Goal: Task Accomplishment & Management: Manage account settings

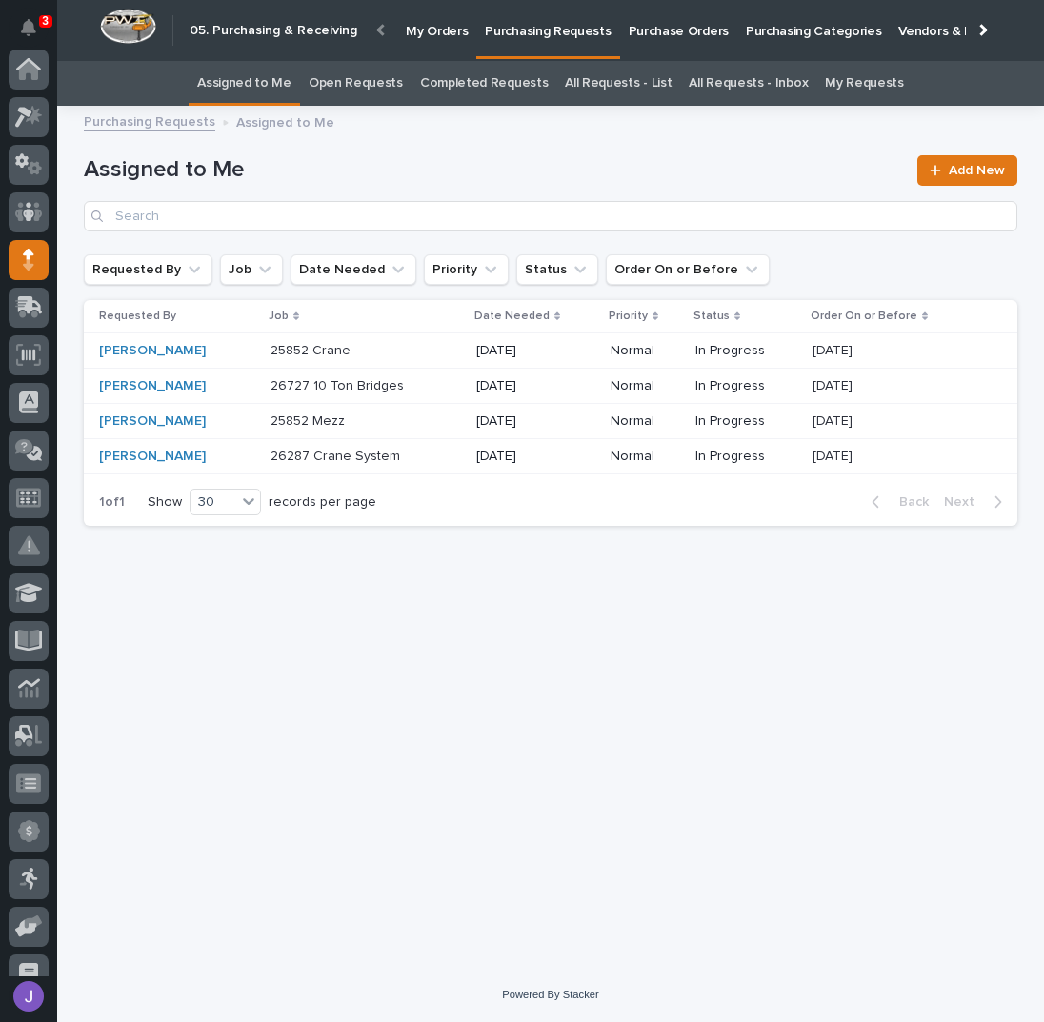
scroll to position [191, 0]
click at [418, 662] on div "Loading... Saving… Loading... Saving… Assigned to Me Add New Requested By Job D…" at bounding box center [550, 518] width 953 height 803
click at [562, 183] on h1 "Assigned to Me" at bounding box center [495, 170] width 822 height 28
click at [667, 41] on link "Purchase Orders" at bounding box center [678, 29] width 117 height 59
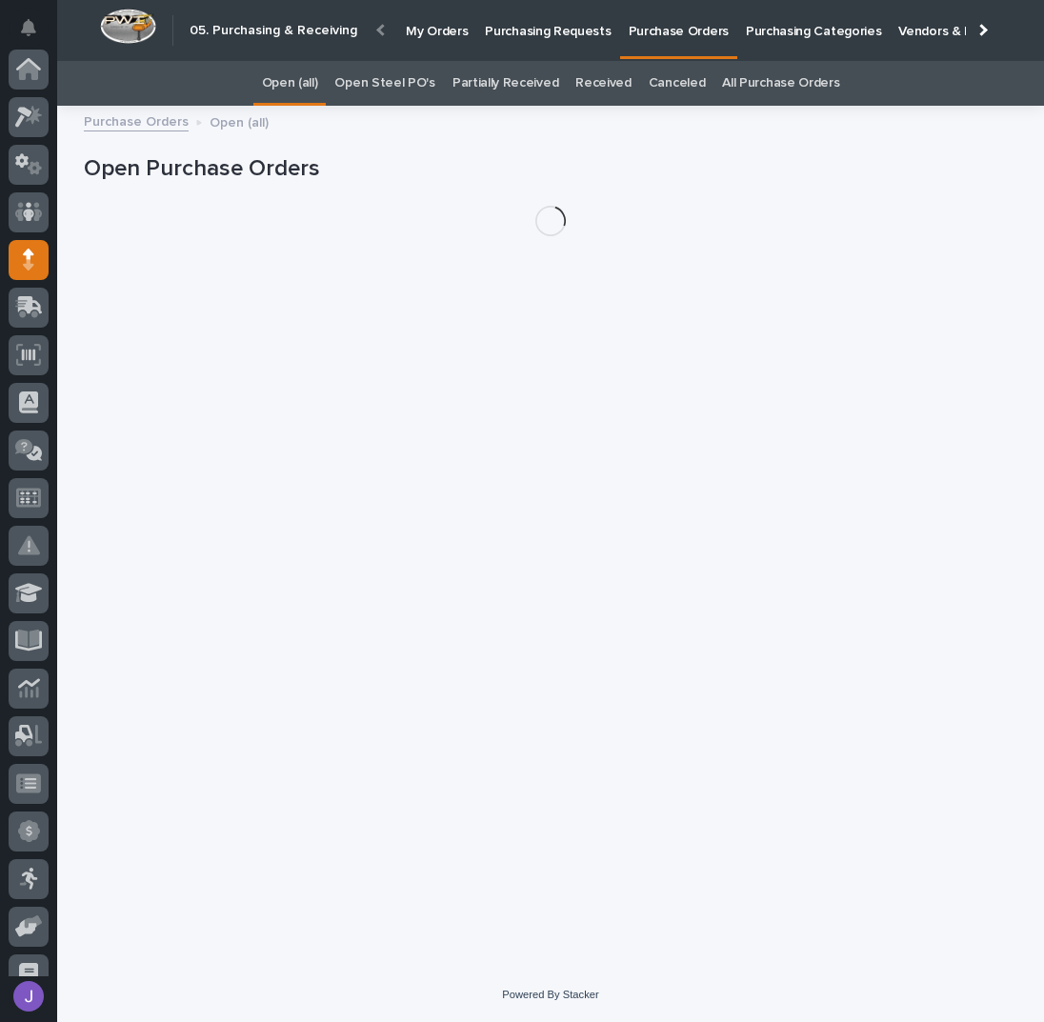
scroll to position [191, 0]
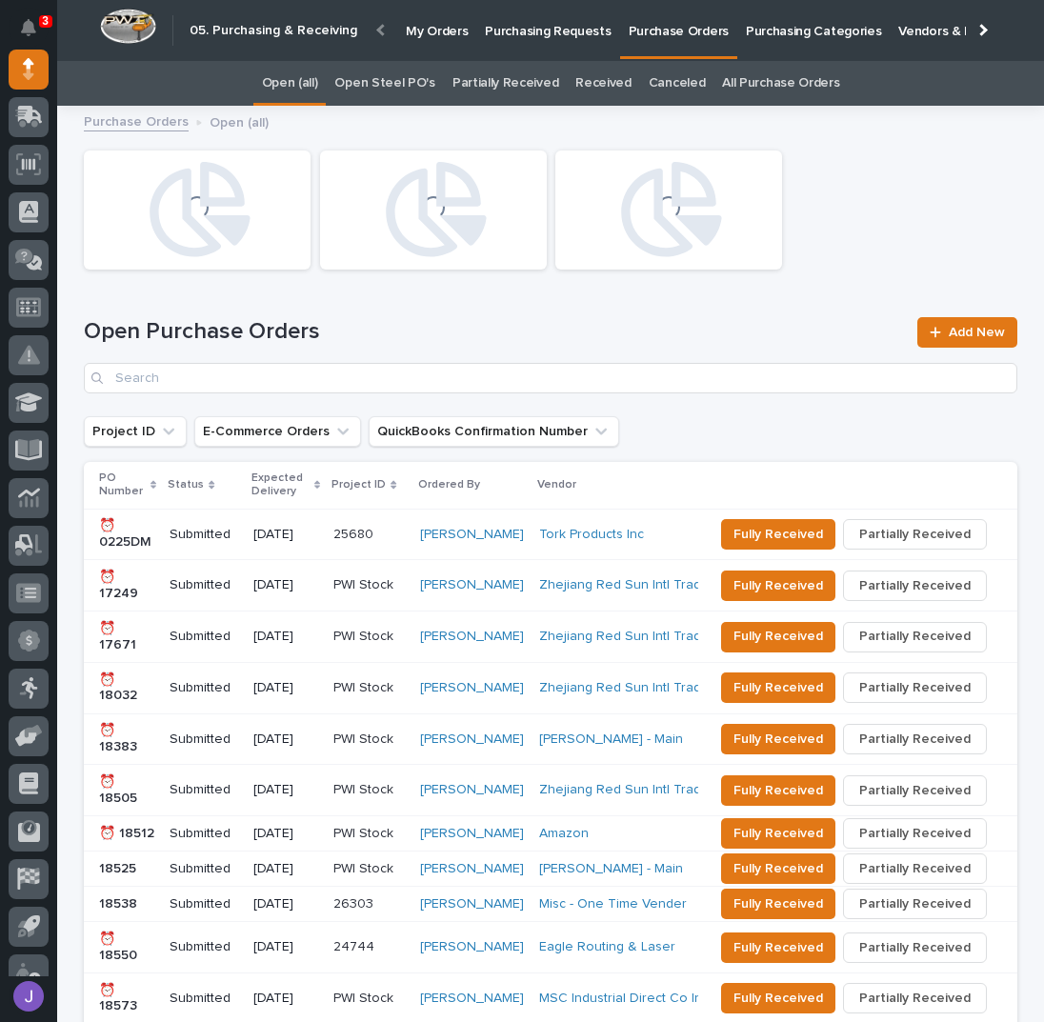
click at [406, 87] on link "Open Steel PO's" at bounding box center [384, 83] width 100 height 45
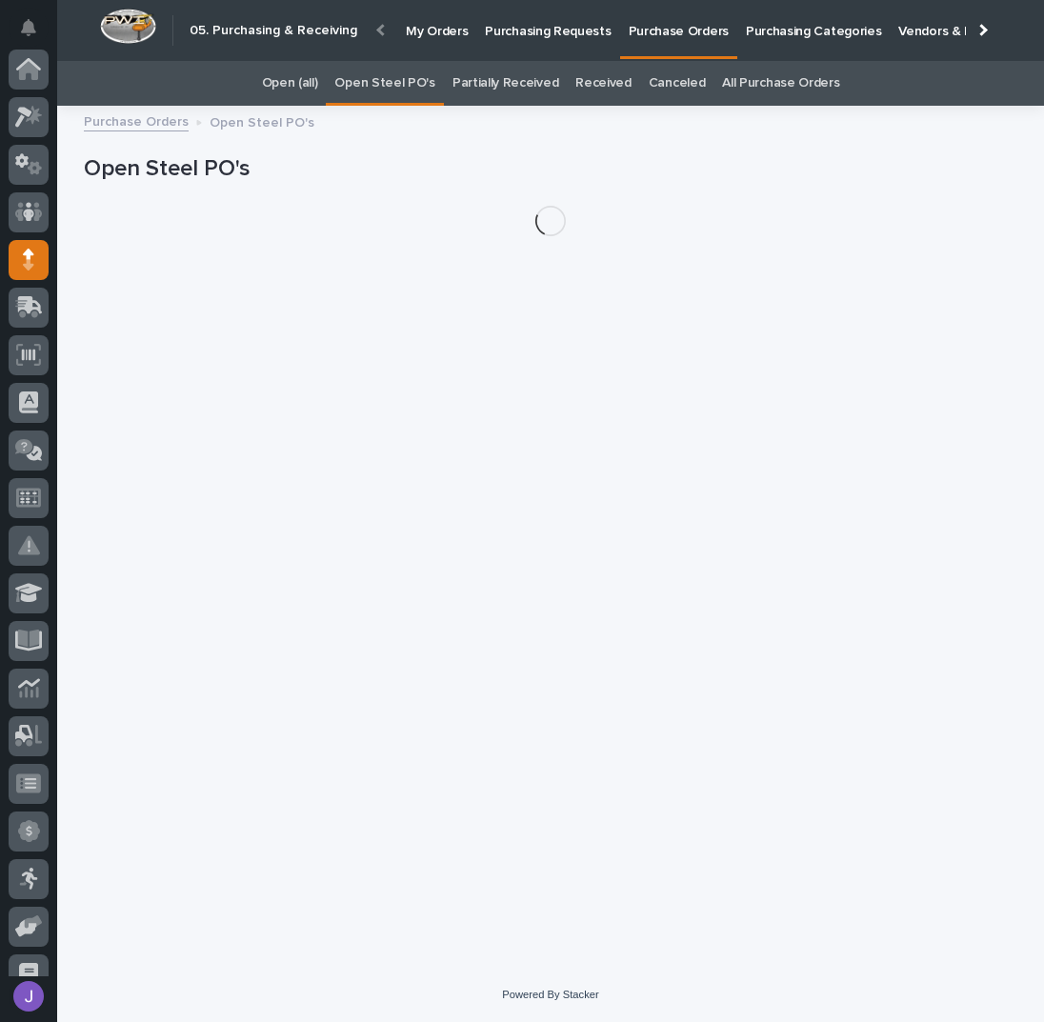
scroll to position [191, 0]
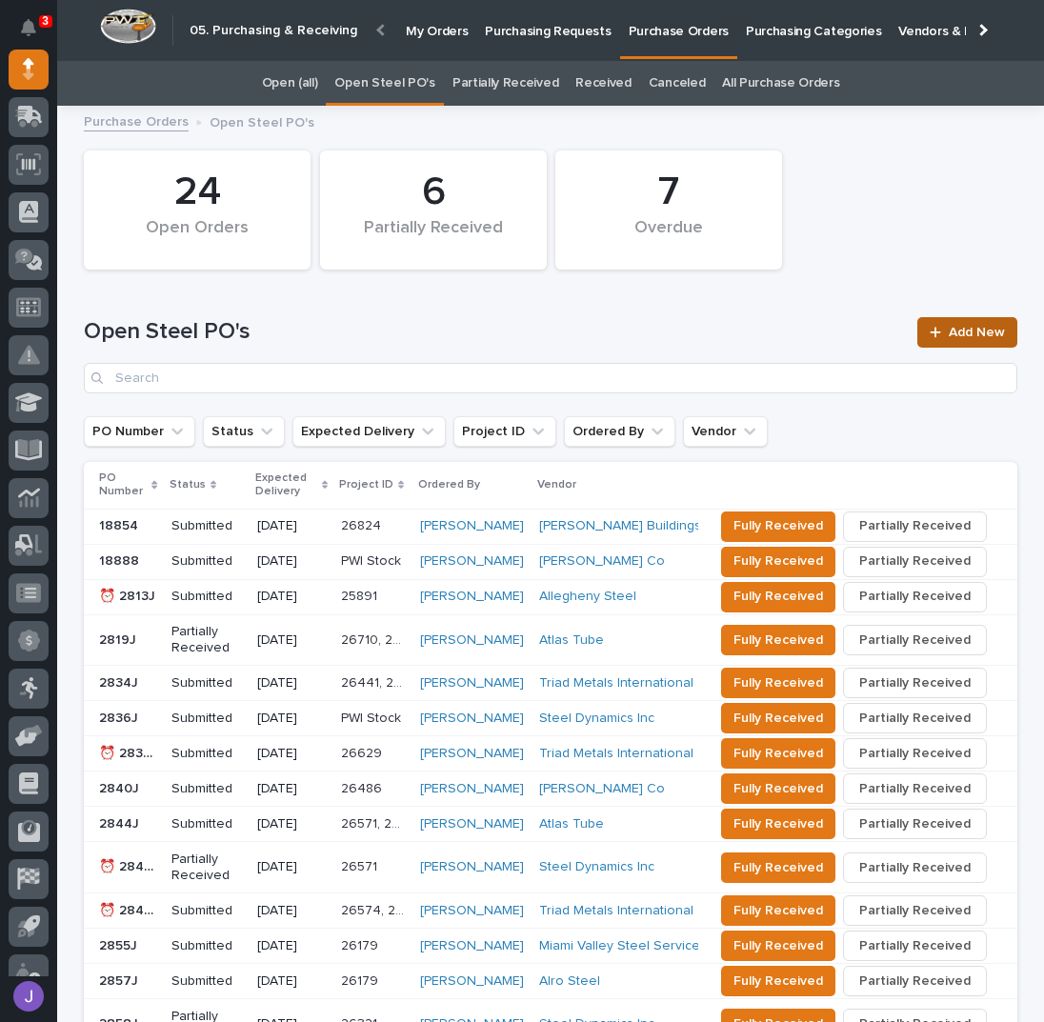
click at [966, 317] on link "Add New" at bounding box center [968, 332] width 100 height 30
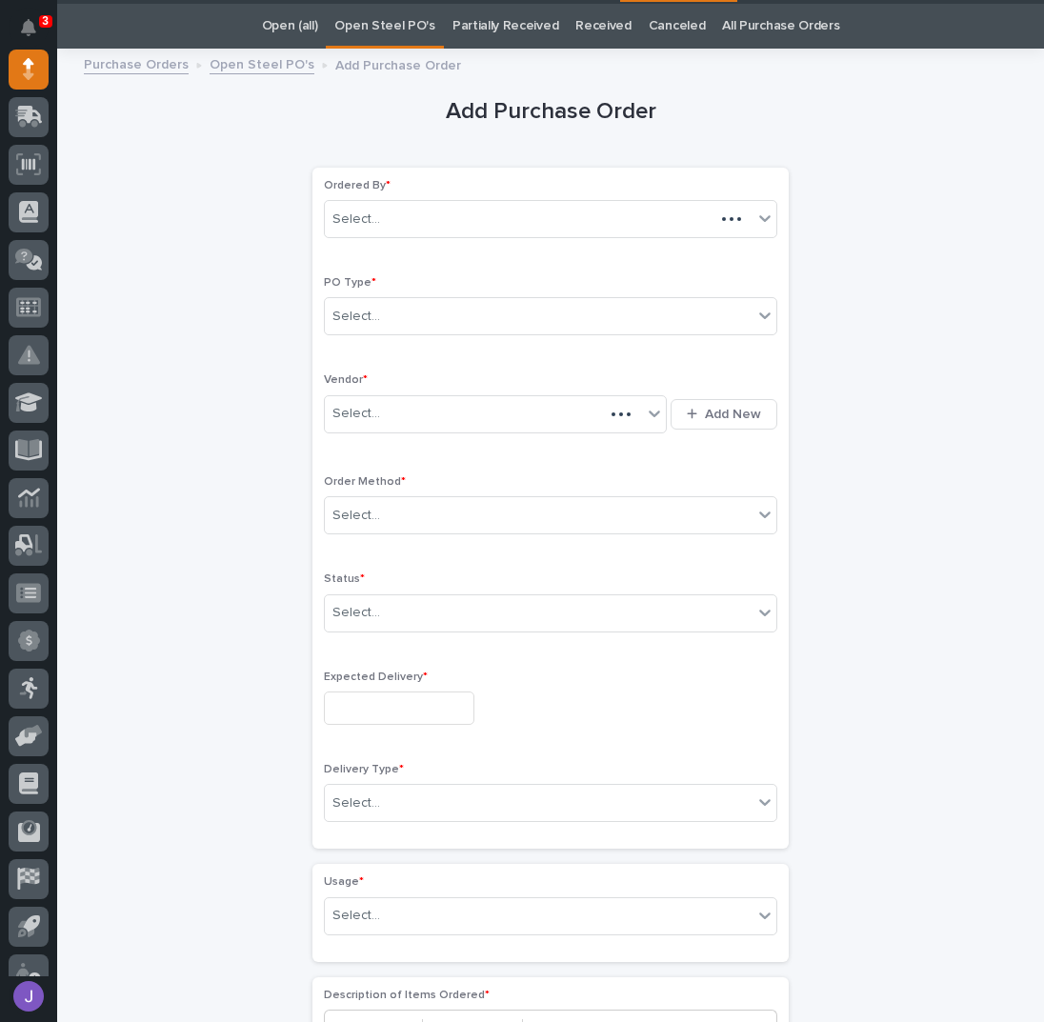
scroll to position [60, 0]
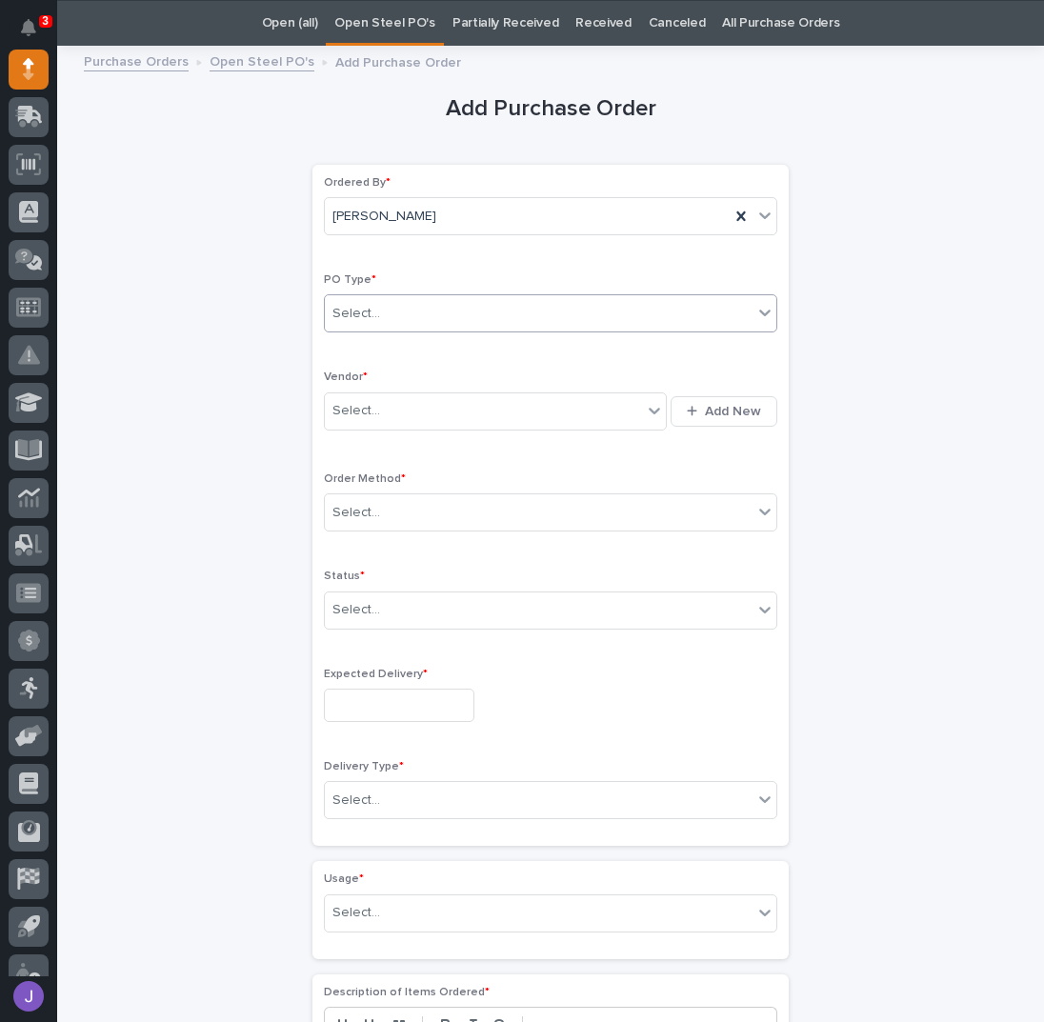
click at [383, 317] on div "Select..." at bounding box center [539, 313] width 428 height 31
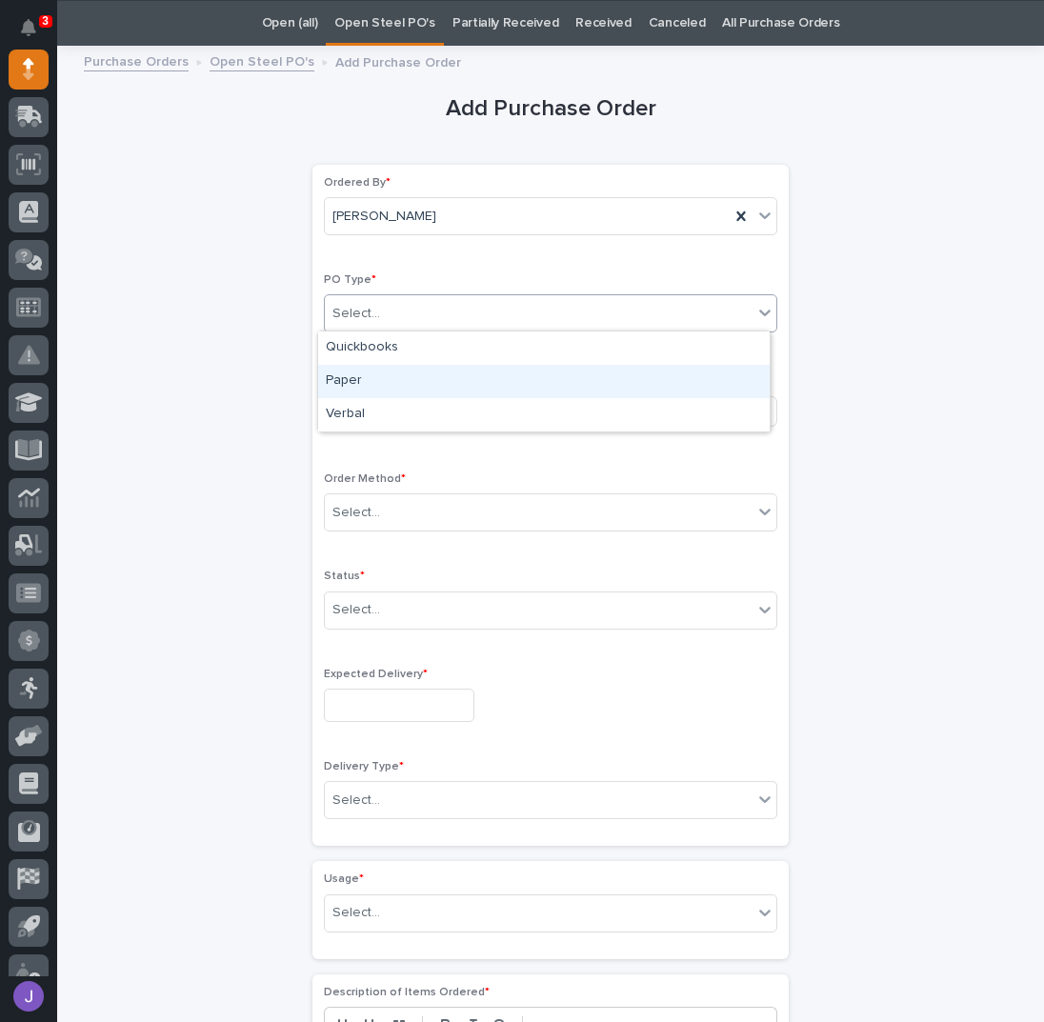
click at [376, 377] on div "Paper" at bounding box center [544, 381] width 452 height 33
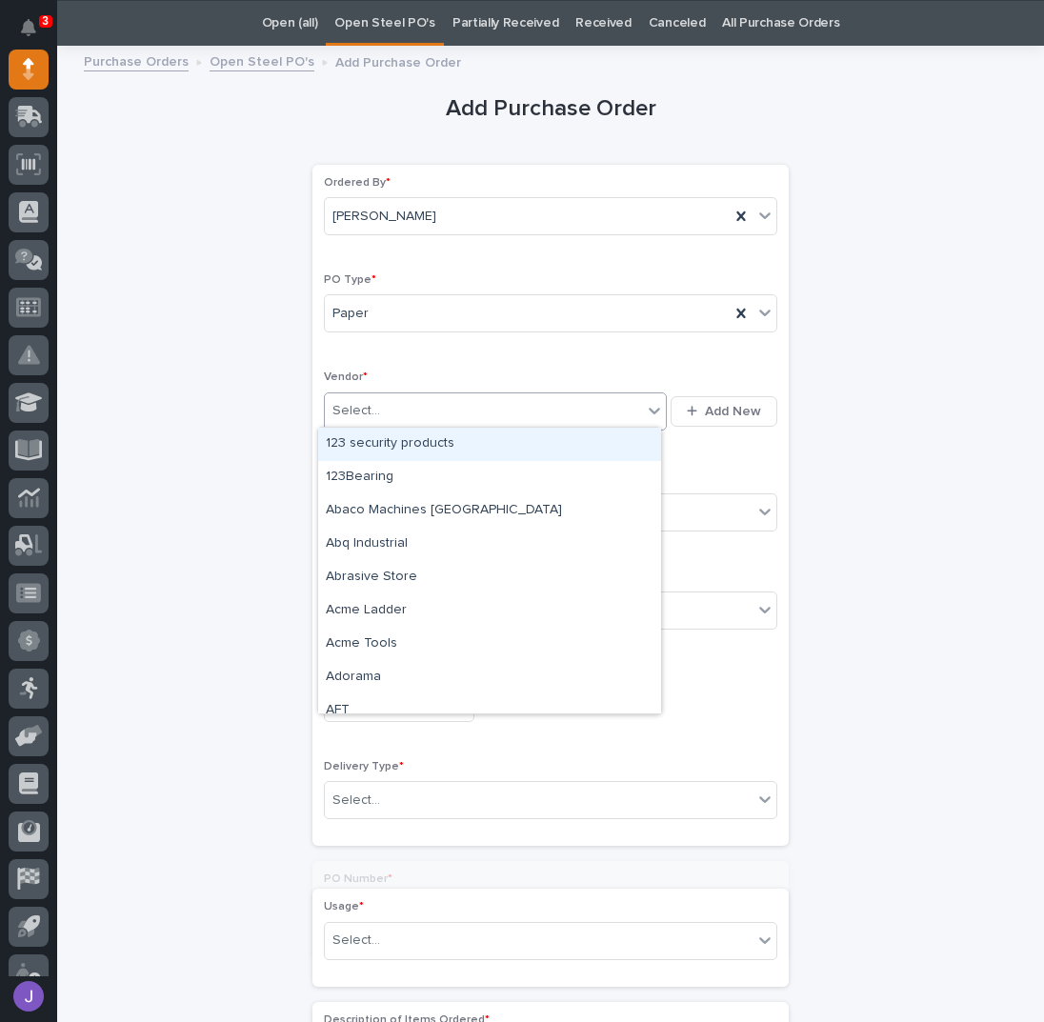
click at [369, 401] on div "Select..." at bounding box center [357, 411] width 48 height 20
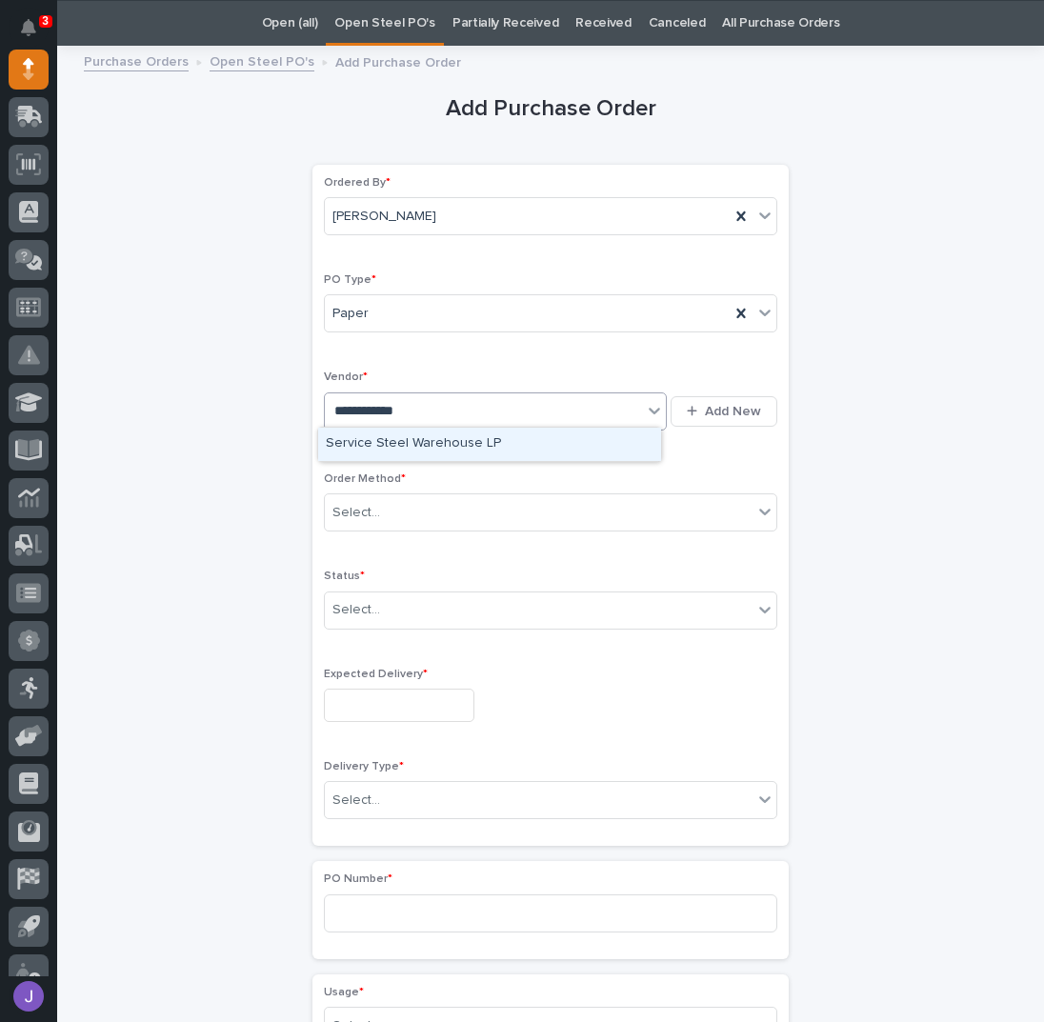
type input "**********"
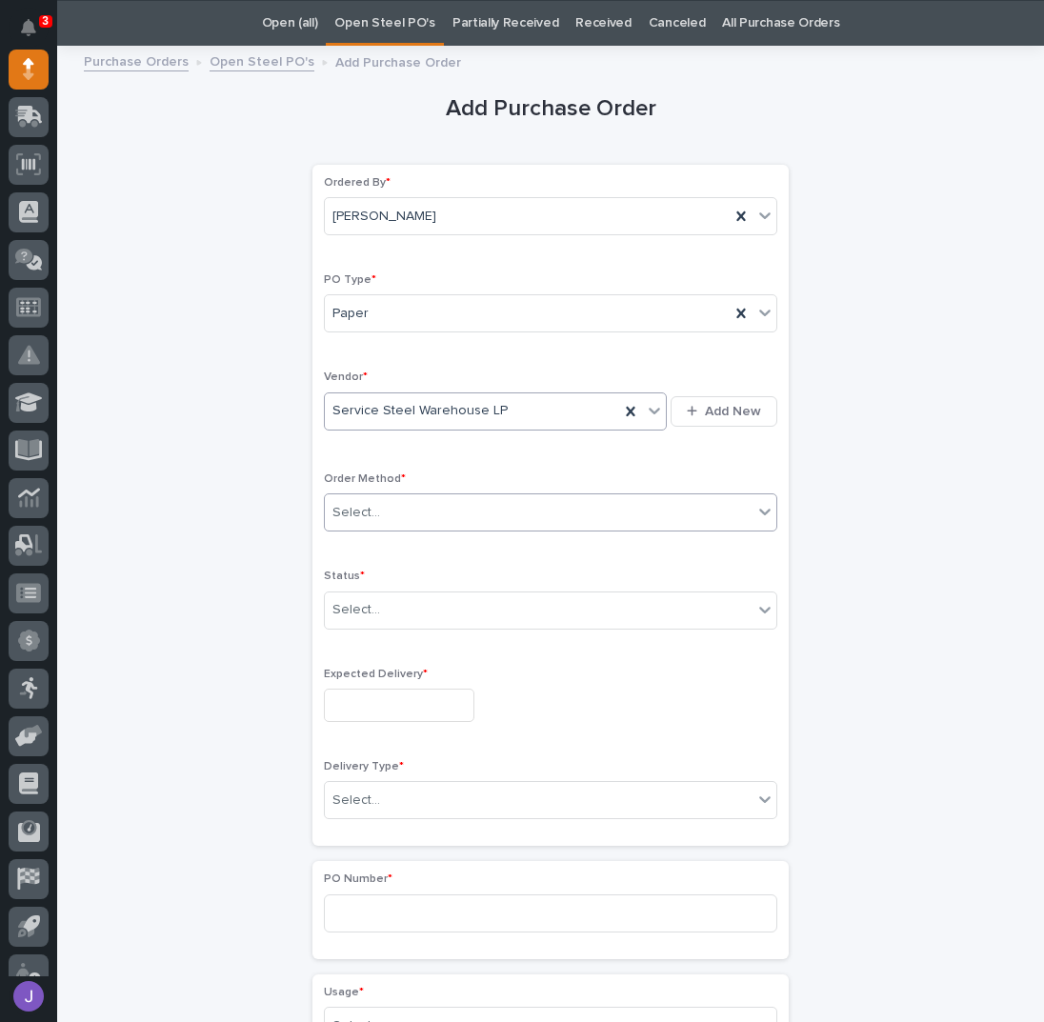
click at [377, 499] on div "Select..." at bounding box center [539, 512] width 428 height 31
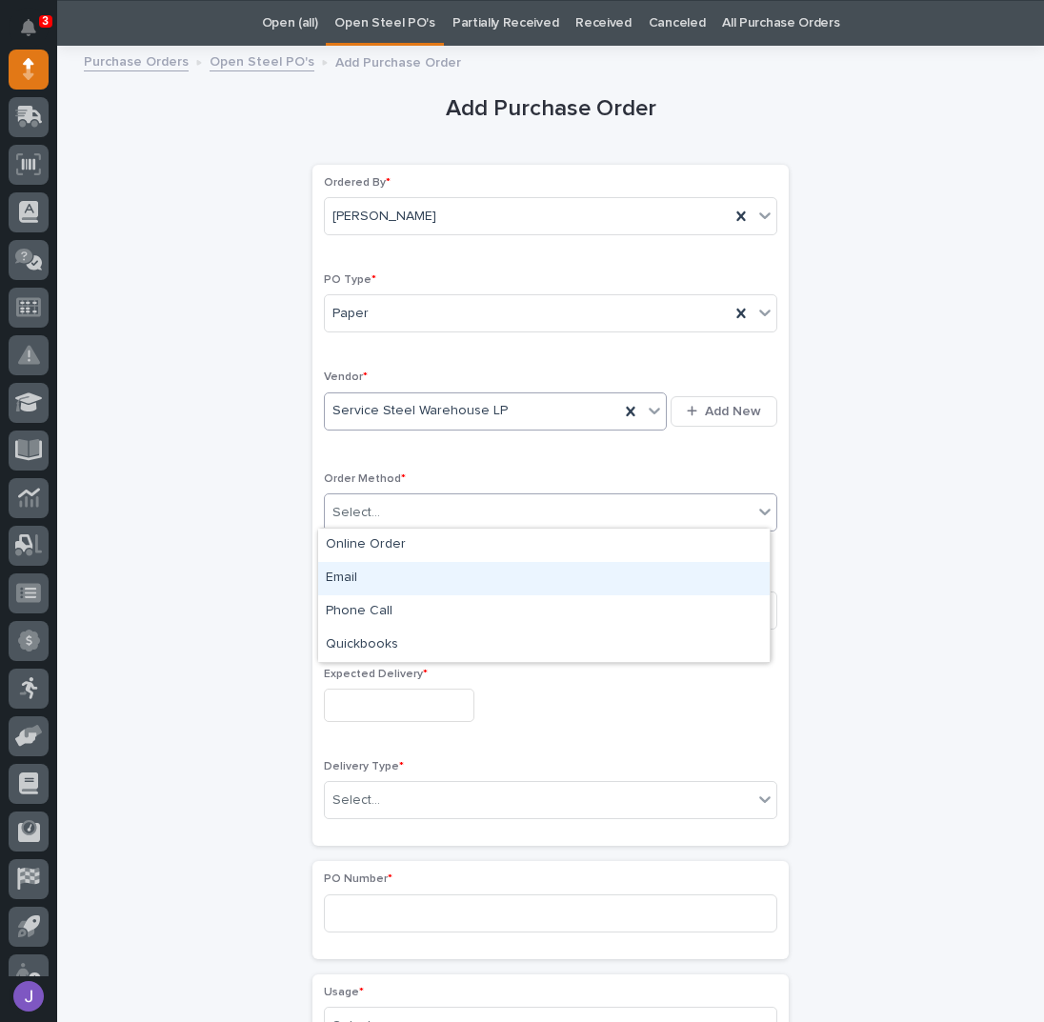
click at [354, 569] on div "Email" at bounding box center [544, 578] width 452 height 33
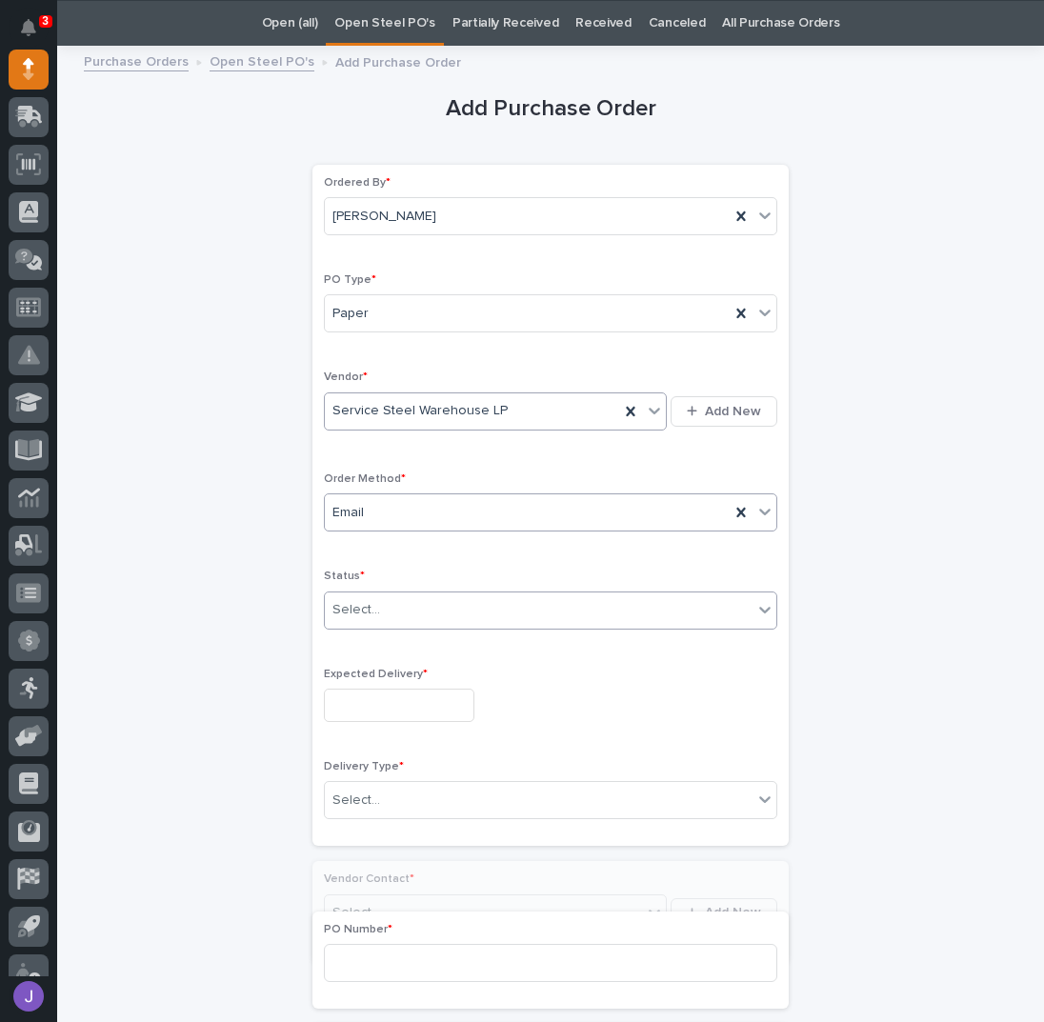
click at [361, 610] on div "Select..." at bounding box center [357, 610] width 48 height 20
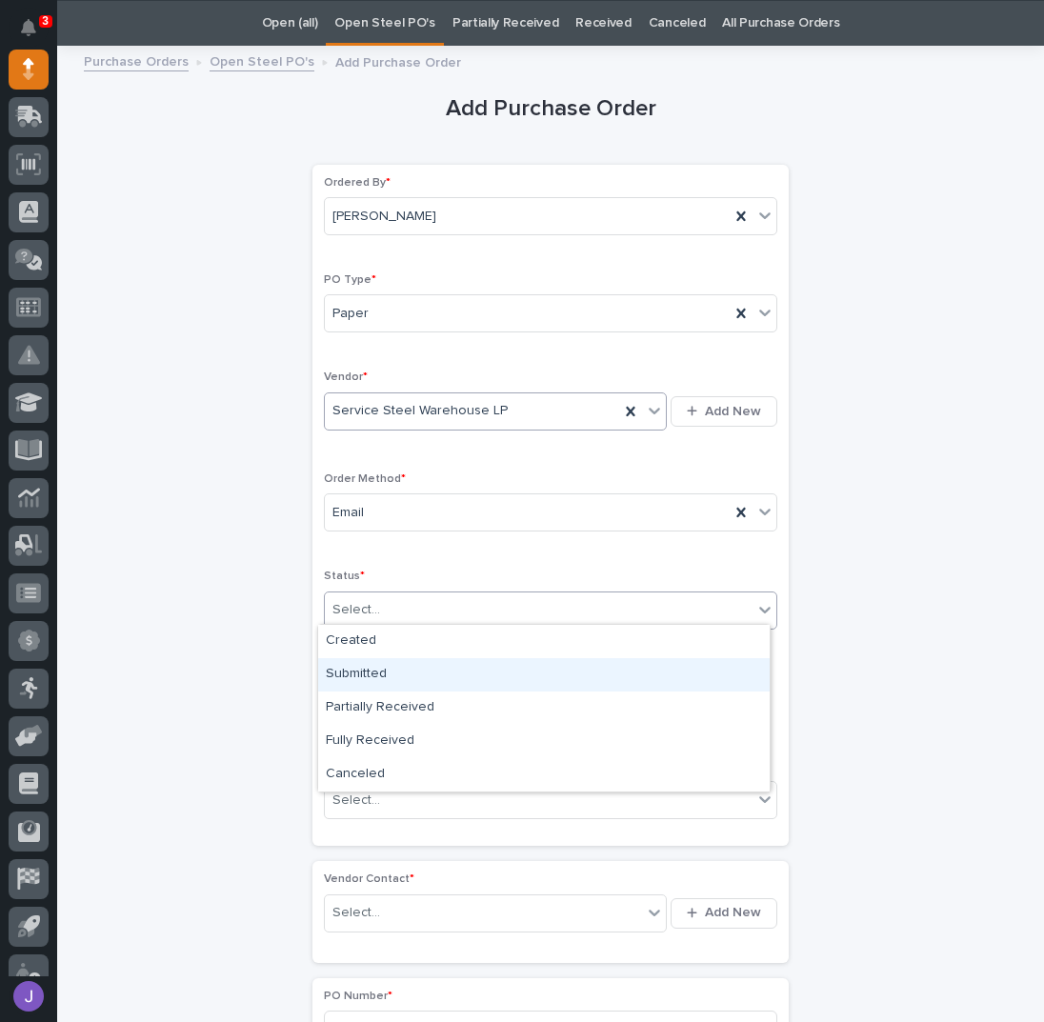
click at [359, 671] on div "Submitted" at bounding box center [544, 674] width 452 height 33
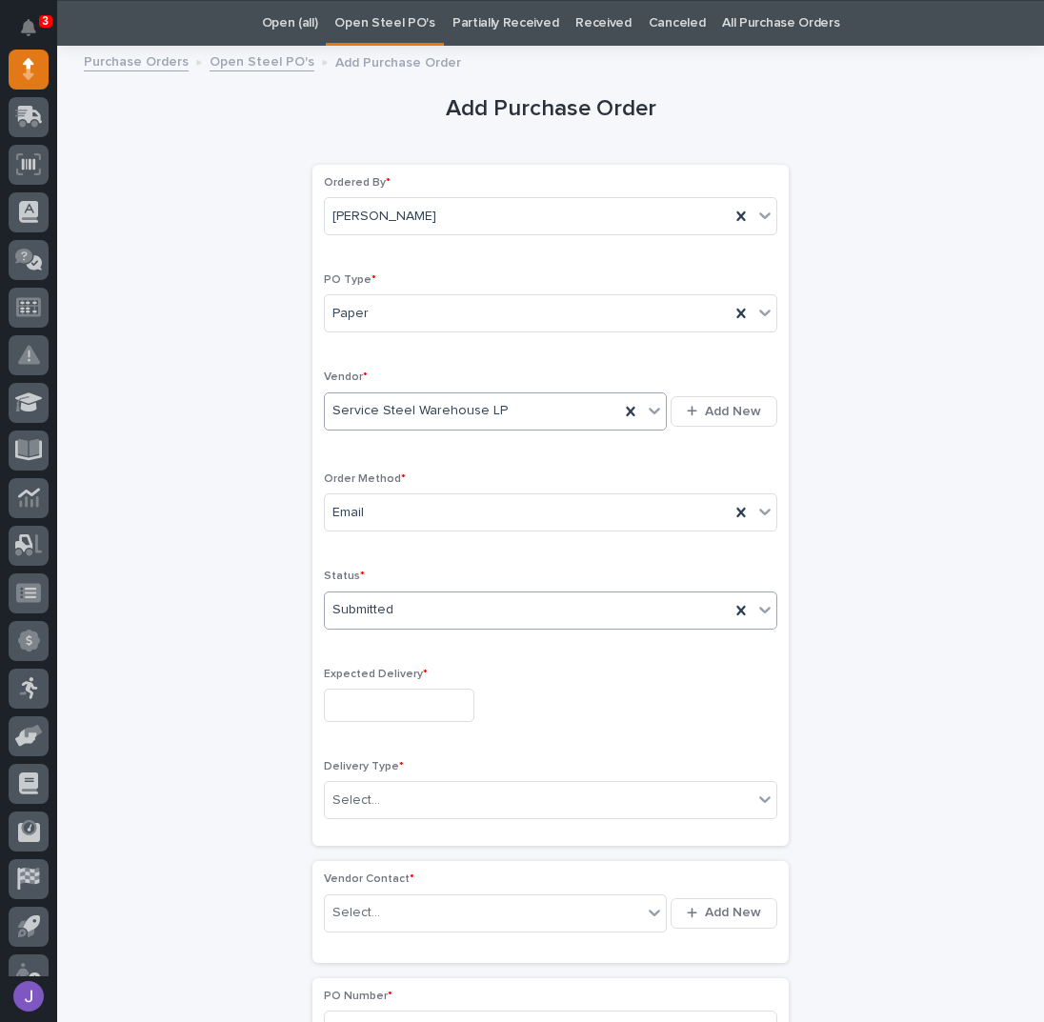
click at [352, 703] on input "text" at bounding box center [399, 705] width 151 height 33
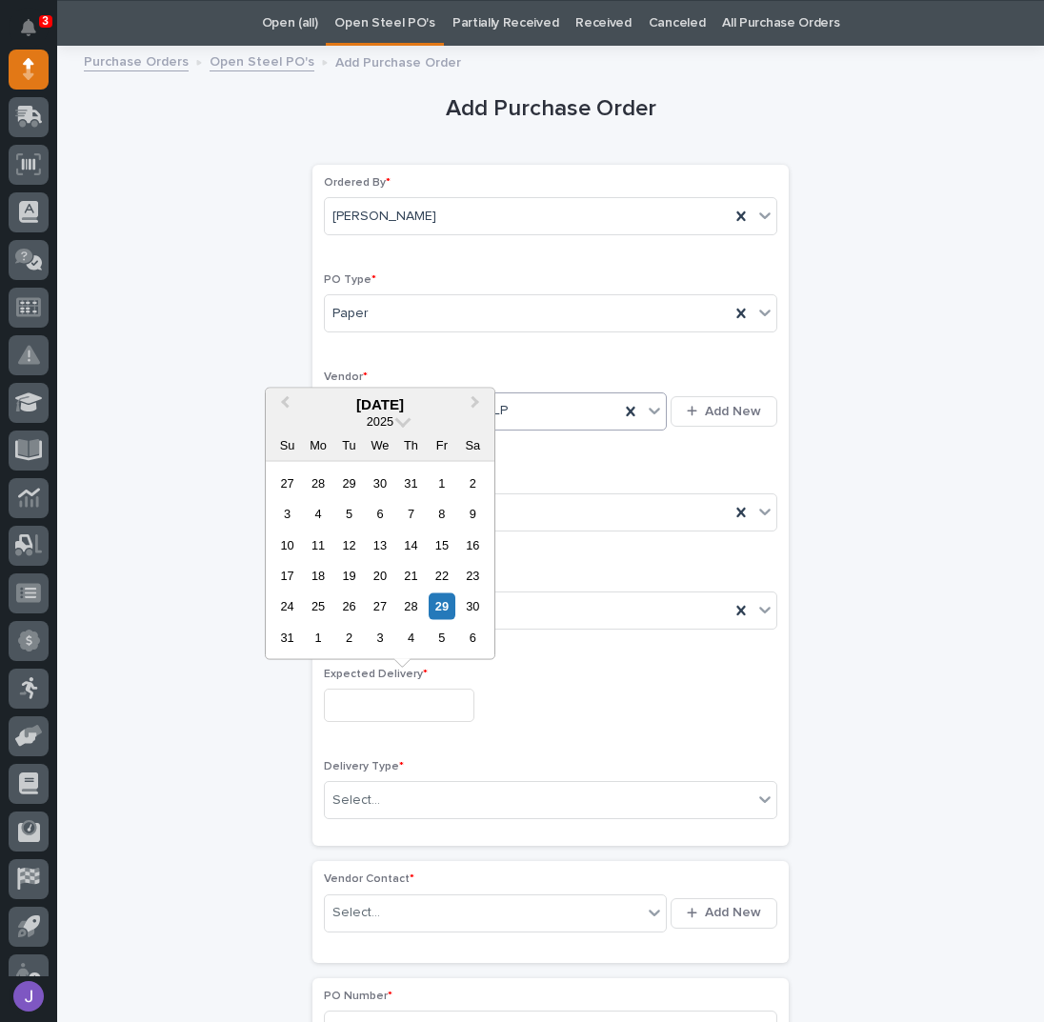
click at [354, 637] on div "2" at bounding box center [349, 638] width 26 height 26
type input "**********"
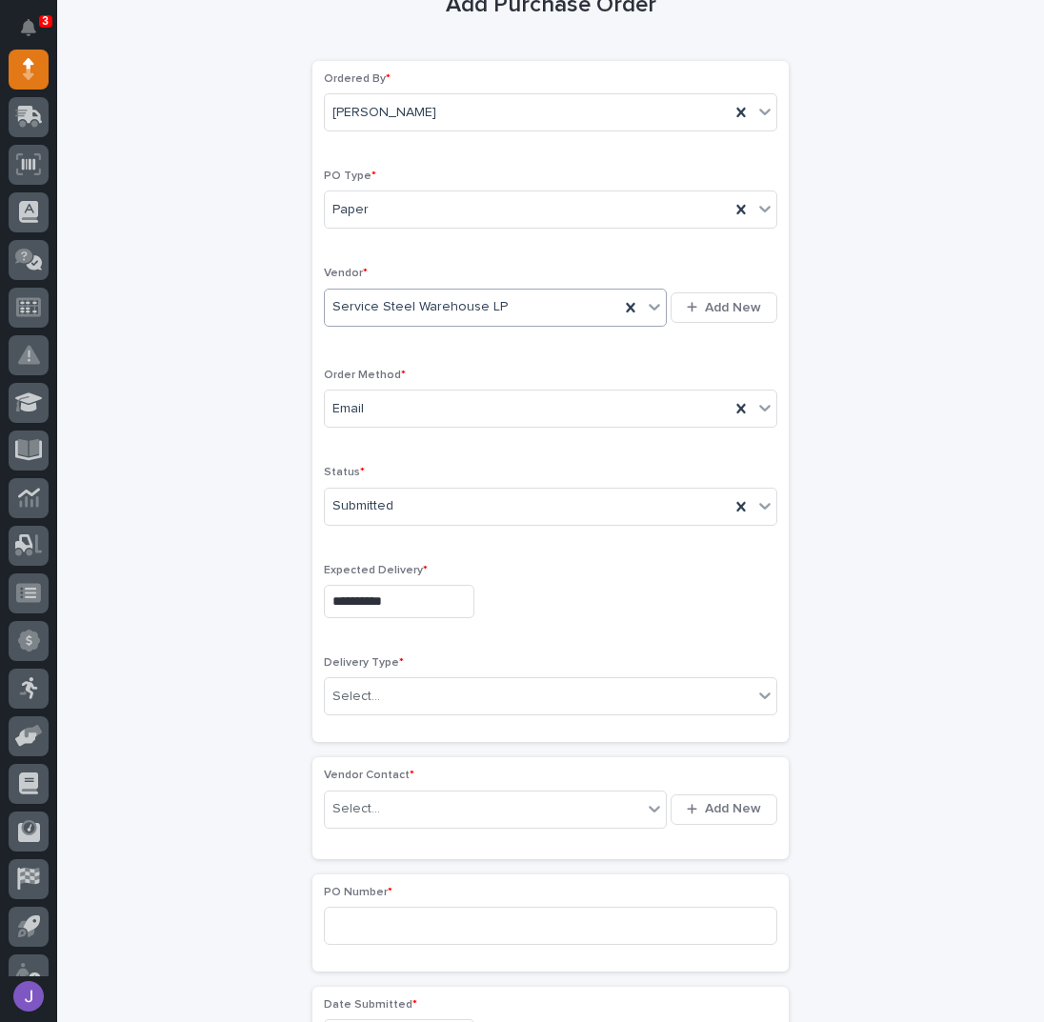
scroll to position [187, 0]
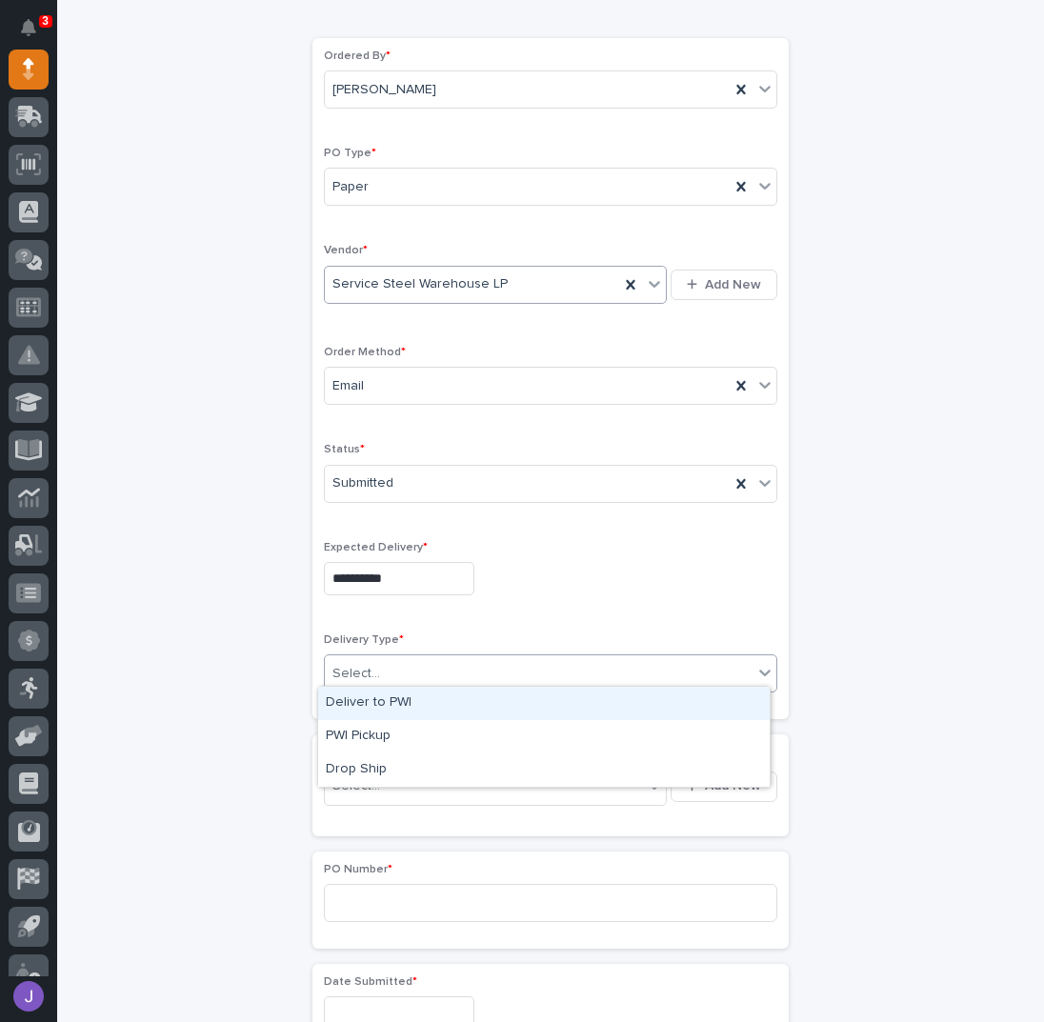
click at [415, 672] on div "Select..." at bounding box center [539, 673] width 428 height 31
click at [389, 698] on div "Deliver to PWI" at bounding box center [544, 703] width 452 height 33
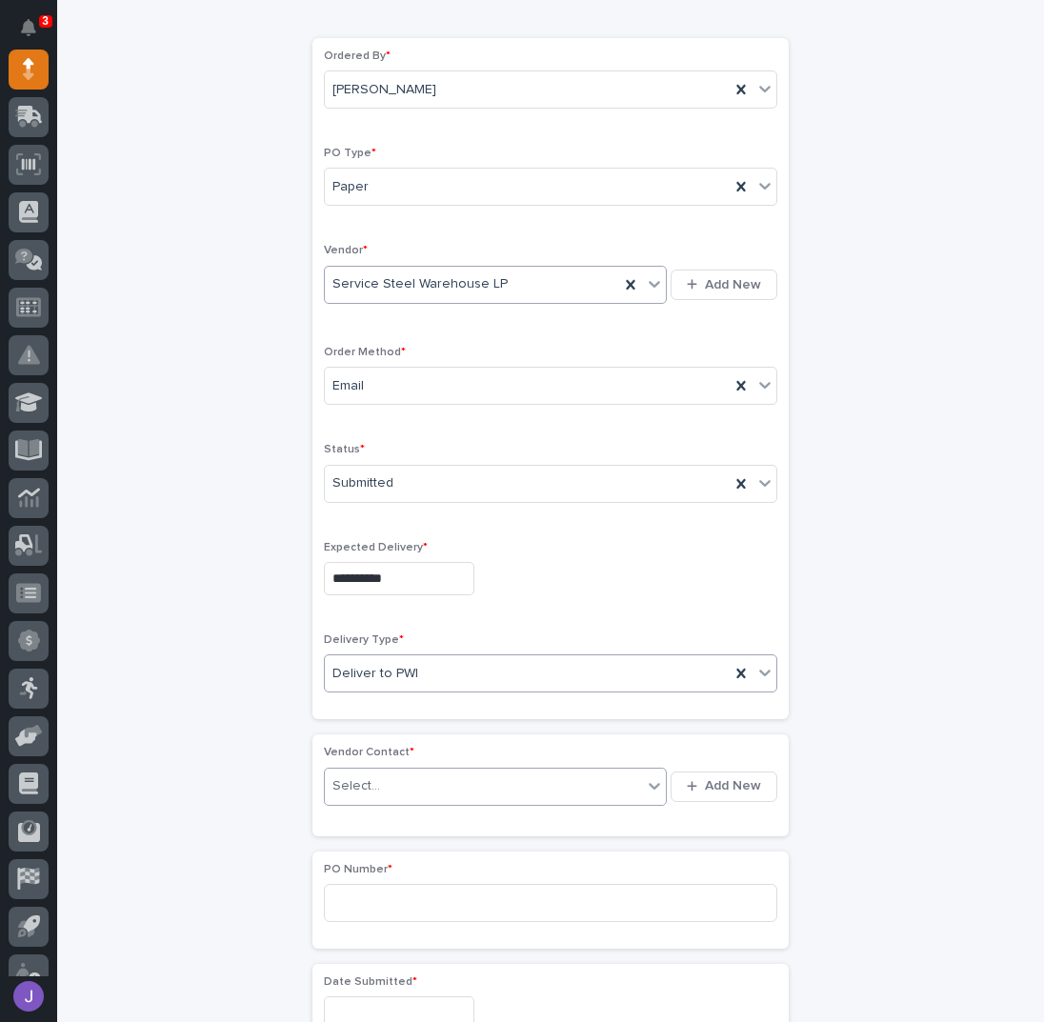
click at [377, 771] on div "Select..." at bounding box center [483, 786] width 317 height 31
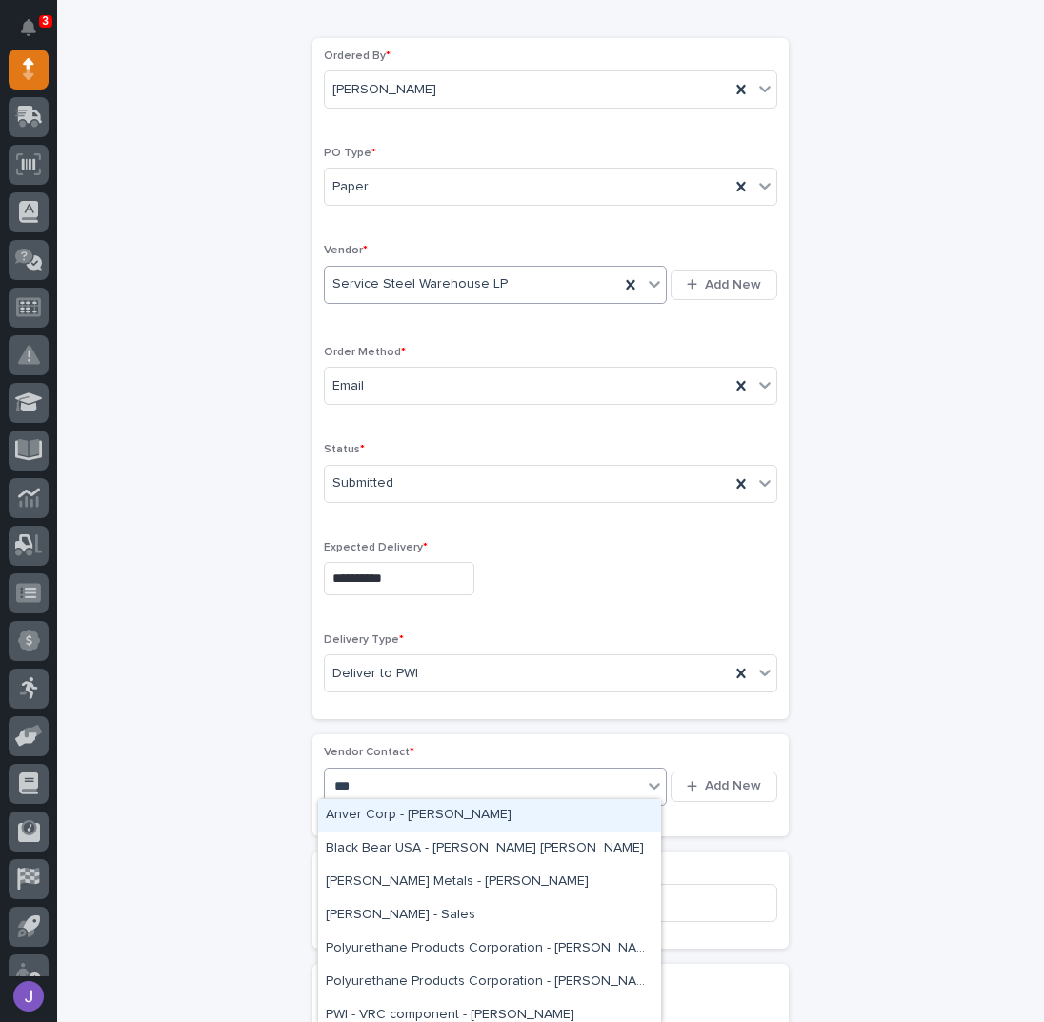
type input "****"
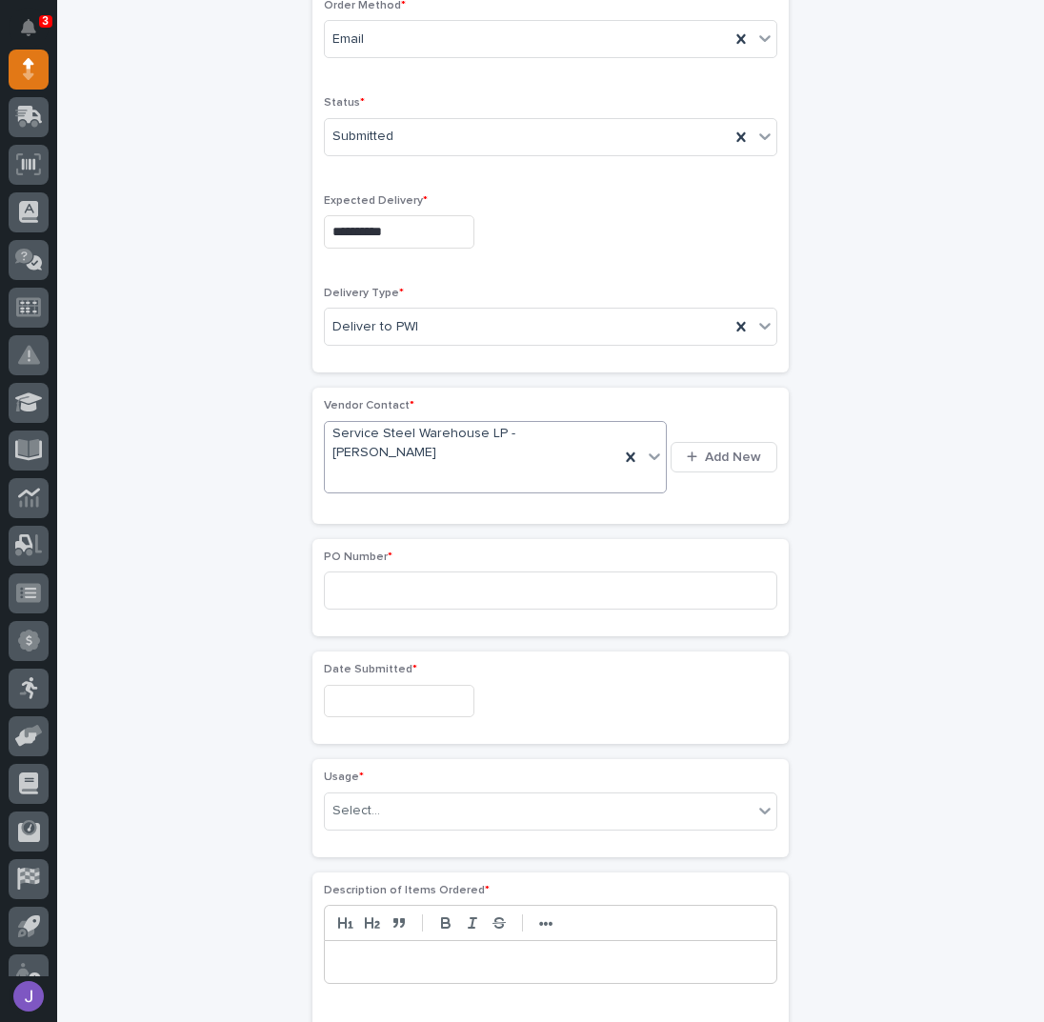
scroll to position [568, 0]
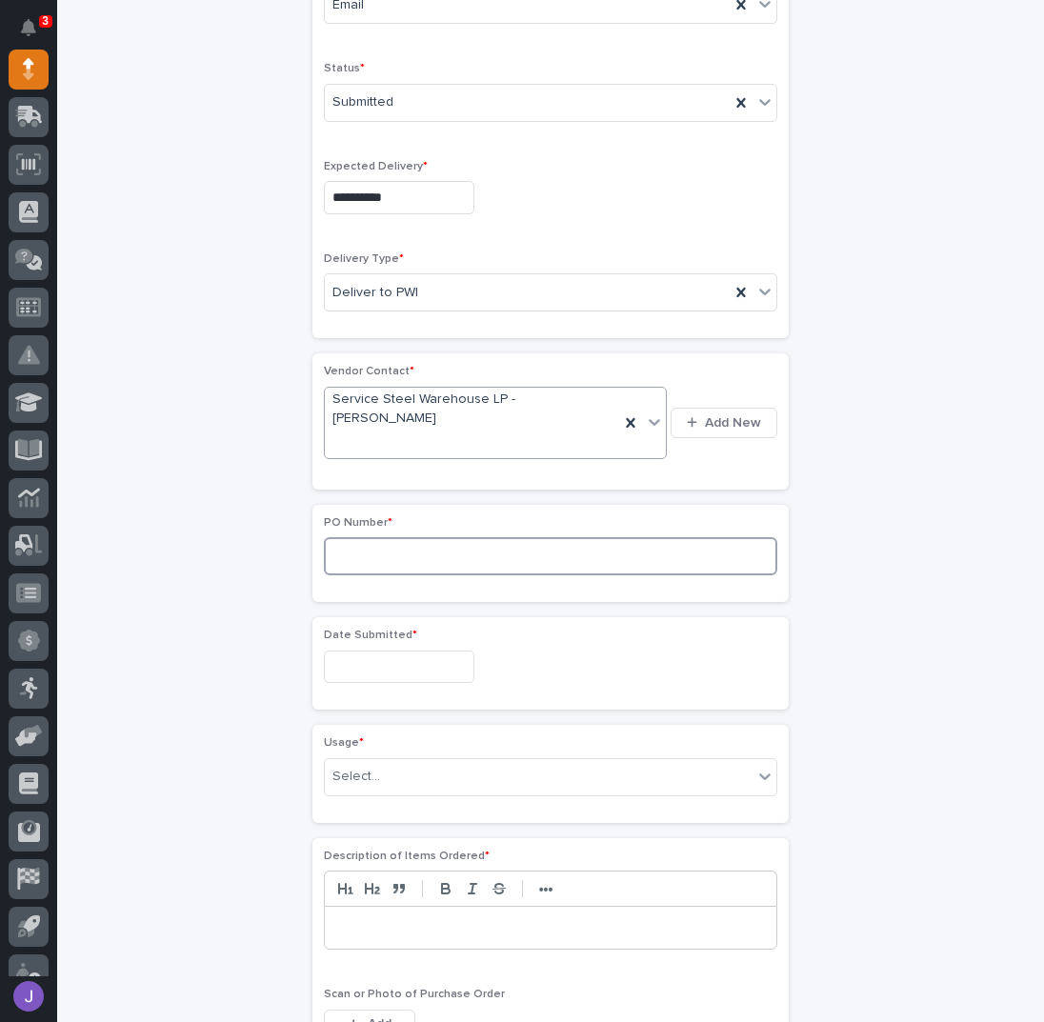
click at [388, 537] on input at bounding box center [551, 556] width 454 height 38
type input "2871J"
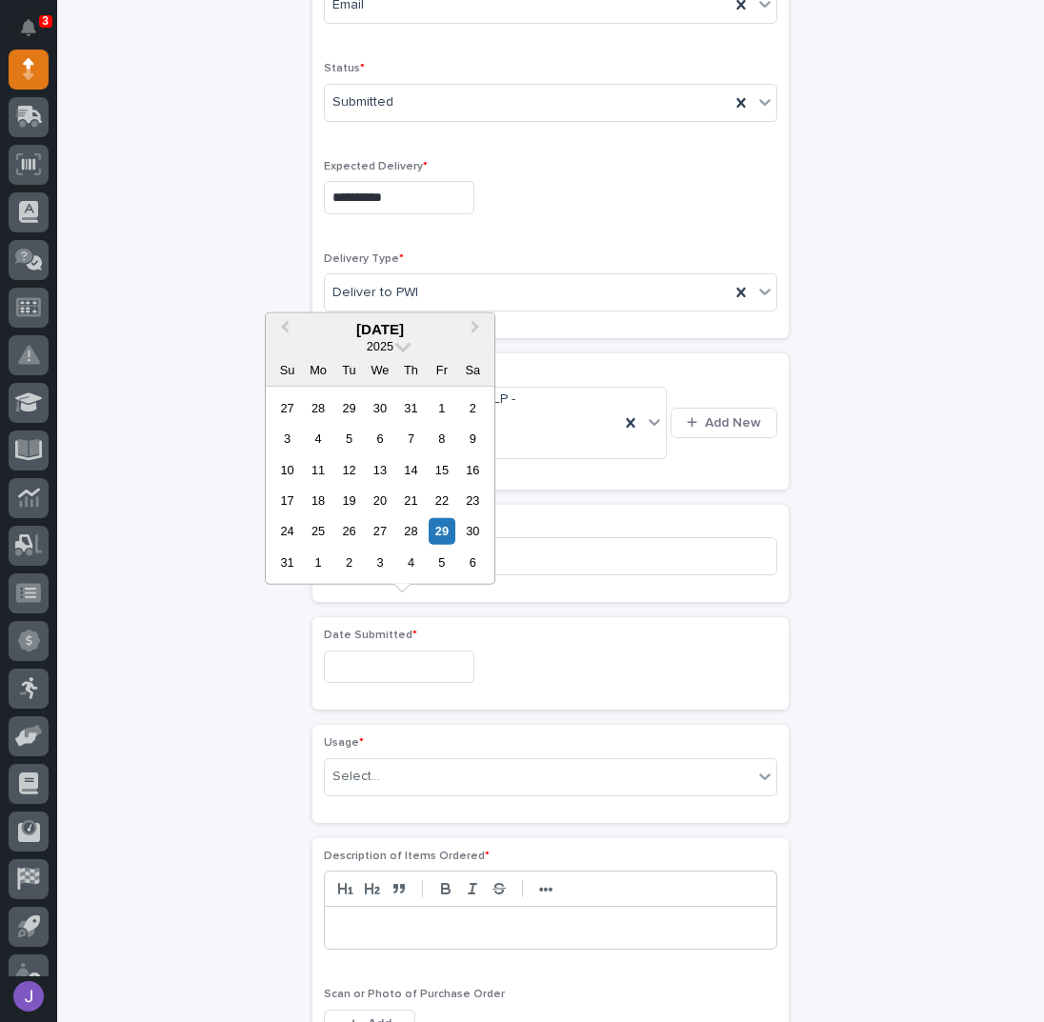
click at [389, 651] on input "text" at bounding box center [399, 667] width 151 height 33
click at [417, 531] on div "28" at bounding box center [411, 531] width 26 height 26
type input "**********"
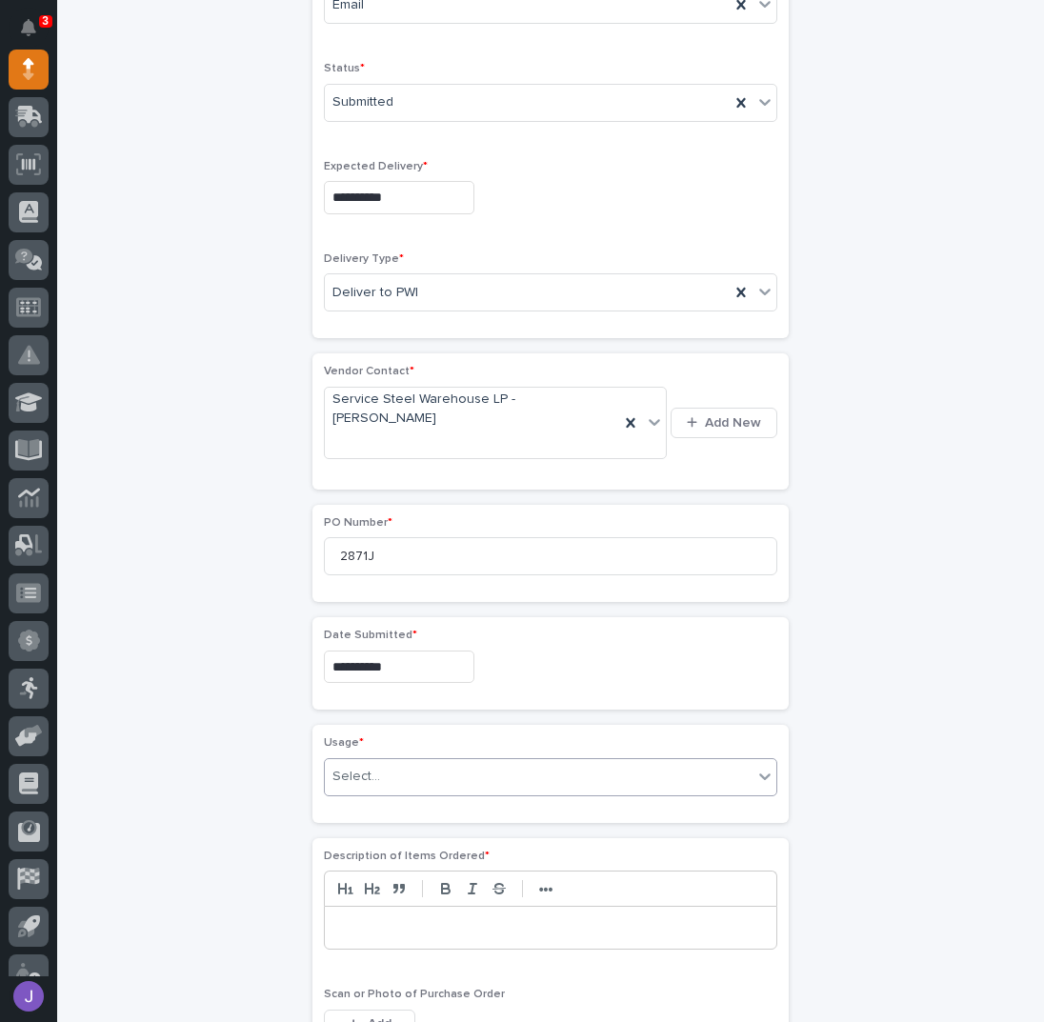
click at [365, 767] on div "Select..." at bounding box center [357, 777] width 48 height 20
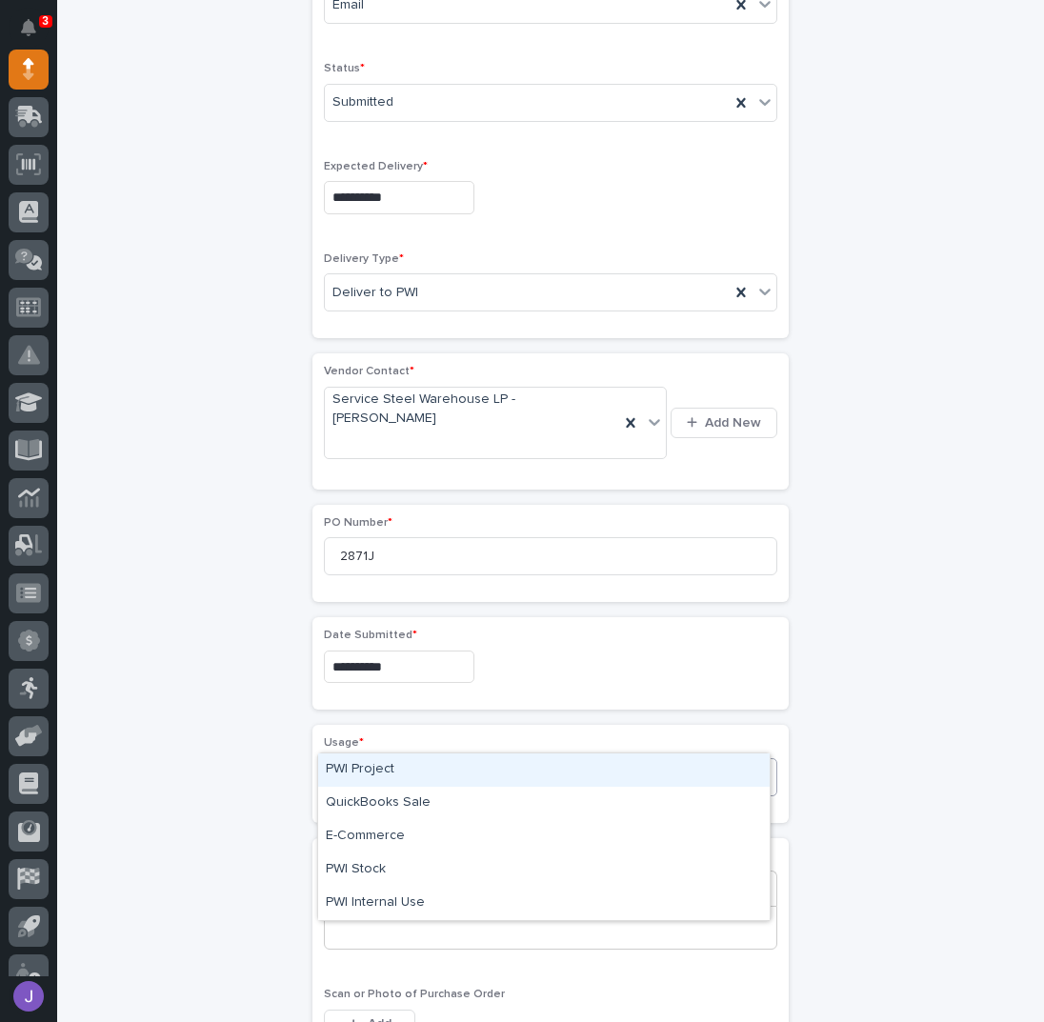
click at [375, 767] on div "PWI Project" at bounding box center [544, 770] width 452 height 33
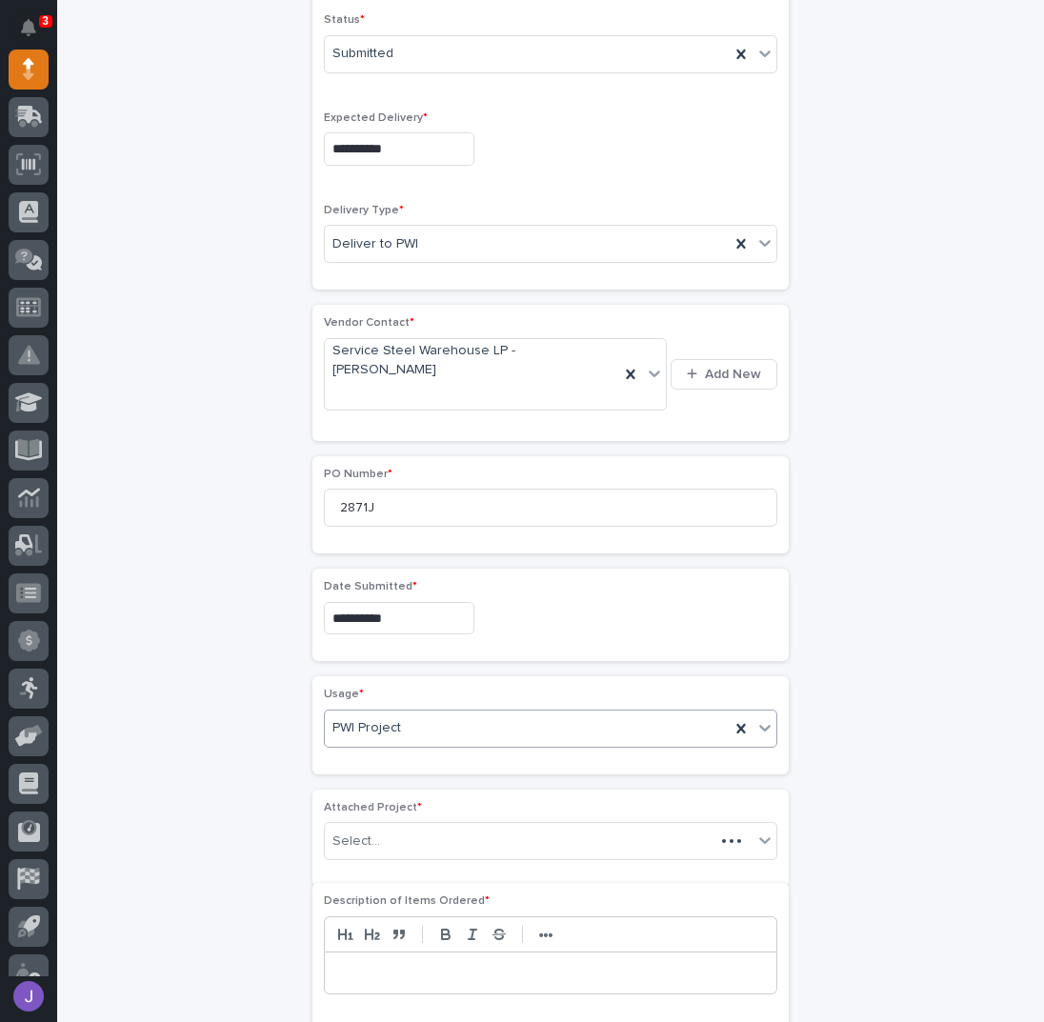
scroll to position [624, 0]
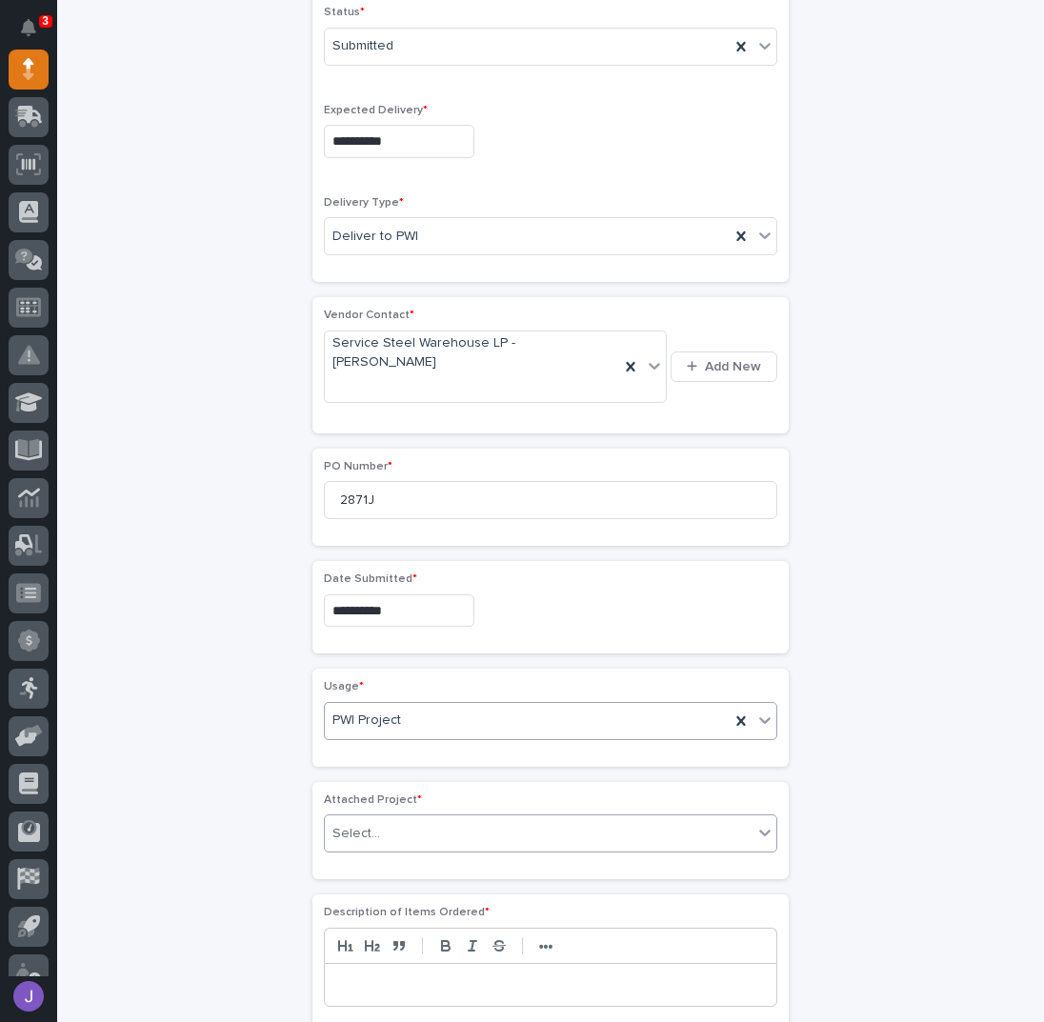
click at [370, 824] on div "Select..." at bounding box center [357, 834] width 48 height 20
type input "*****"
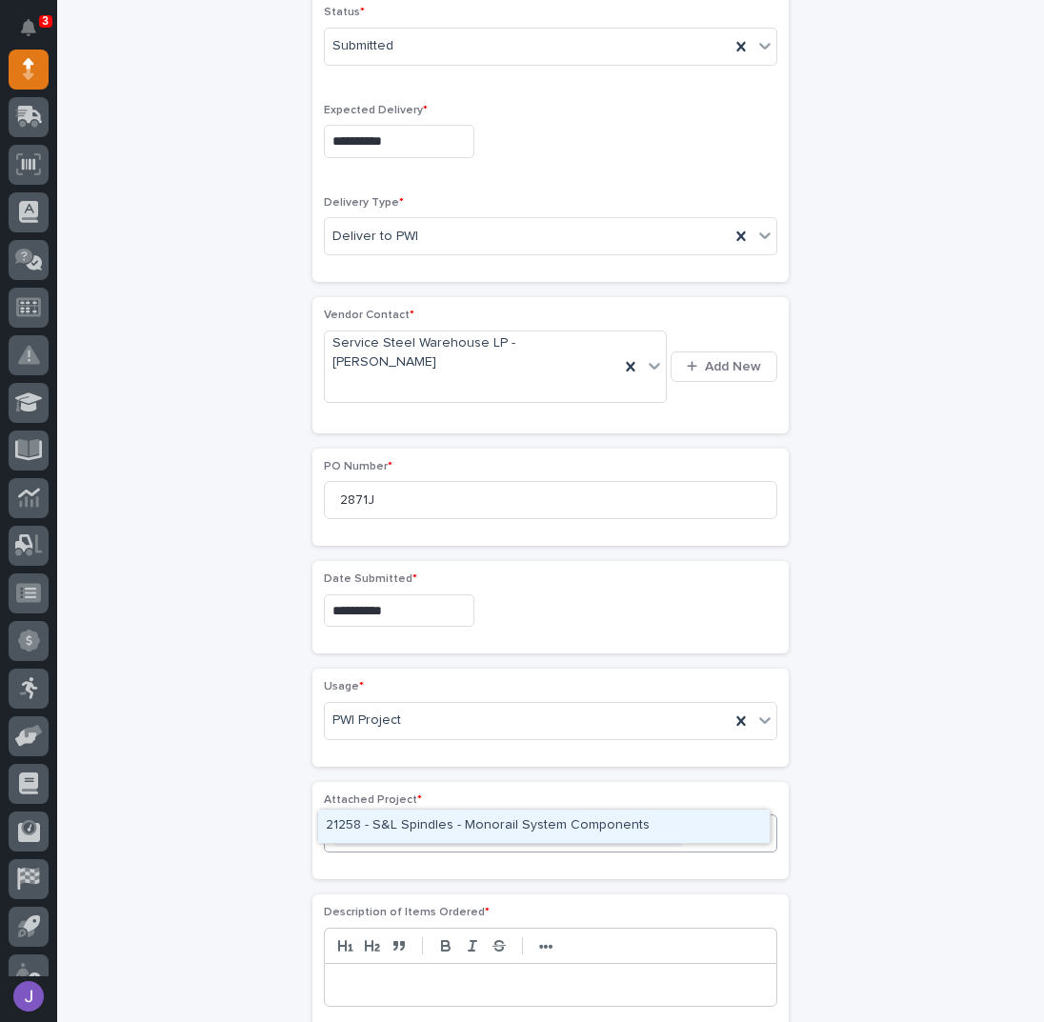
type input "*****"
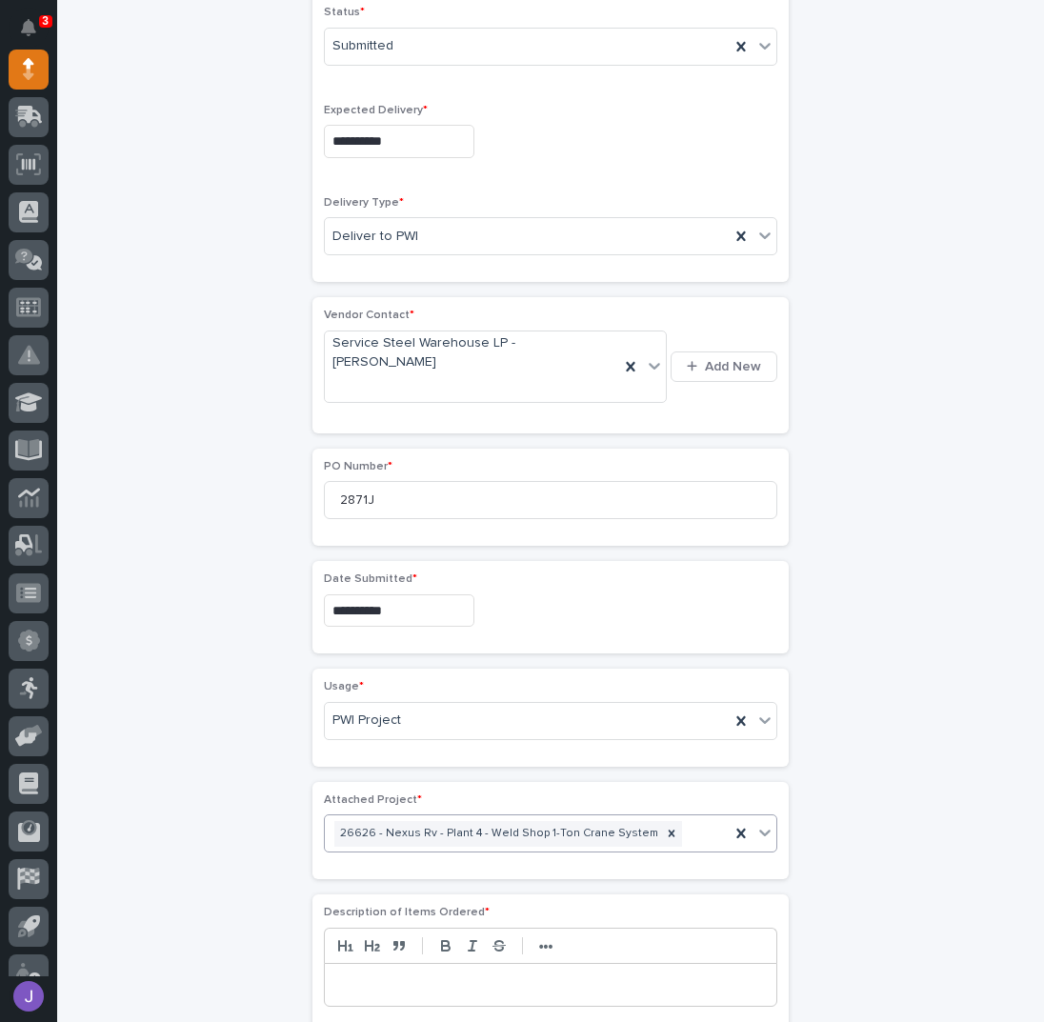
scroll to position [637, 0]
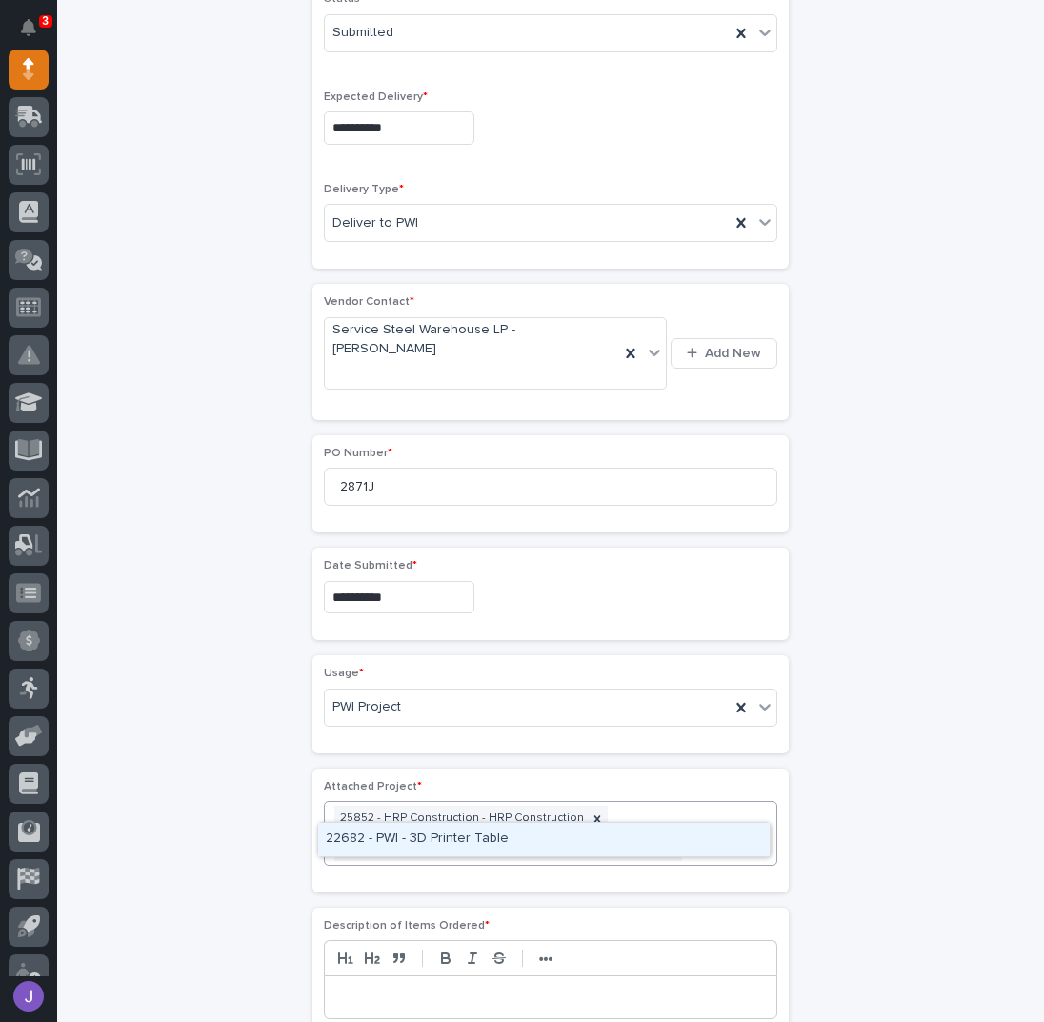
type input "*****"
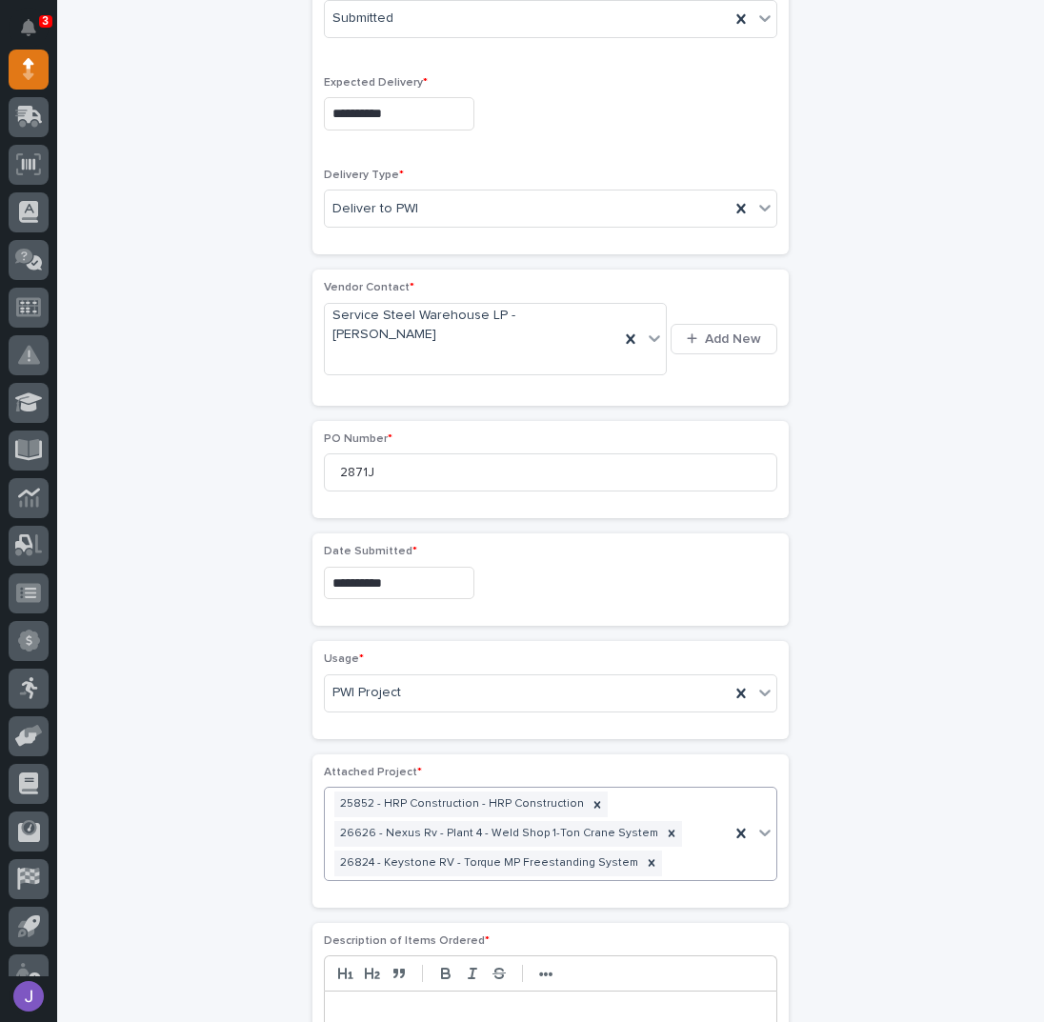
scroll to position [906, 0]
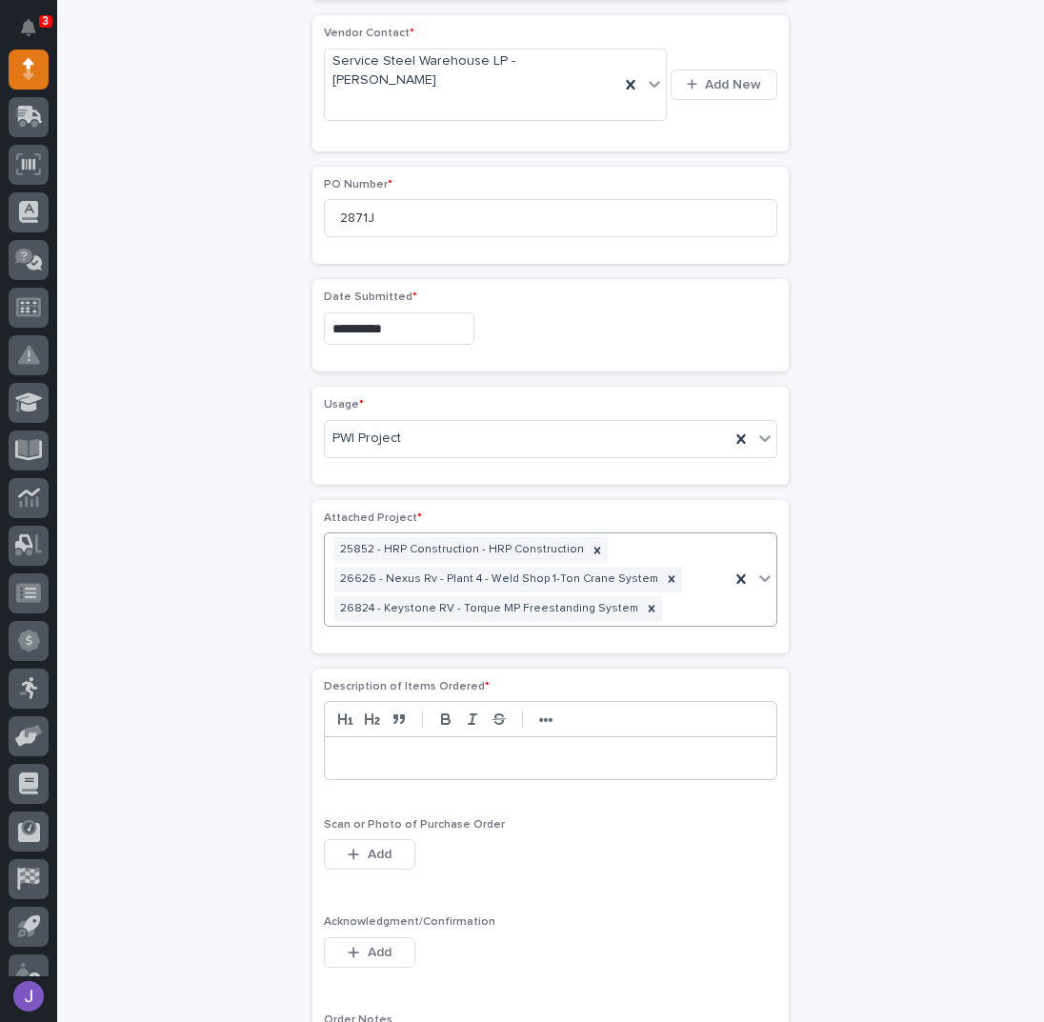
click at [441, 738] on div at bounding box center [551, 759] width 452 height 42
click at [377, 916] on div "Acknowledgment/Confirmation This file cannot be opened Download File Add" at bounding box center [551, 953] width 454 height 74
click at [368, 944] on span "Add" at bounding box center [380, 952] width 24 height 17
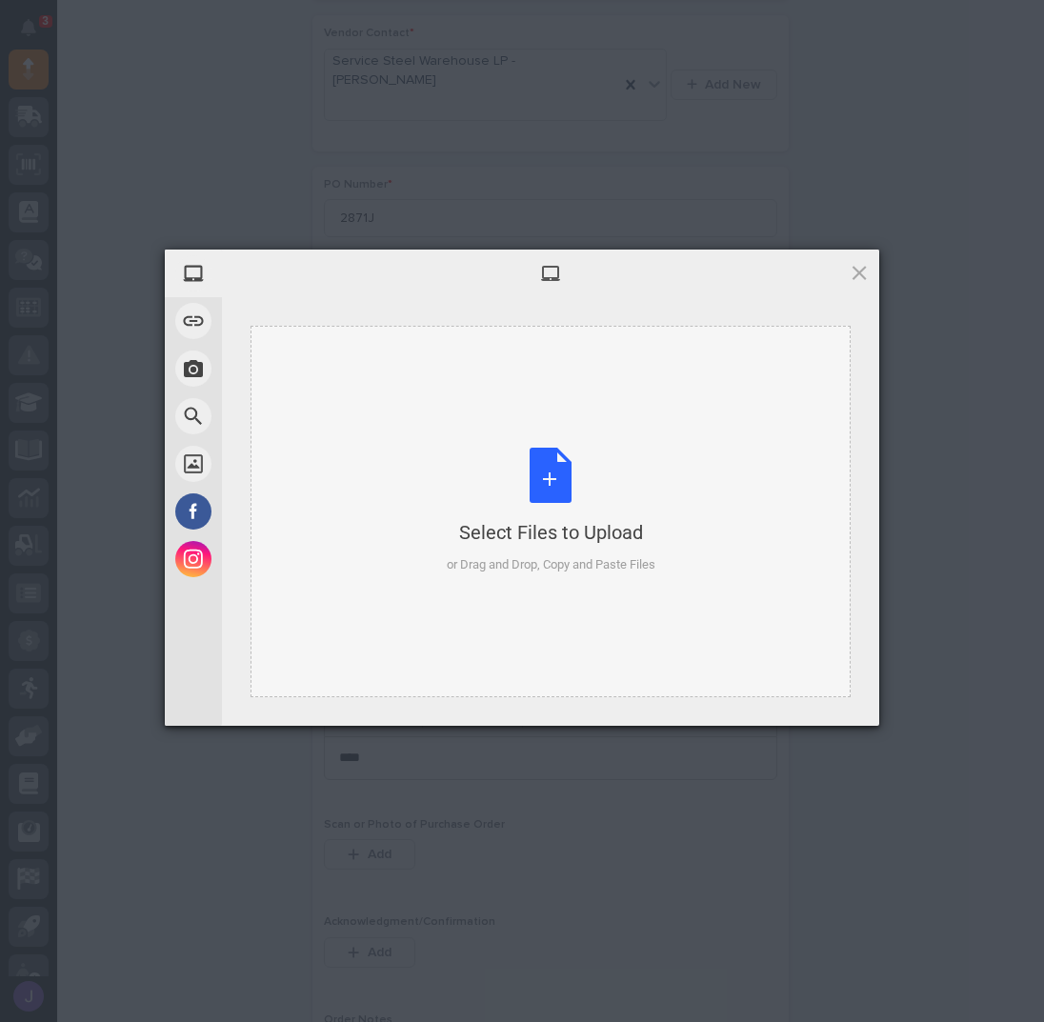
click at [542, 474] on div "Select Files to Upload or Drag and Drop, Copy and Paste Files" at bounding box center [551, 511] width 209 height 127
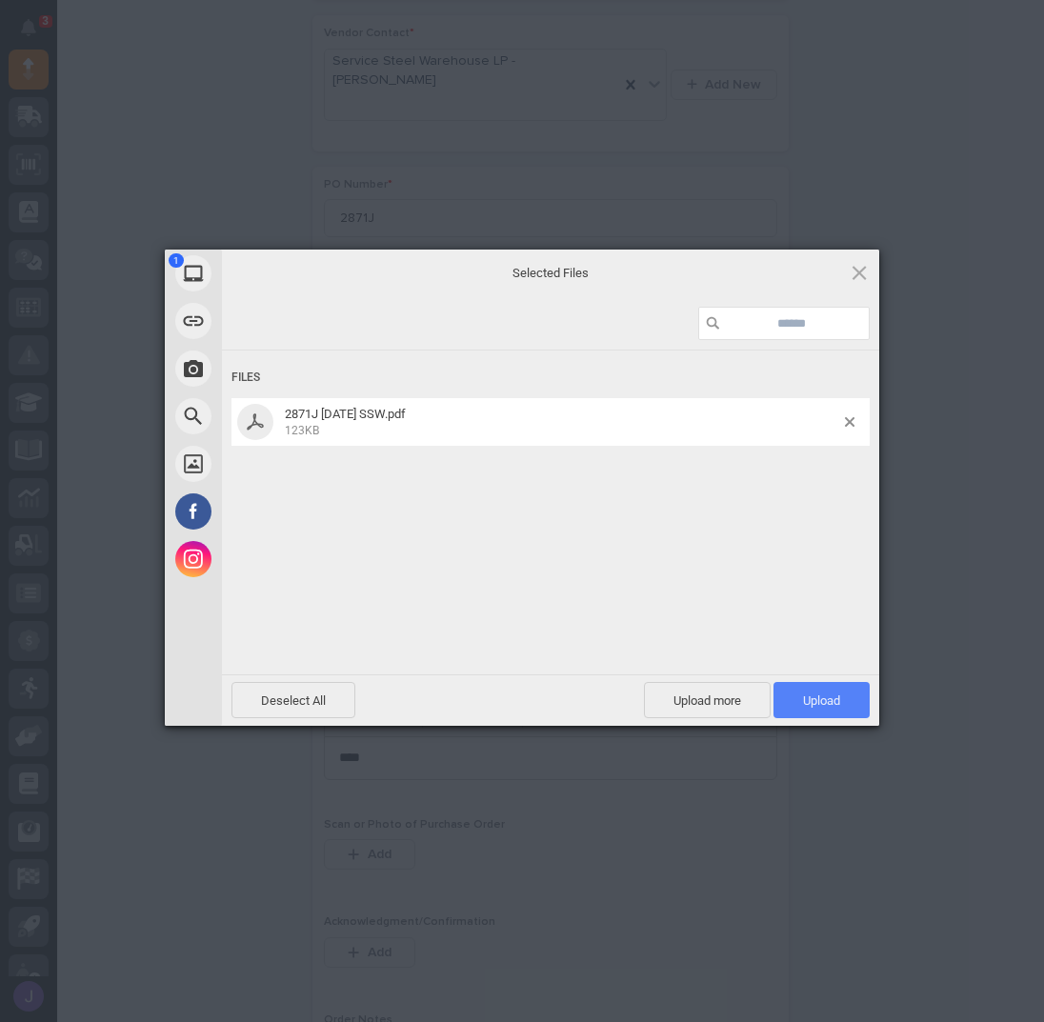
click at [824, 698] on span "Upload 1" at bounding box center [821, 701] width 37 height 14
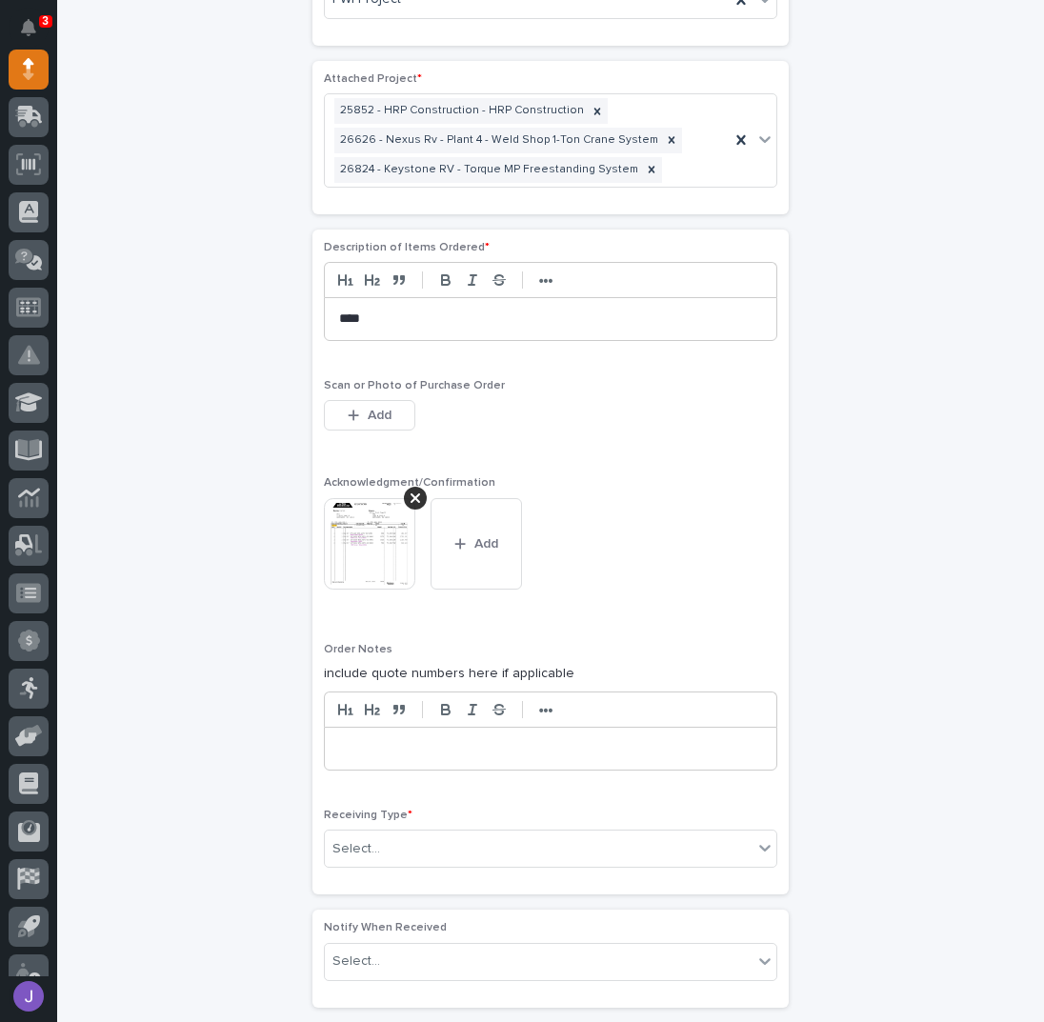
scroll to position [1448, 0]
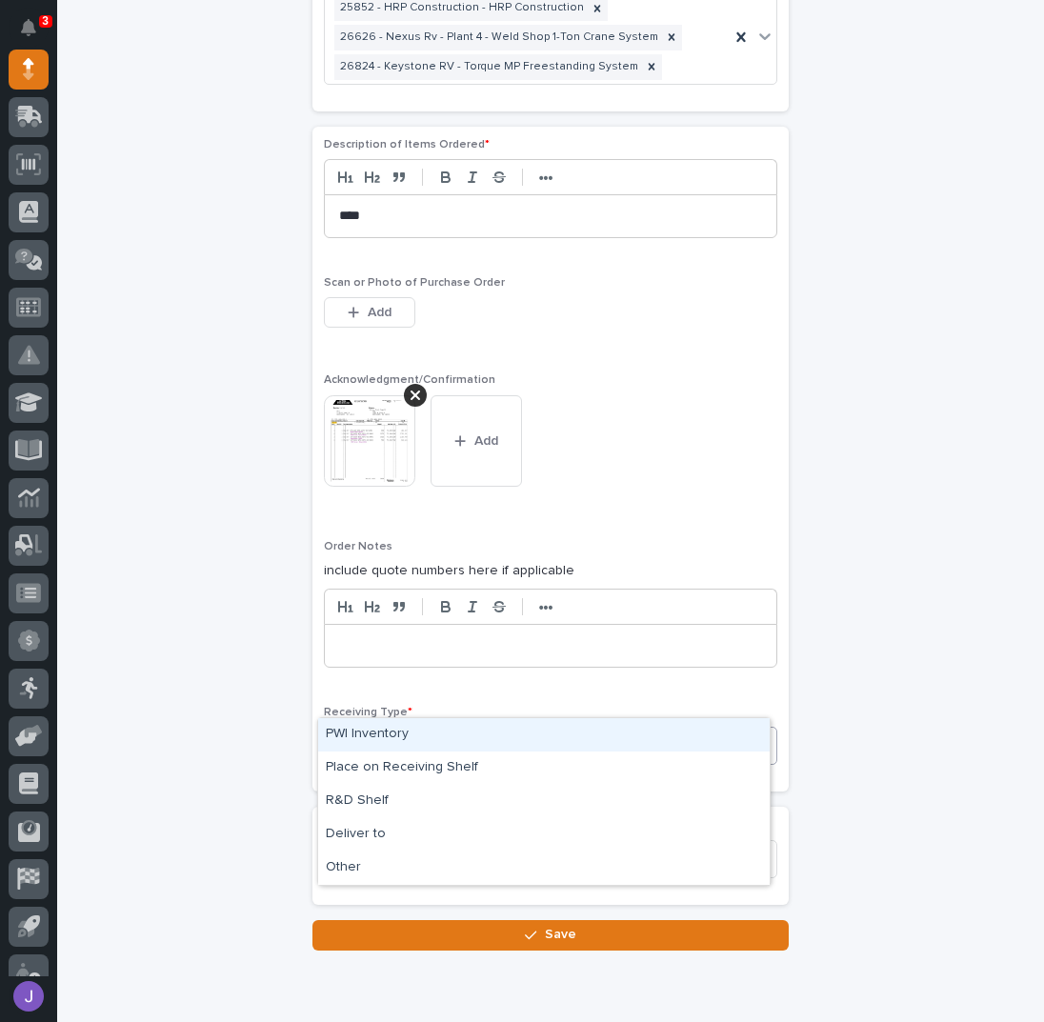
click at [417, 731] on div "Select..." at bounding box center [539, 746] width 428 height 31
click at [398, 737] on div "PWI Inventory" at bounding box center [544, 734] width 452 height 33
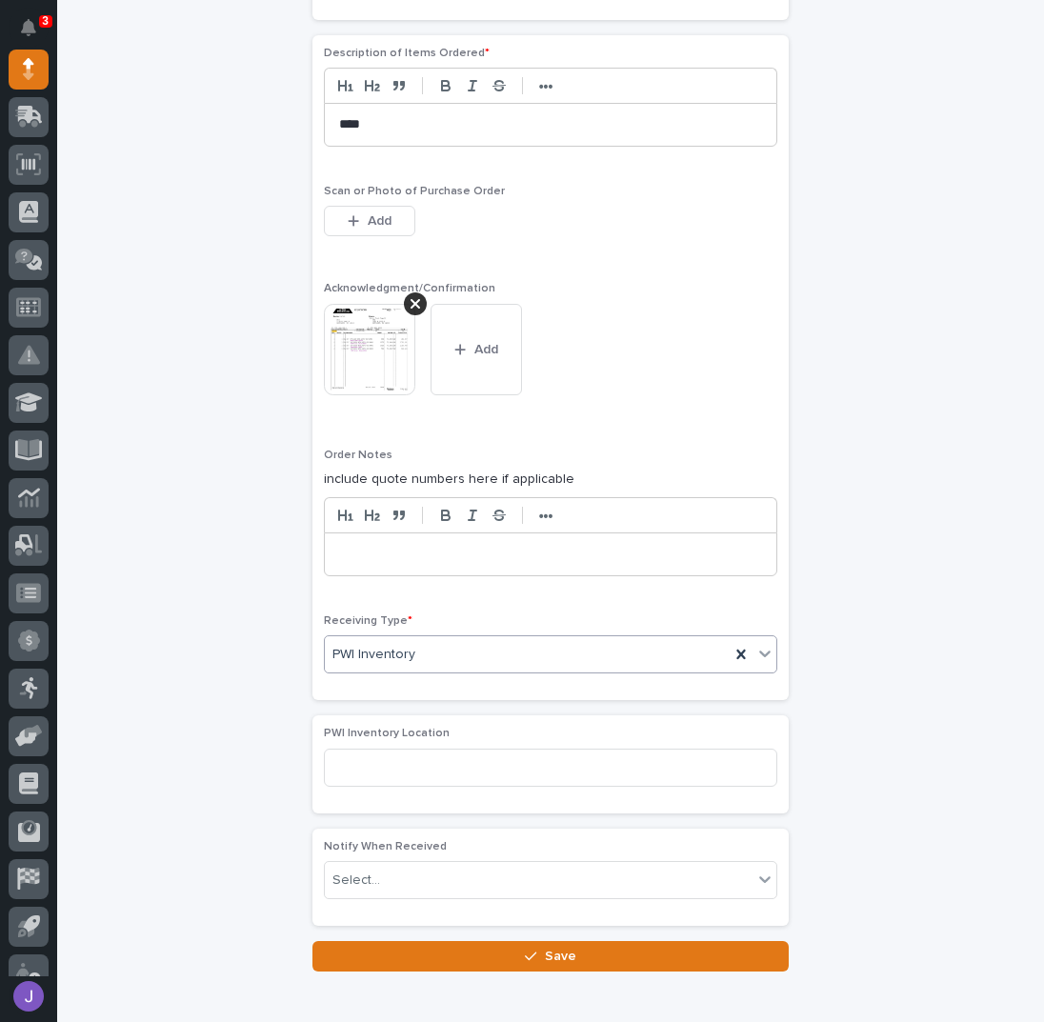
scroll to position [1590, 0]
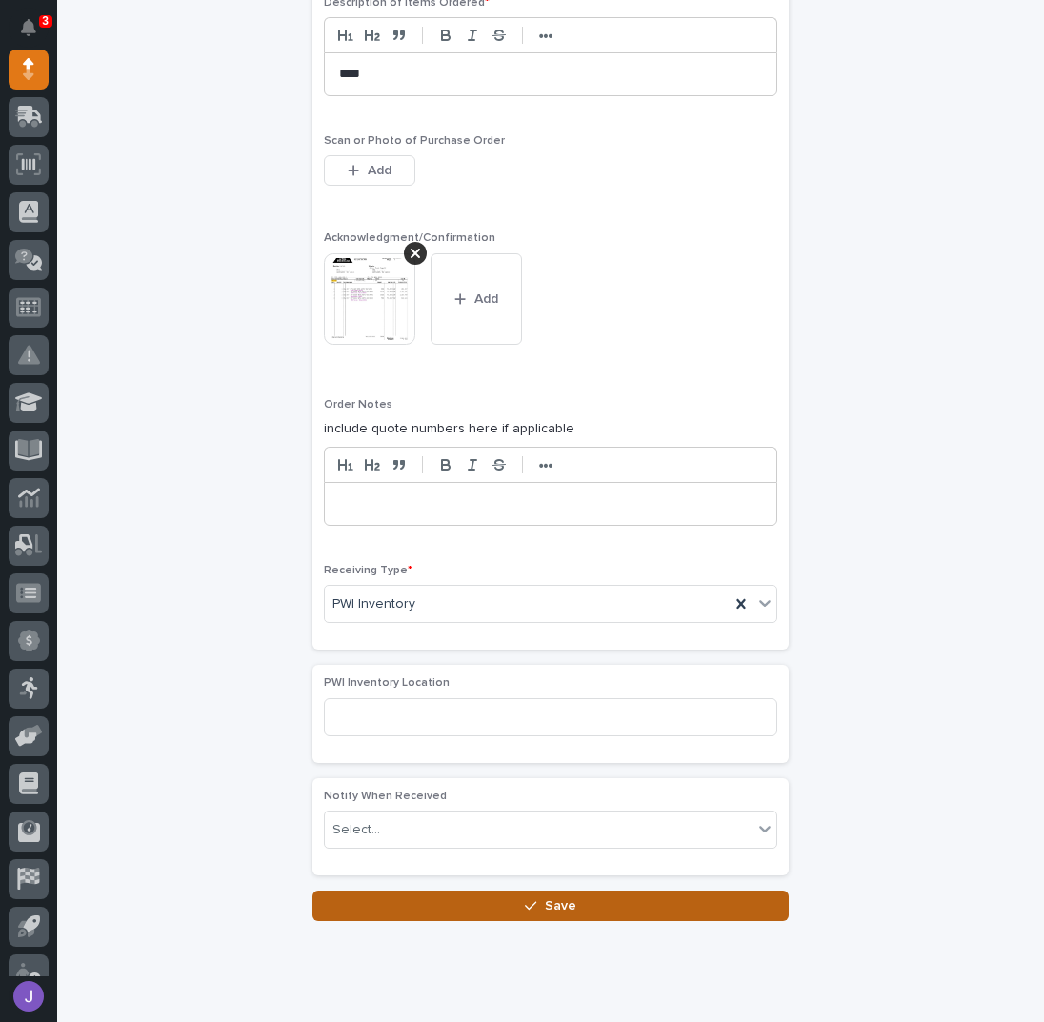
click at [499, 891] on button "Save" at bounding box center [551, 906] width 476 height 30
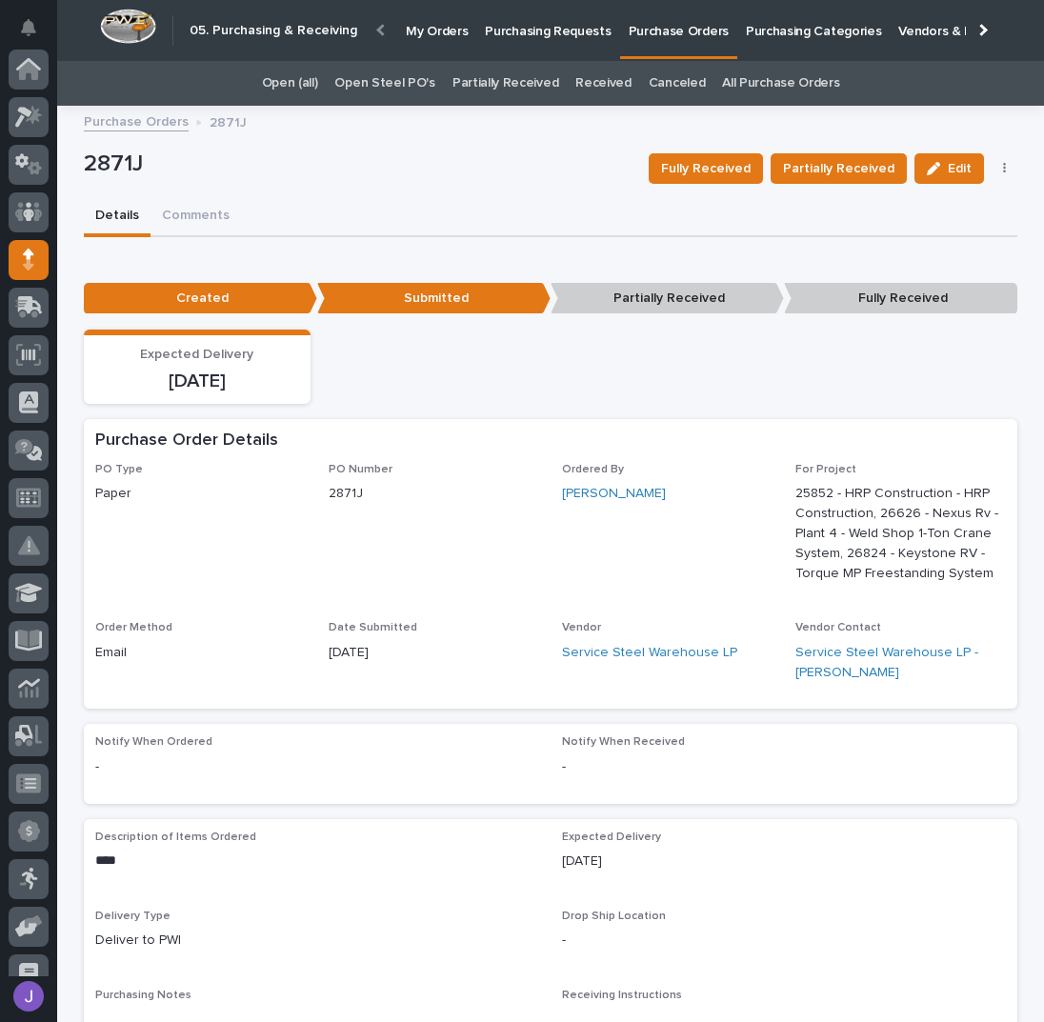
scroll to position [191, 0]
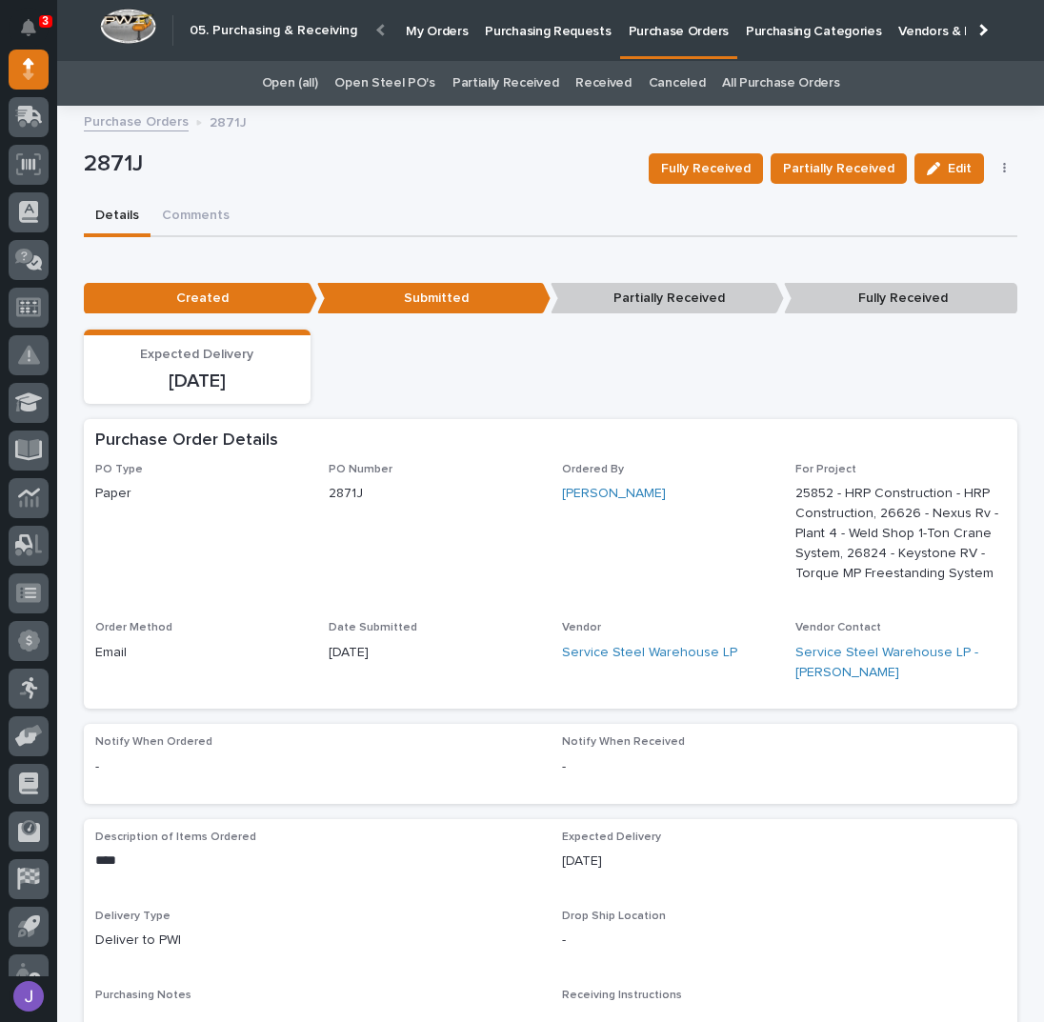
click at [538, 23] on p "Purchasing Requests" at bounding box center [548, 20] width 126 height 40
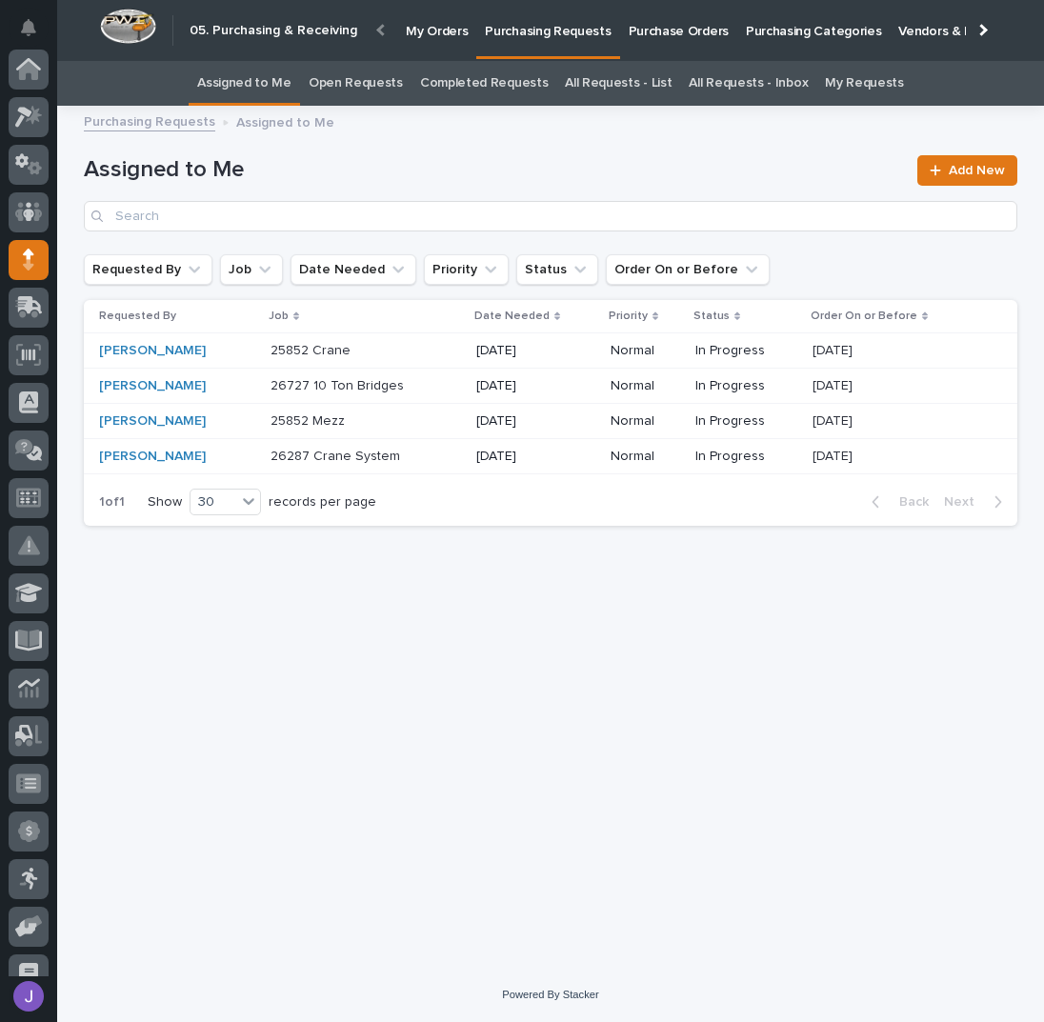
scroll to position [191, 0]
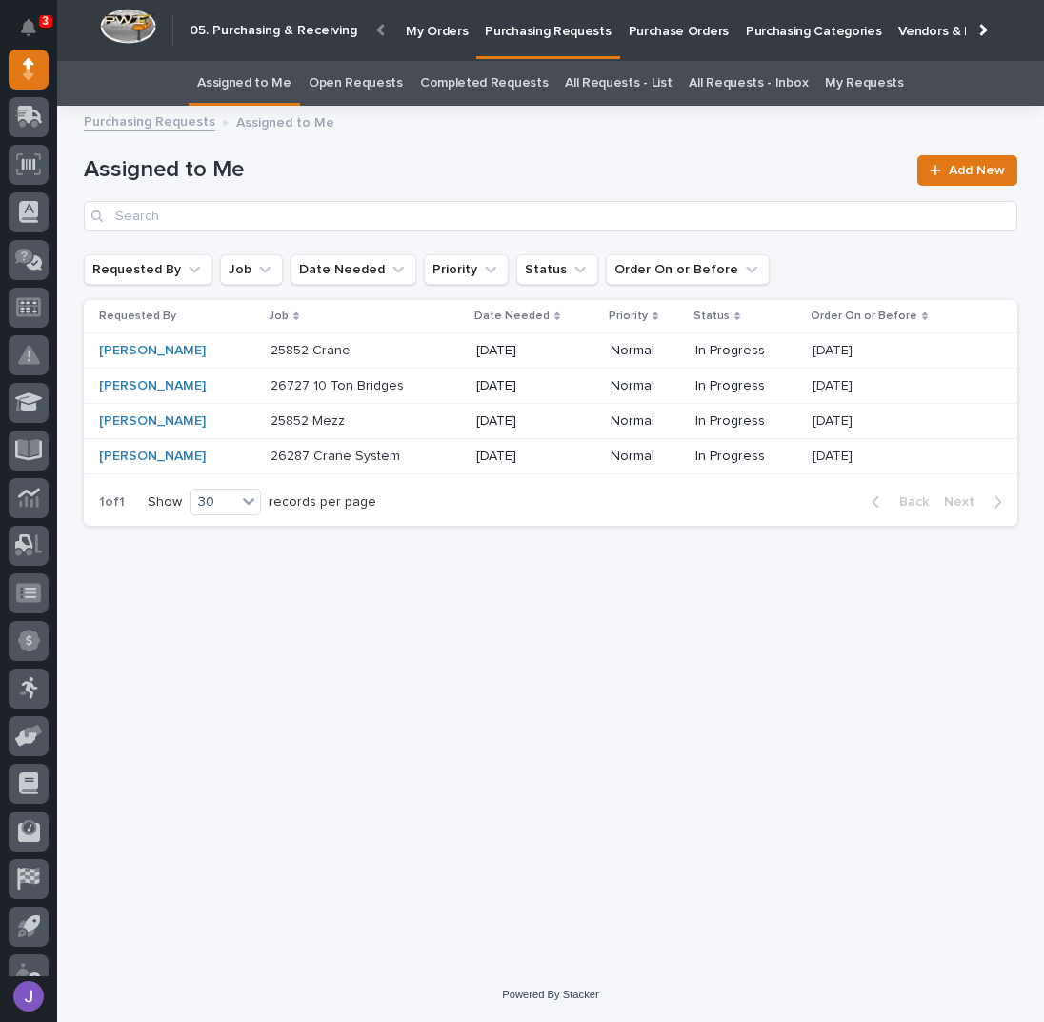
click at [404, 429] on div "25852 Mezz 25852 Mezz" at bounding box center [366, 421] width 191 height 31
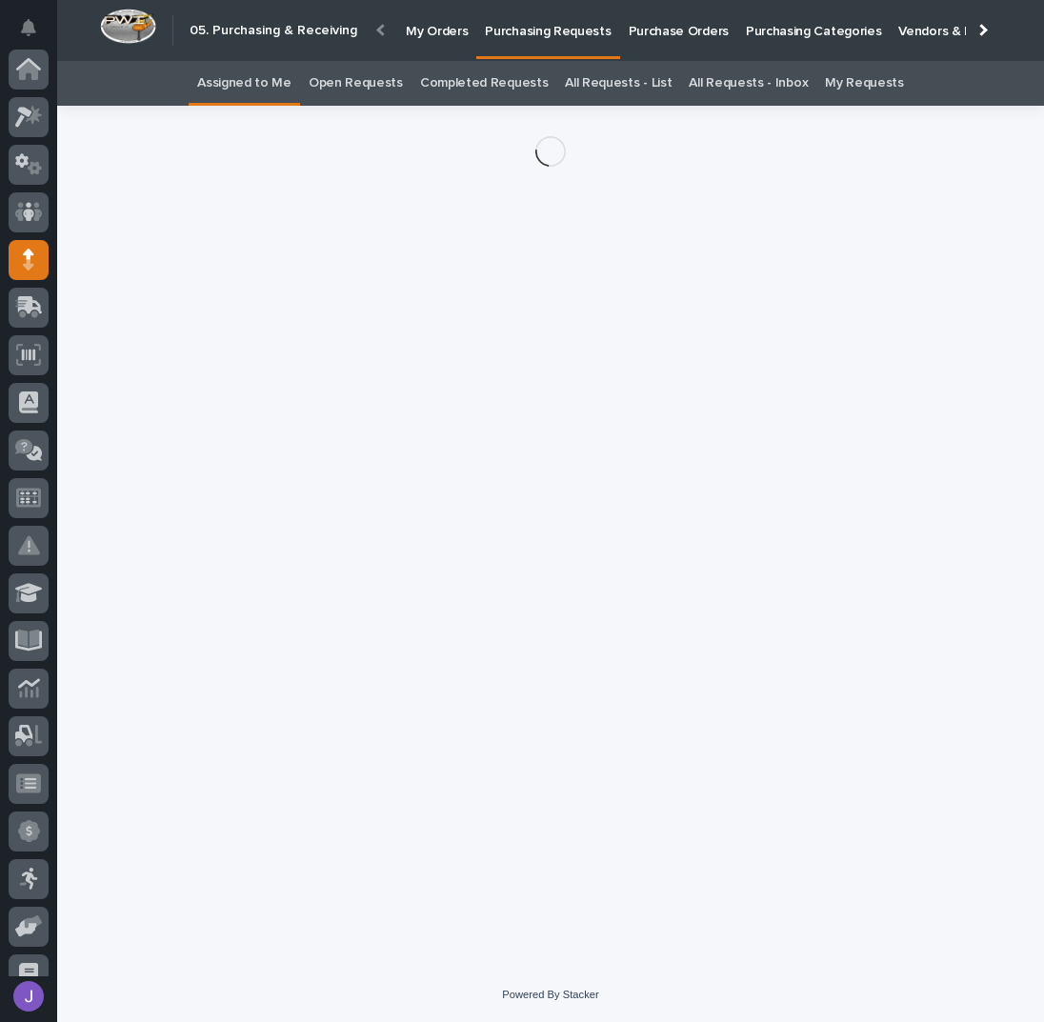
scroll to position [191, 0]
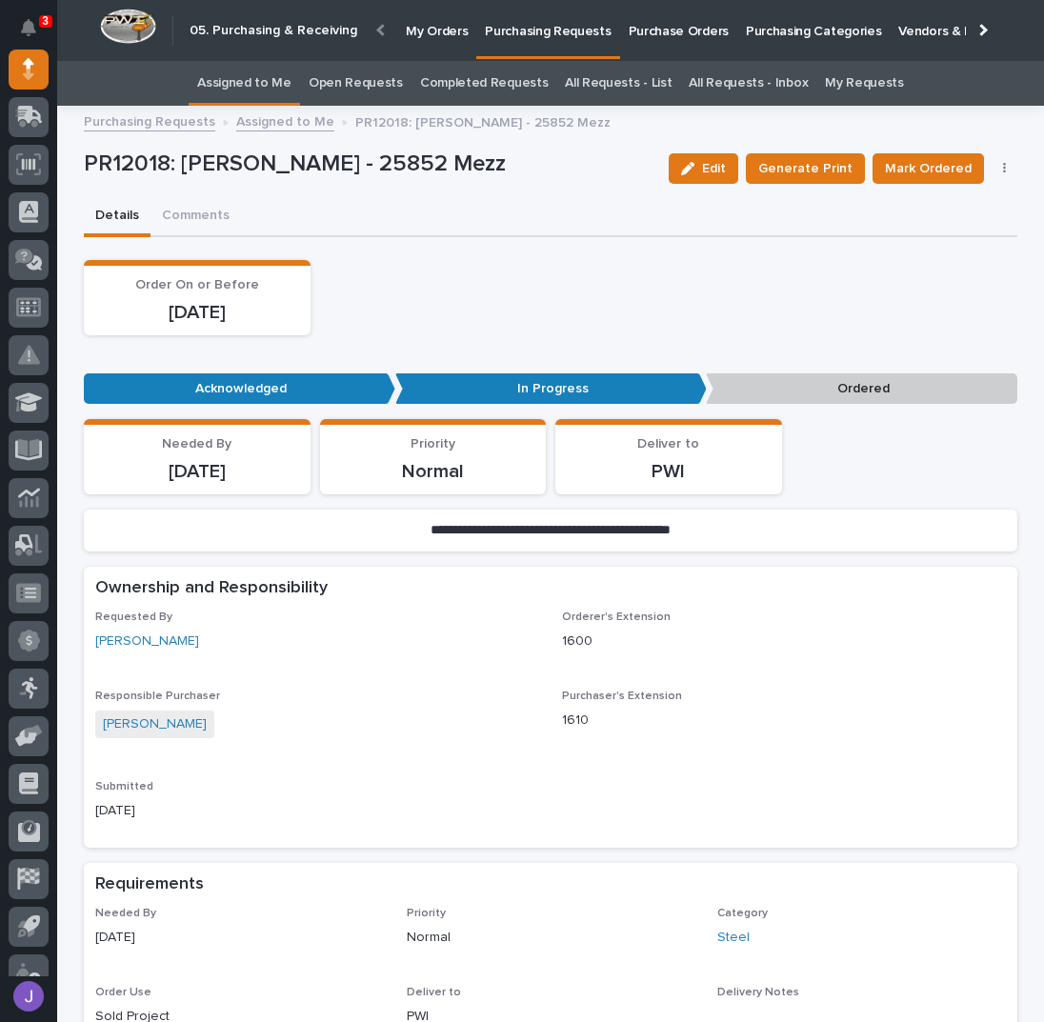
click at [1002, 165] on button "button" at bounding box center [1005, 168] width 27 height 13
click at [923, 241] on span "Edit Linked PO's" at bounding box center [943, 237] width 97 height 23
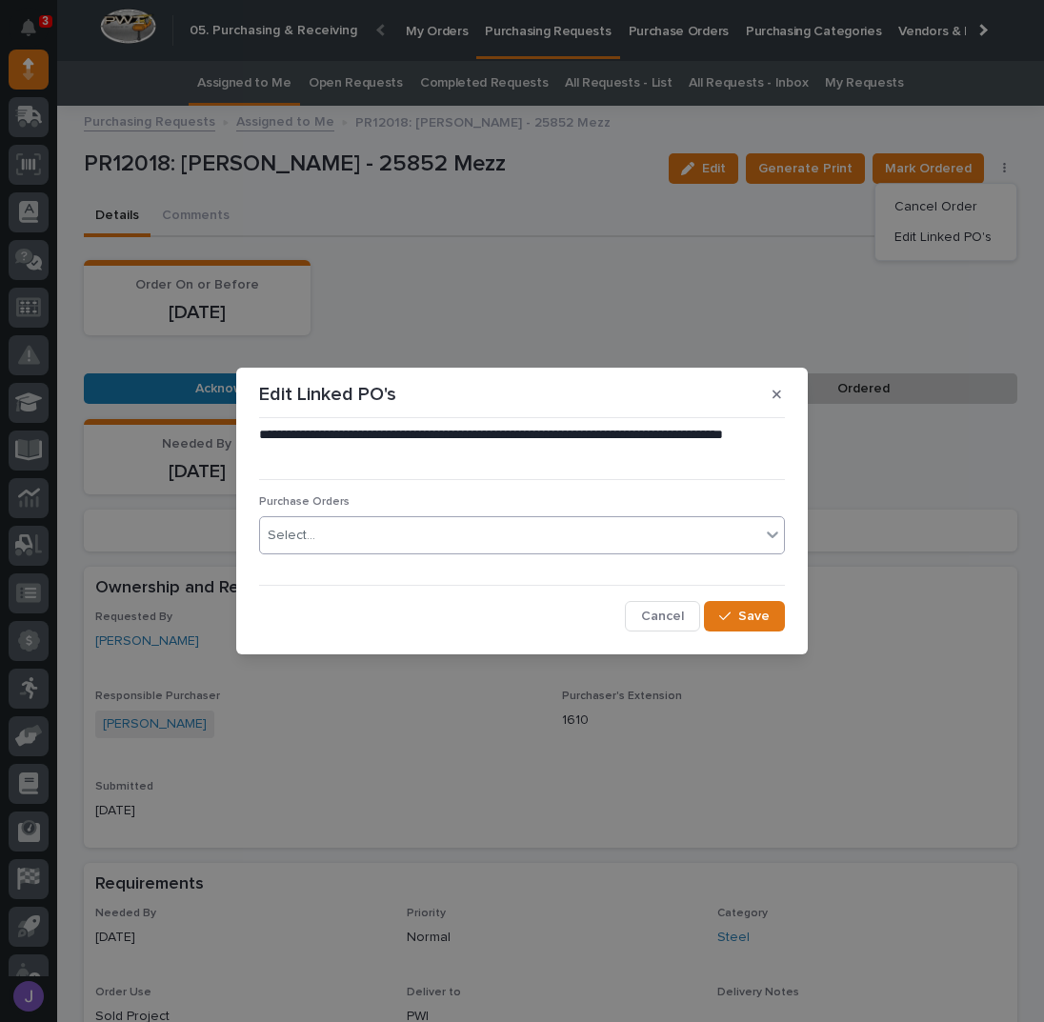
click at [526, 541] on div "Select..." at bounding box center [510, 535] width 500 height 31
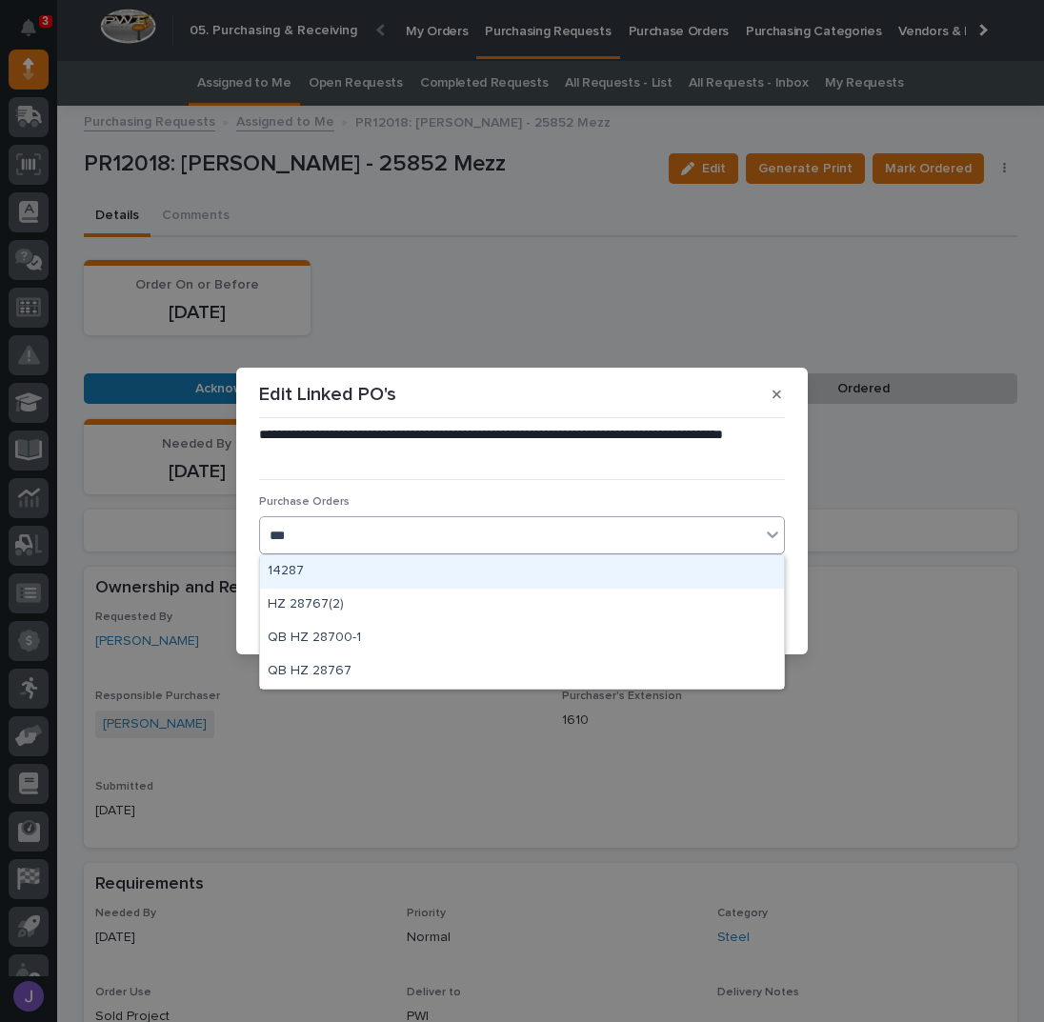
type input "****"
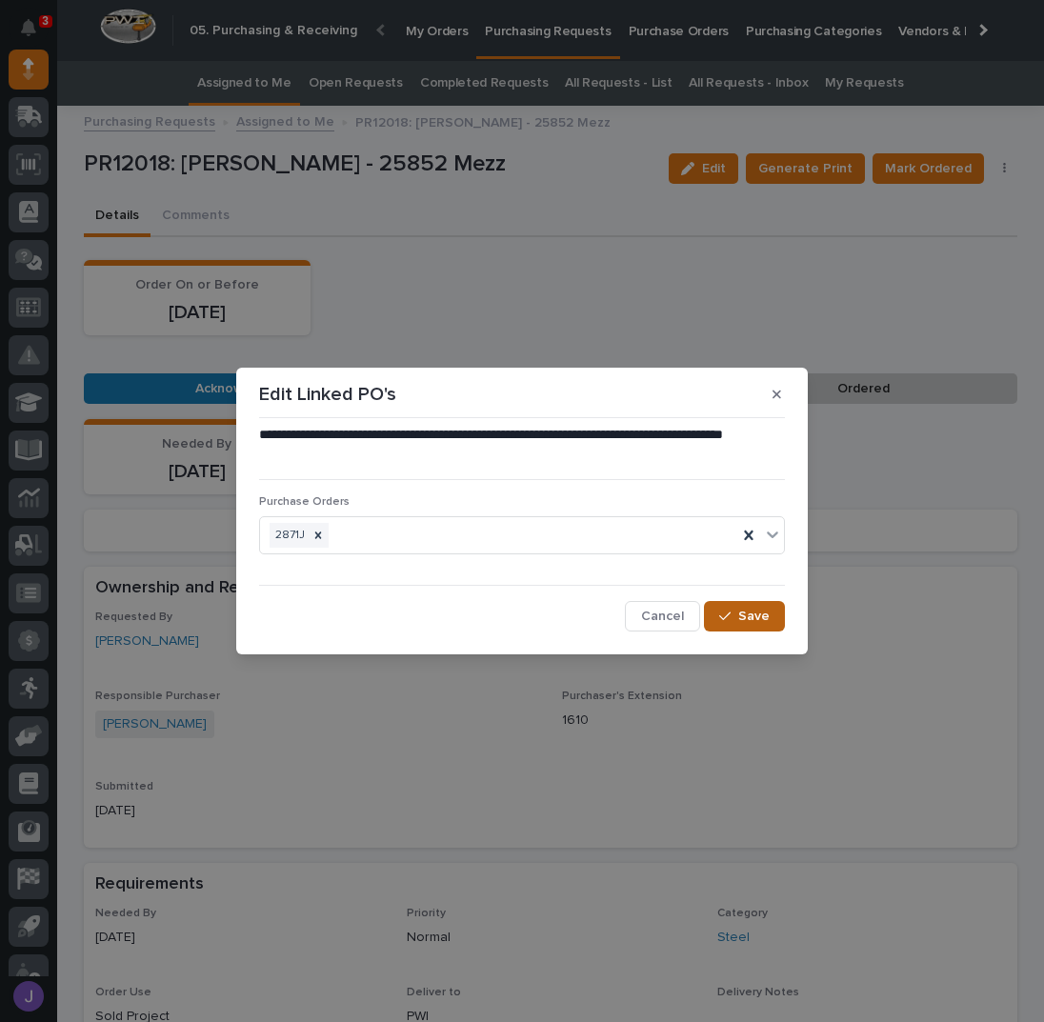
click at [753, 625] on button "Save" at bounding box center [744, 616] width 81 height 30
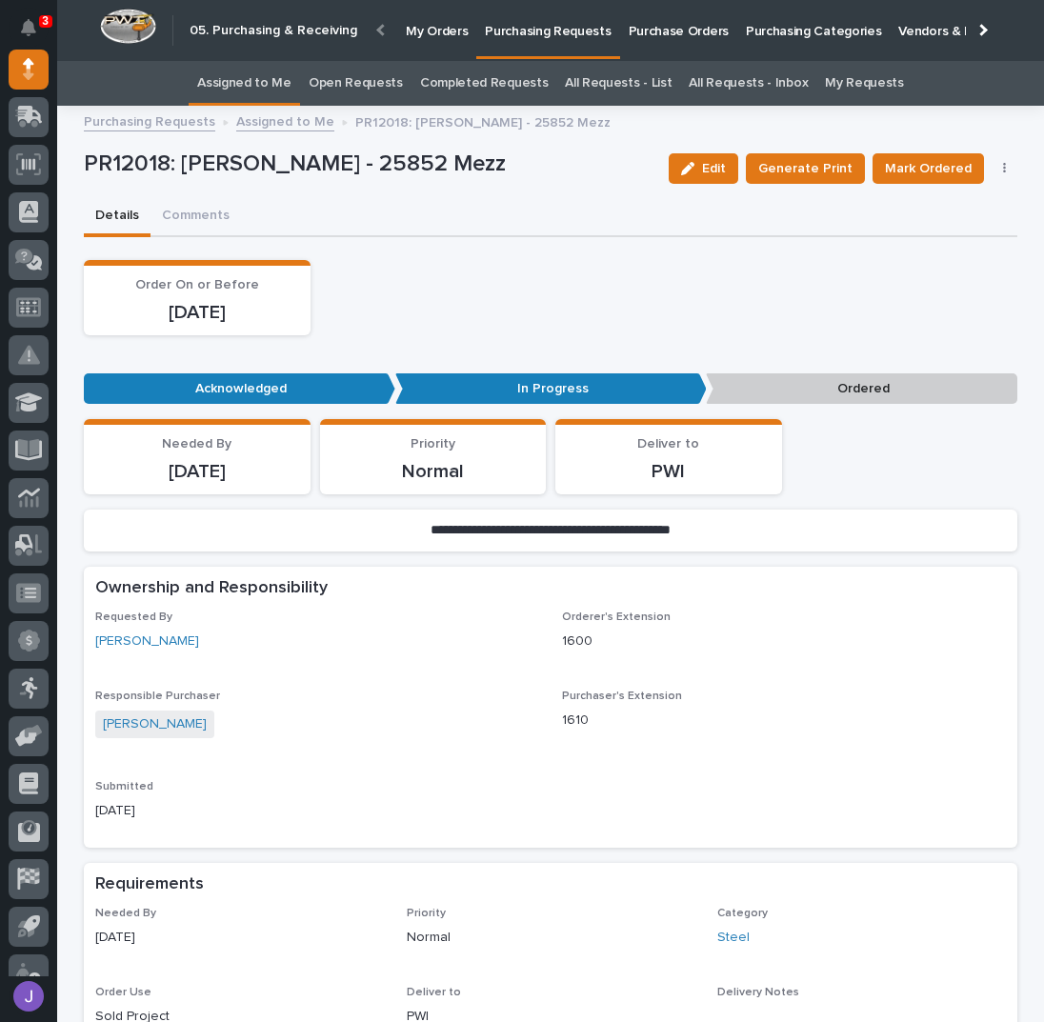
click at [260, 95] on link "Assigned to Me" at bounding box center [244, 83] width 94 height 45
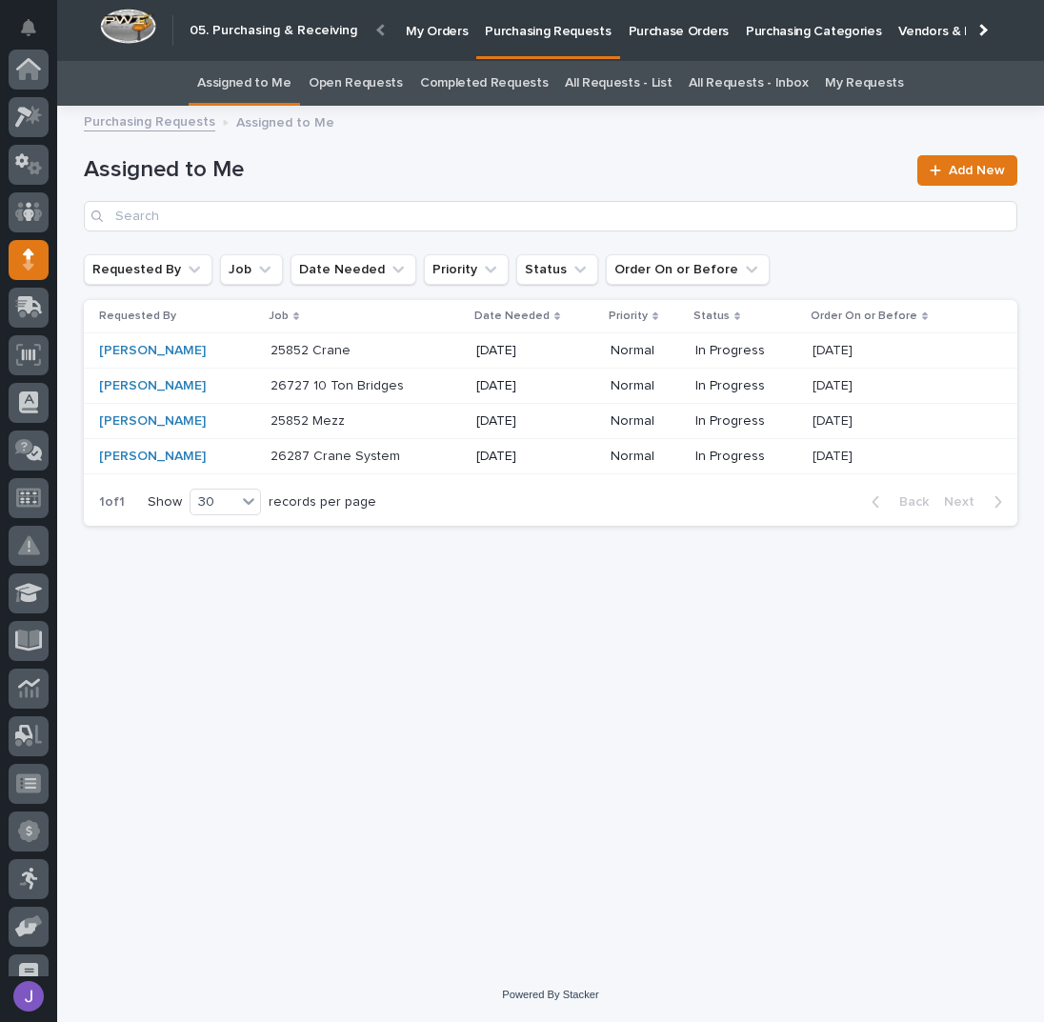
scroll to position [191, 0]
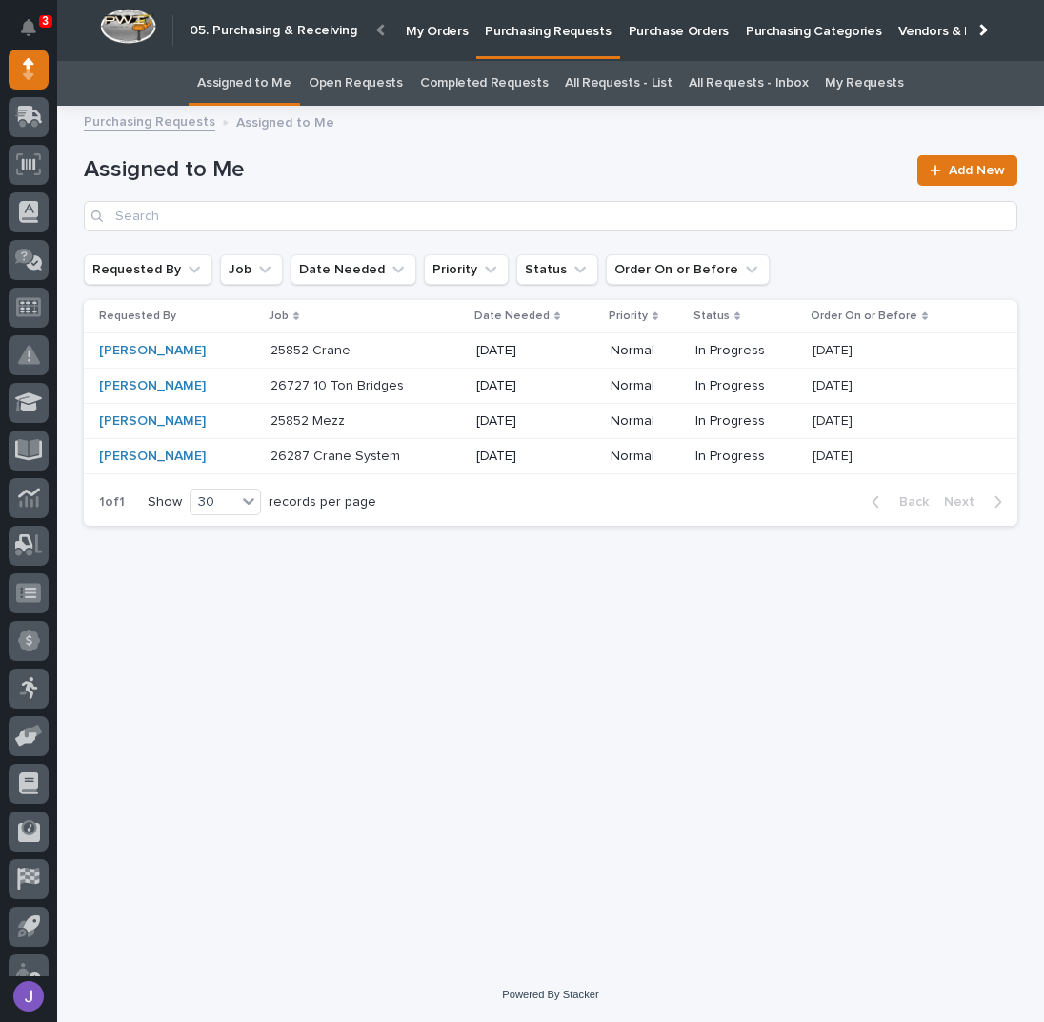
click at [682, 35] on p "Purchase Orders" at bounding box center [679, 20] width 100 height 40
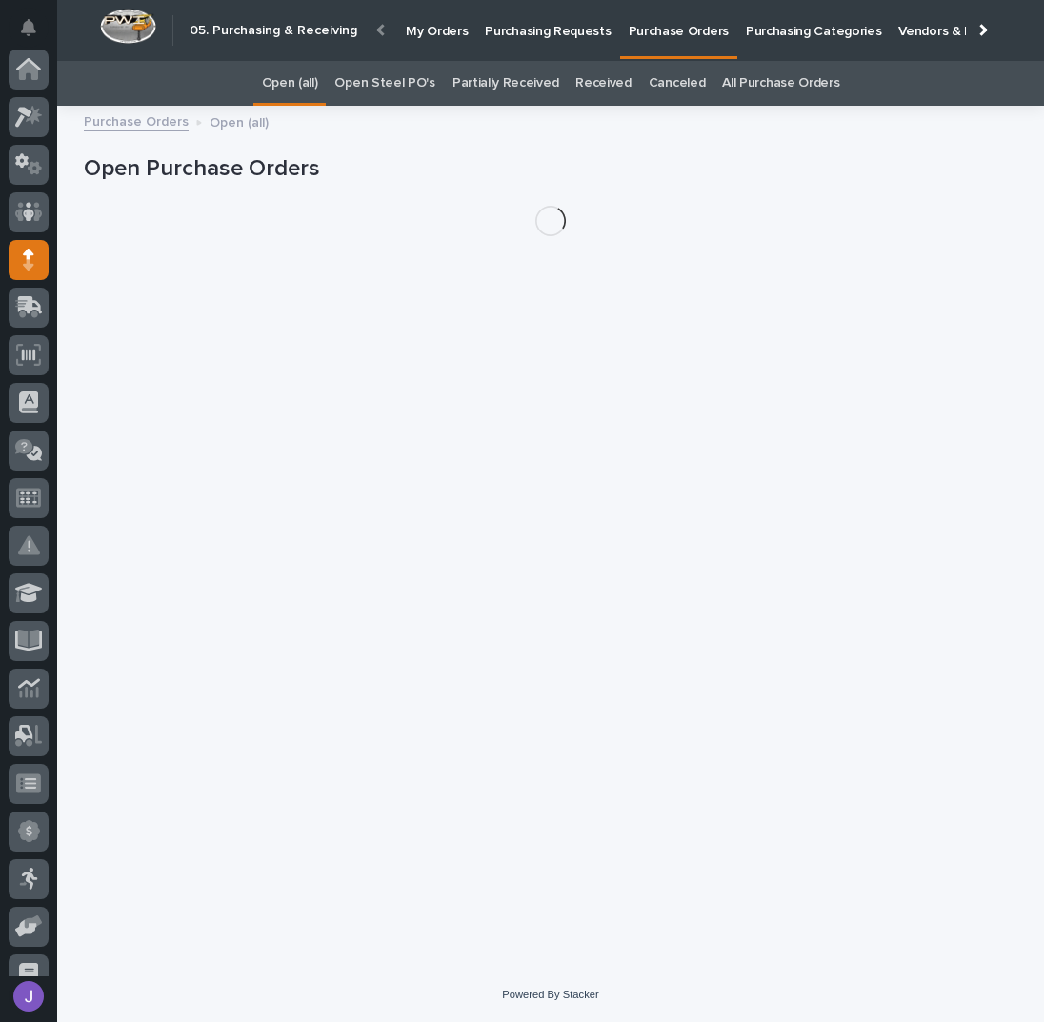
scroll to position [191, 0]
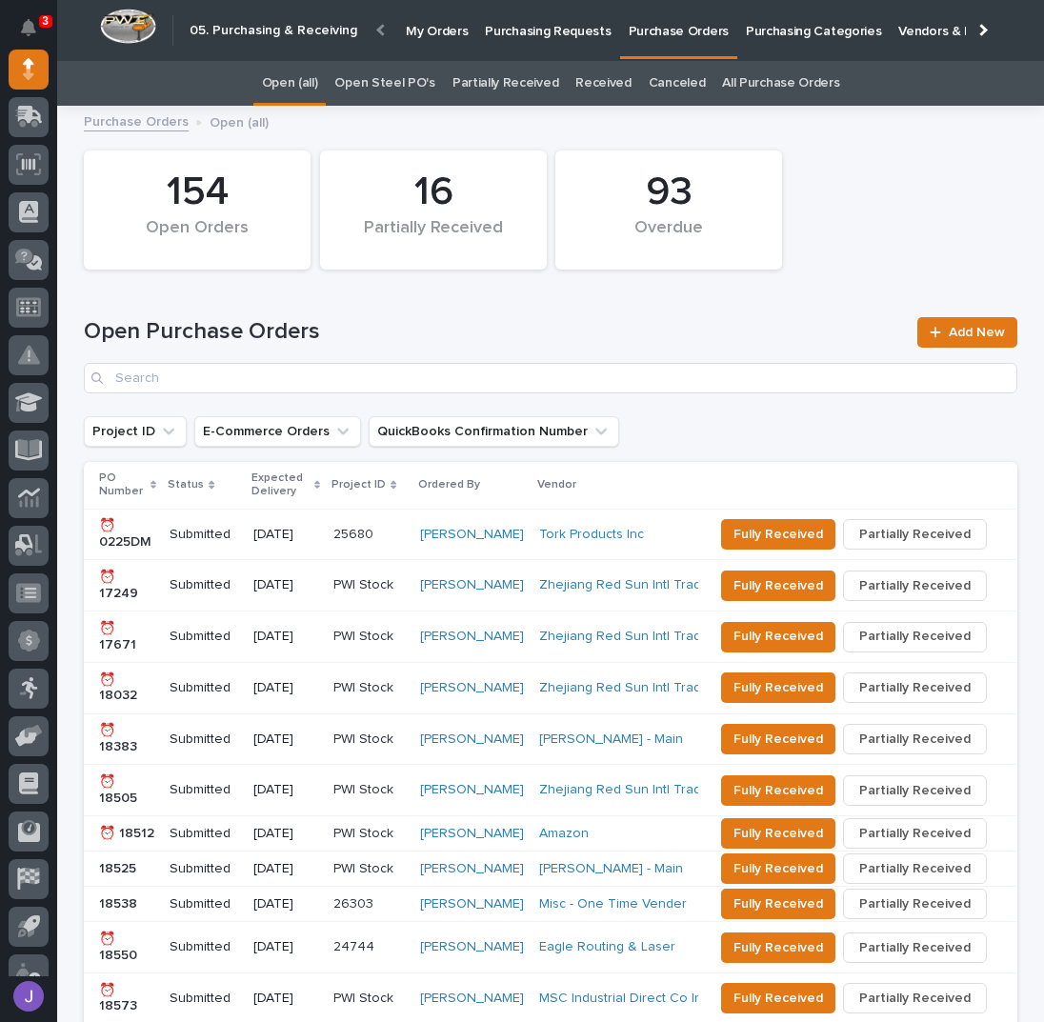
click at [420, 88] on link "Open Steel PO's" at bounding box center [384, 83] width 100 height 45
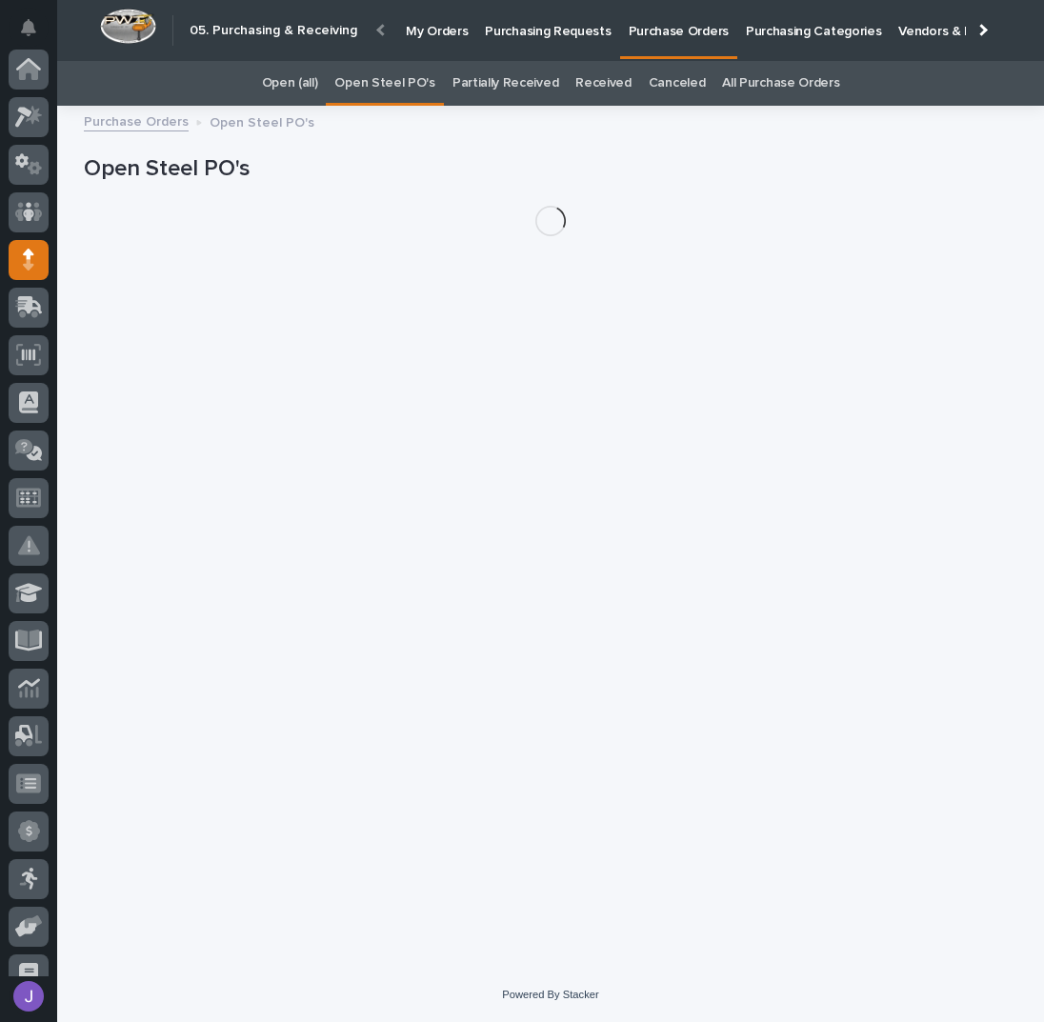
scroll to position [191, 0]
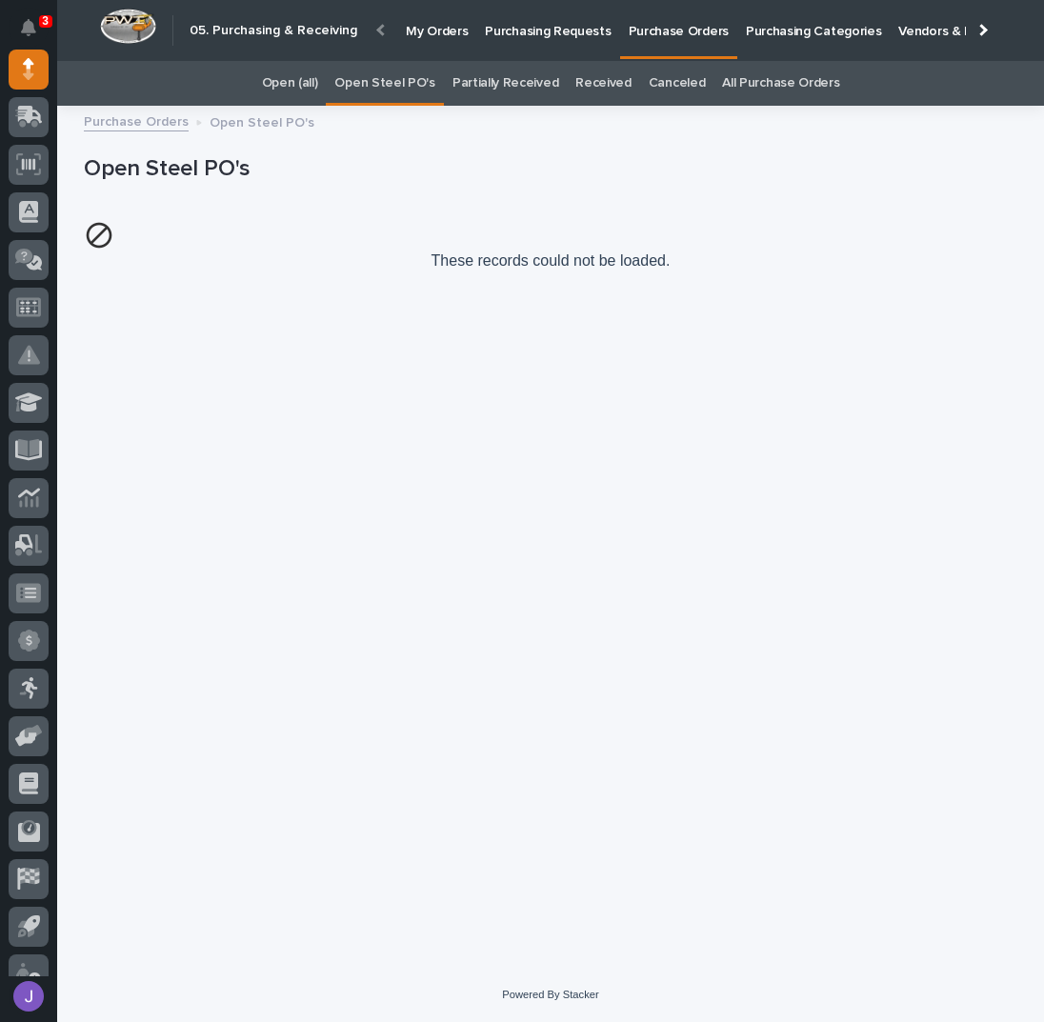
click at [412, 77] on link "Open Steel PO's" at bounding box center [384, 83] width 100 height 45
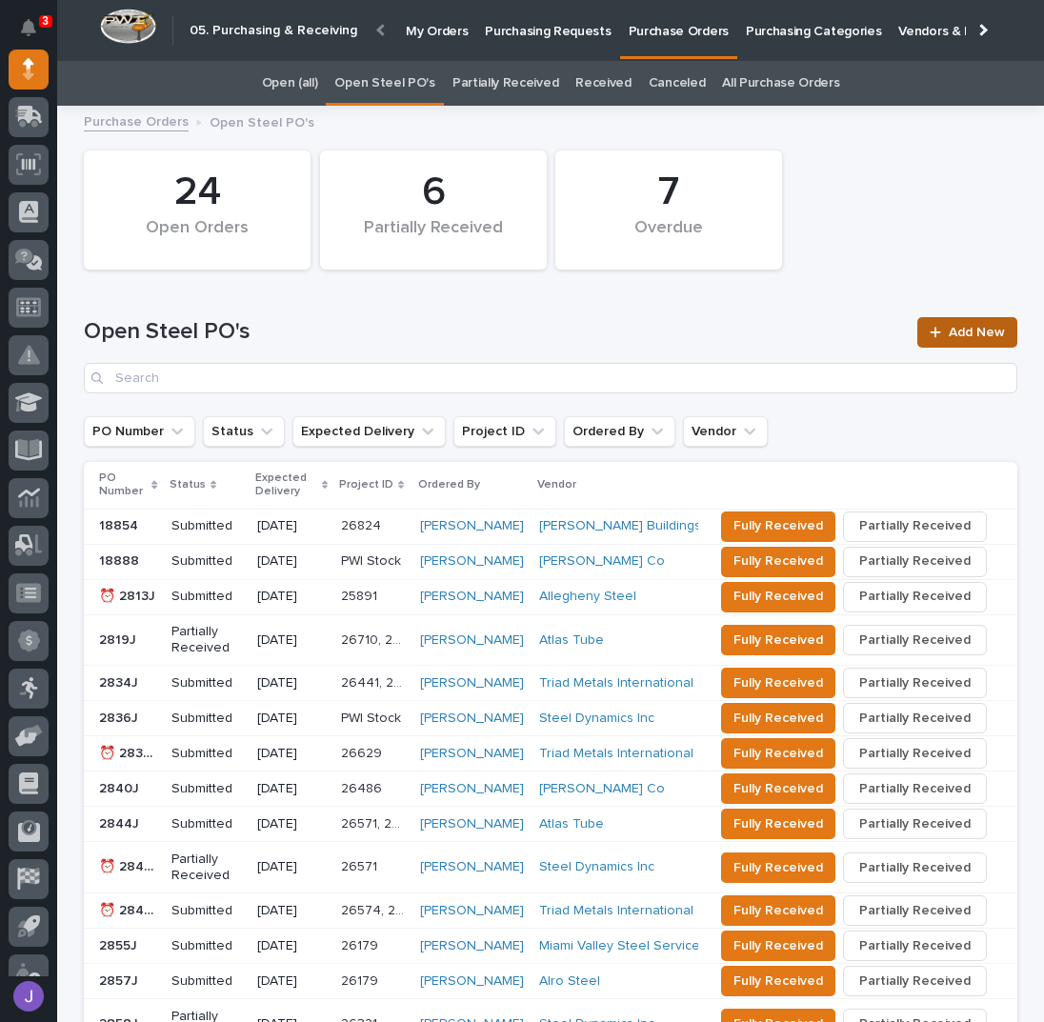
click at [988, 322] on link "Add New" at bounding box center [968, 332] width 100 height 30
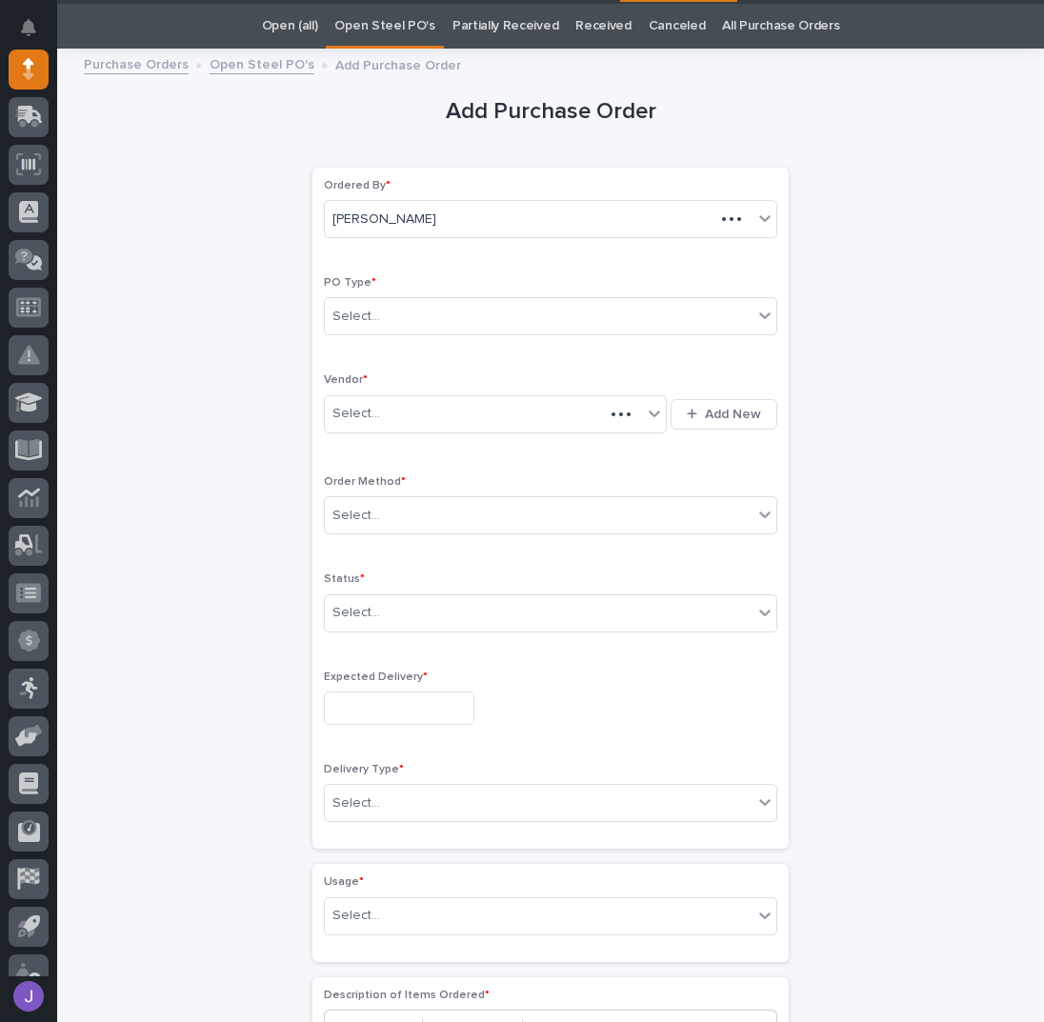
scroll to position [60, 0]
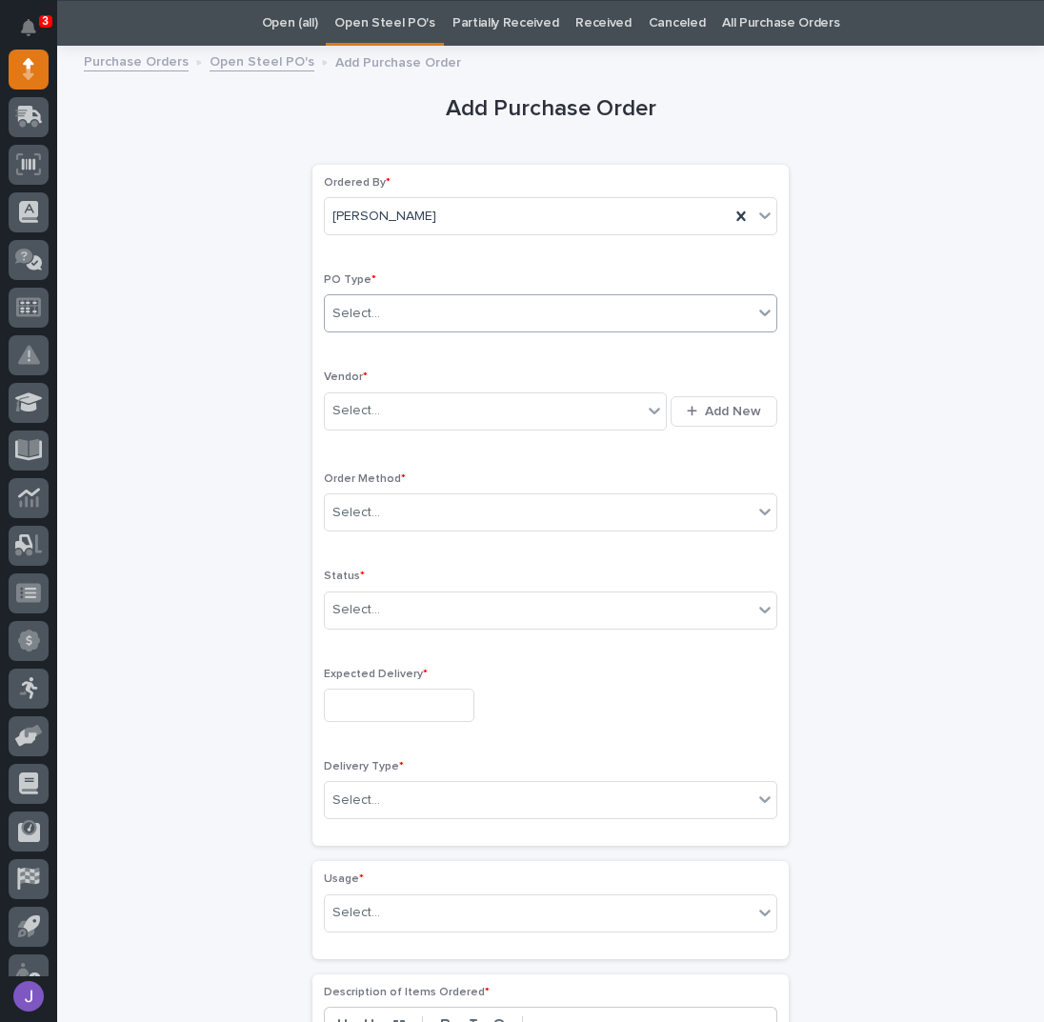
click at [395, 313] on div "Select..." at bounding box center [539, 313] width 428 height 31
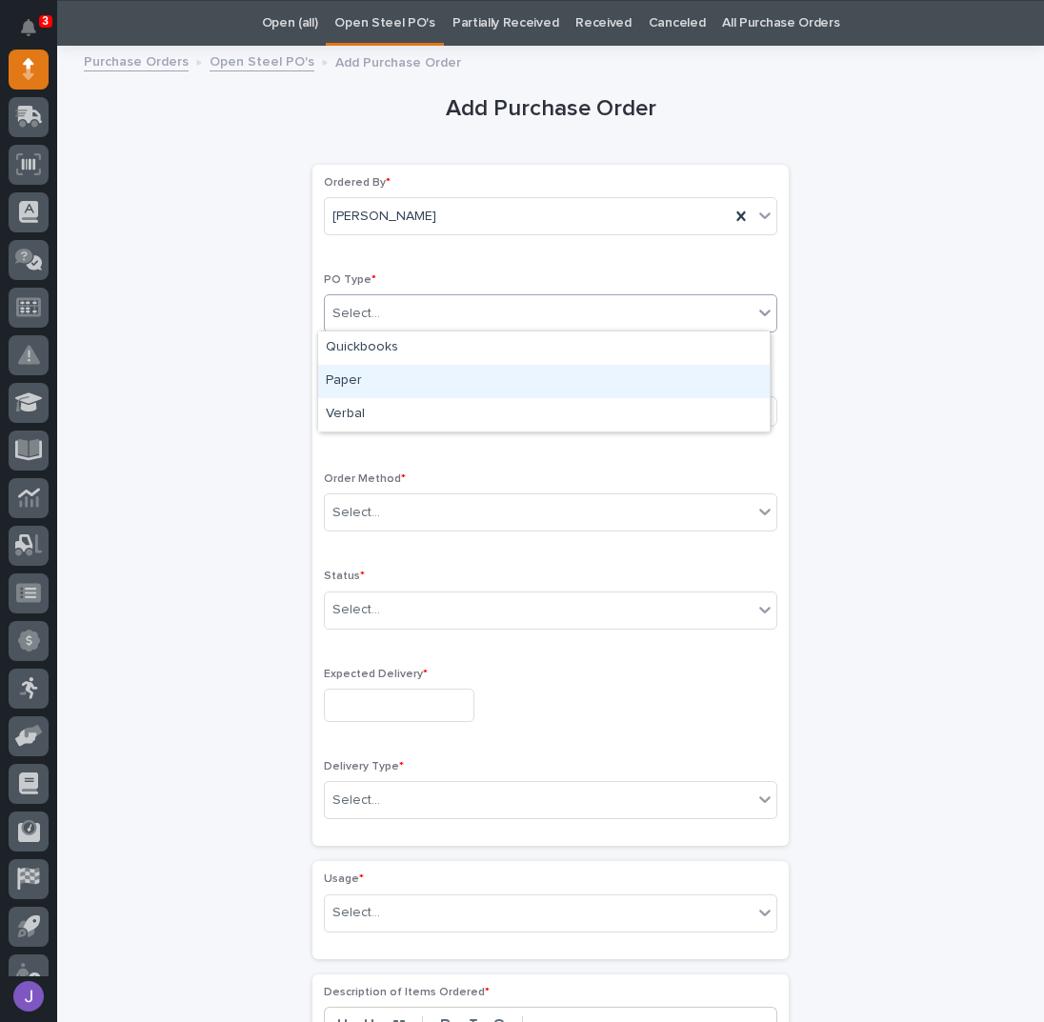
click at [383, 376] on div "Paper" at bounding box center [544, 381] width 452 height 33
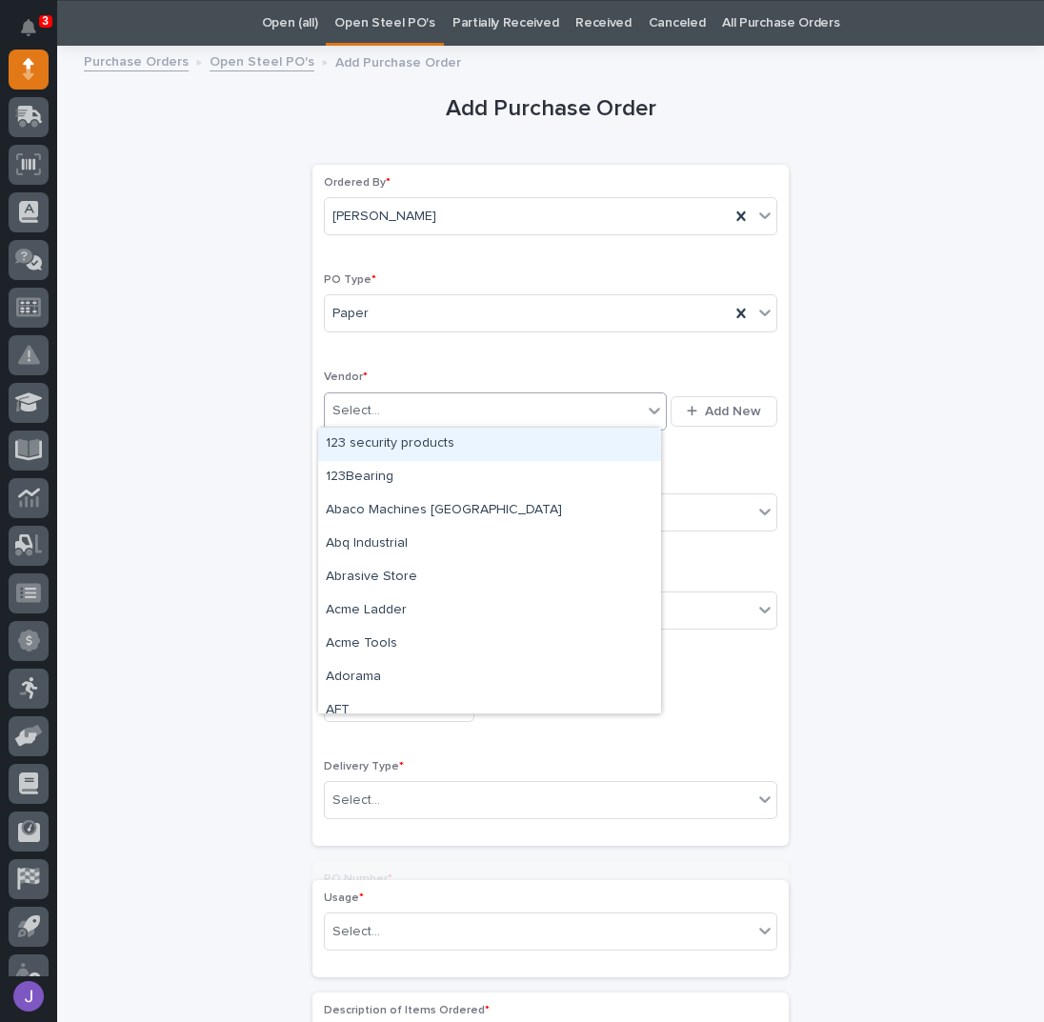
click at [377, 405] on div "Select..." at bounding box center [483, 410] width 317 height 31
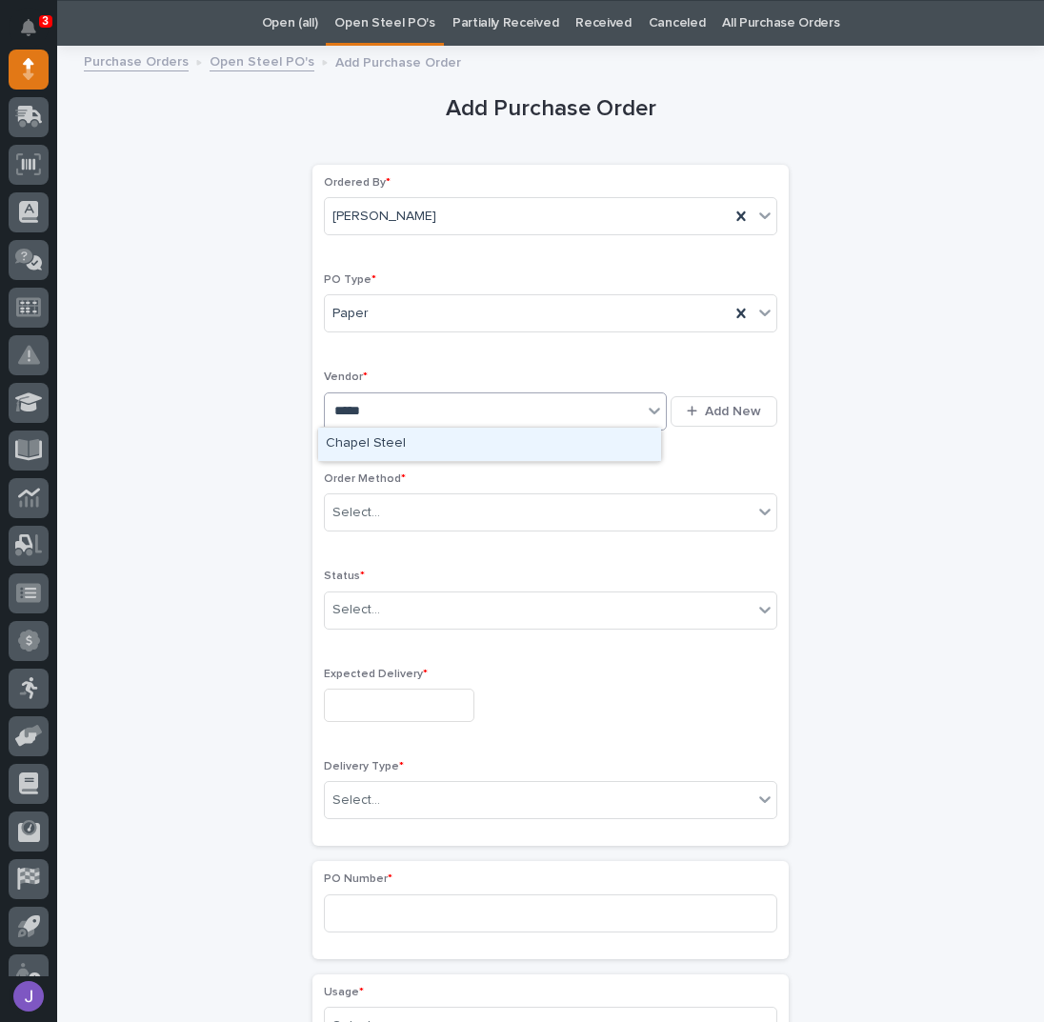
type input "******"
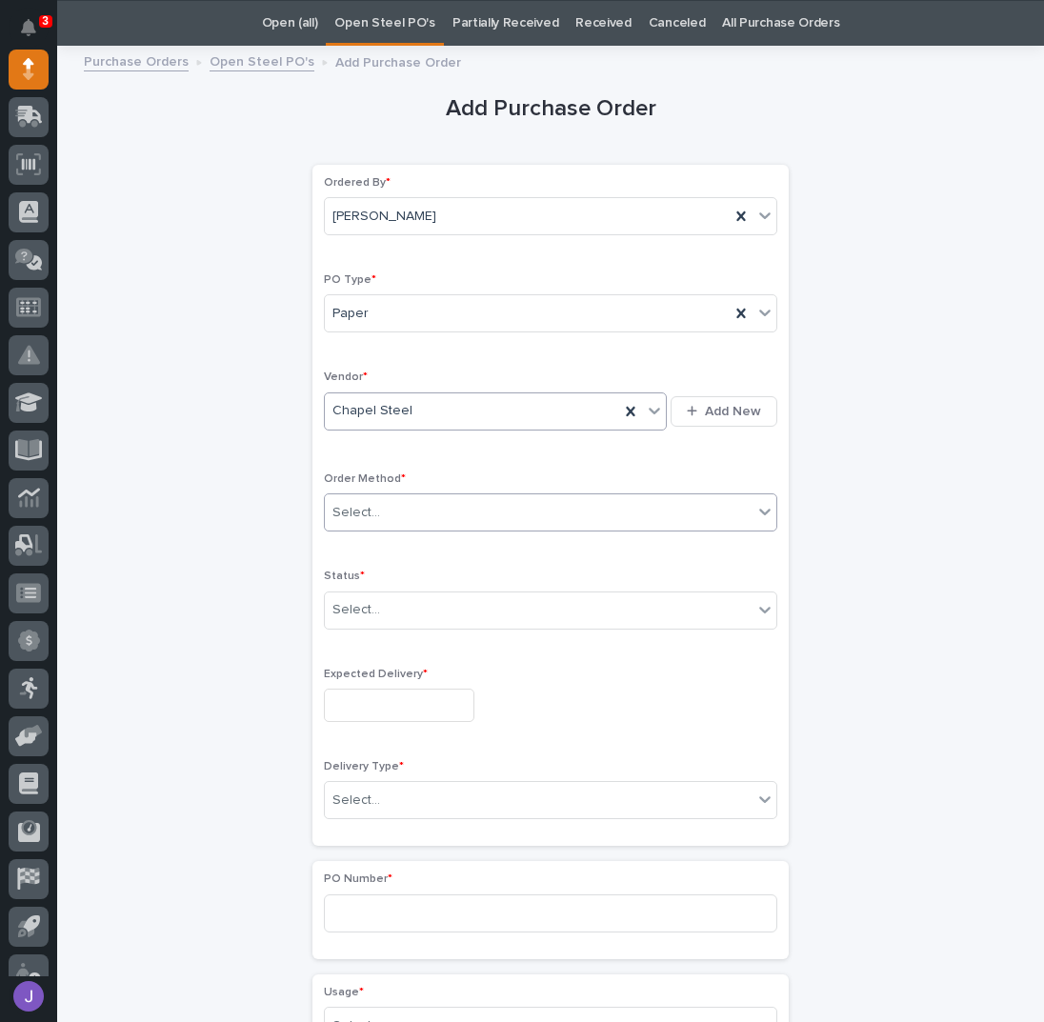
click at [385, 508] on div "Select..." at bounding box center [539, 512] width 428 height 31
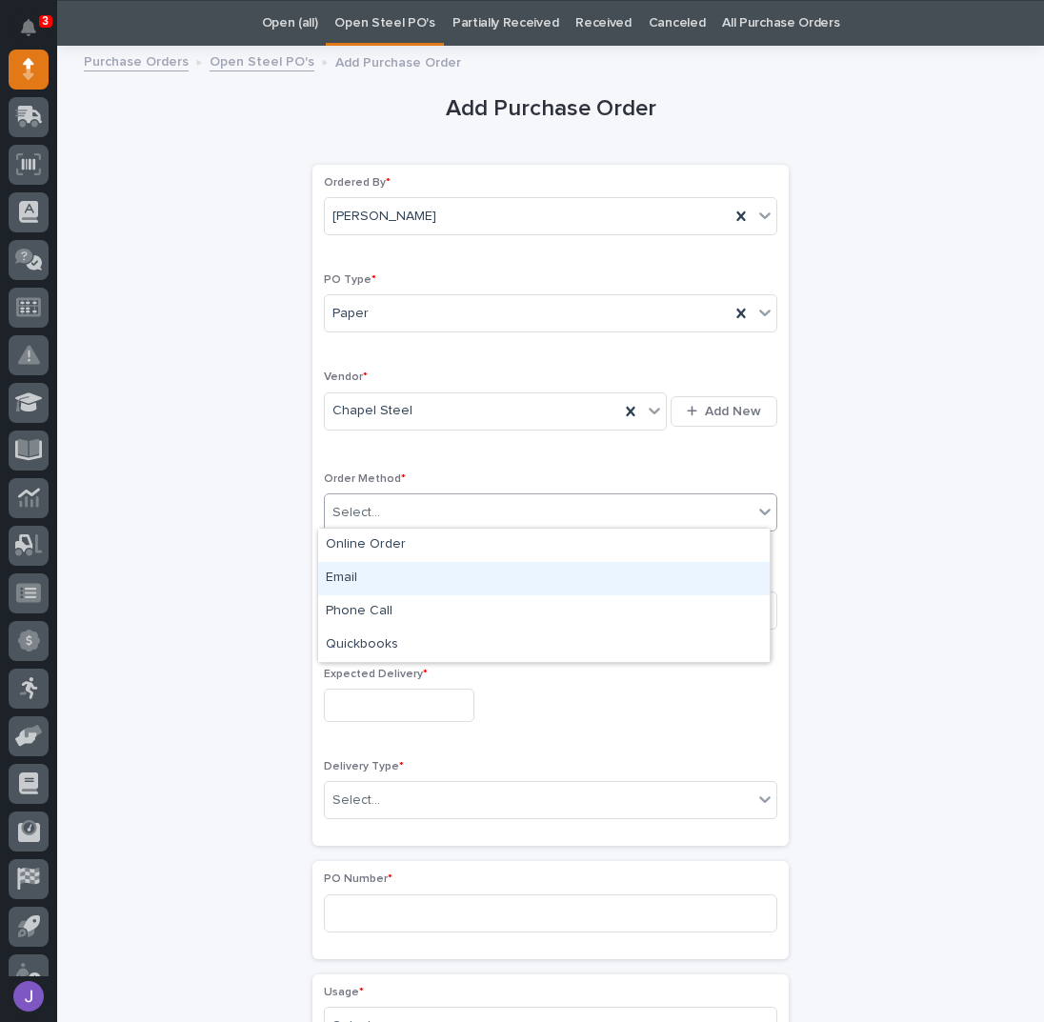
click at [342, 579] on div "Email" at bounding box center [544, 578] width 452 height 33
click at [360, 619] on div "Select..." at bounding box center [539, 610] width 428 height 31
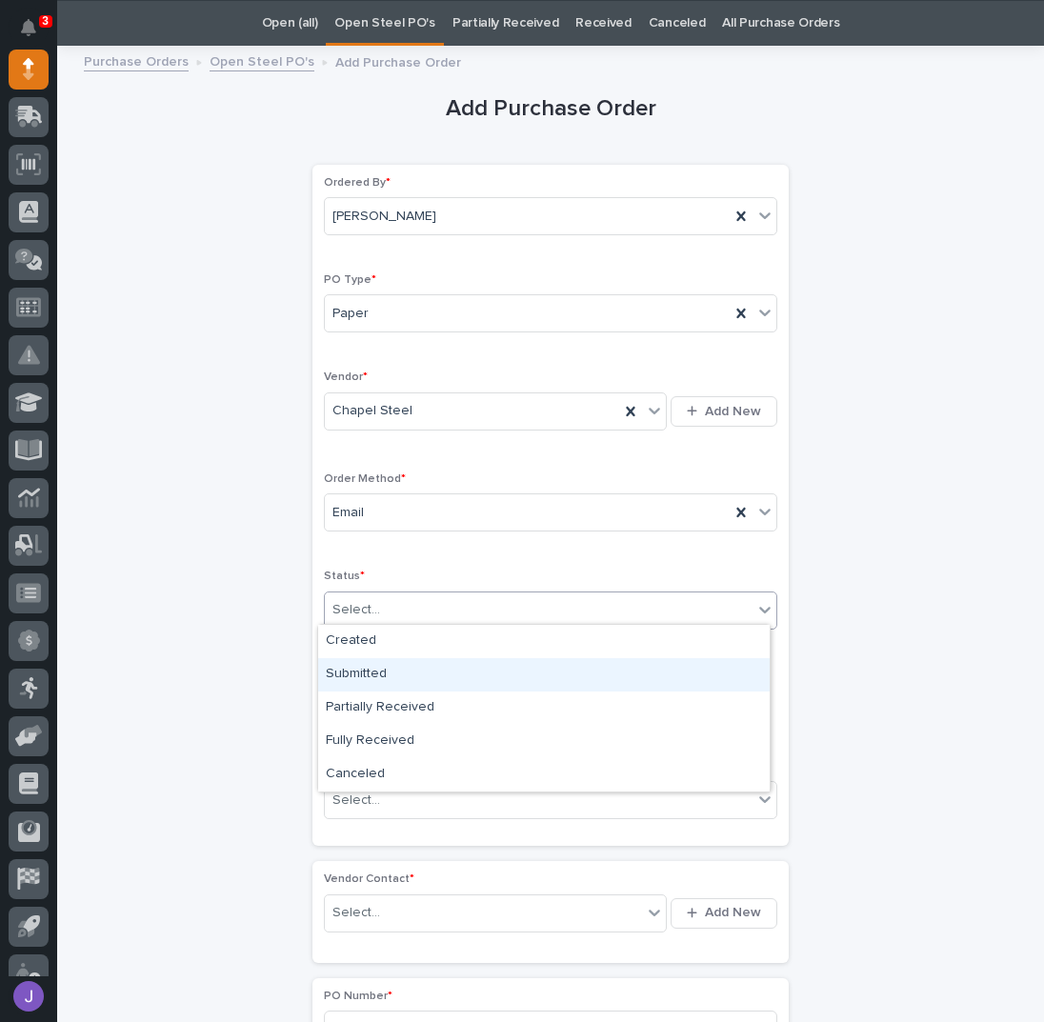
click at [358, 671] on div "Submitted" at bounding box center [544, 674] width 452 height 33
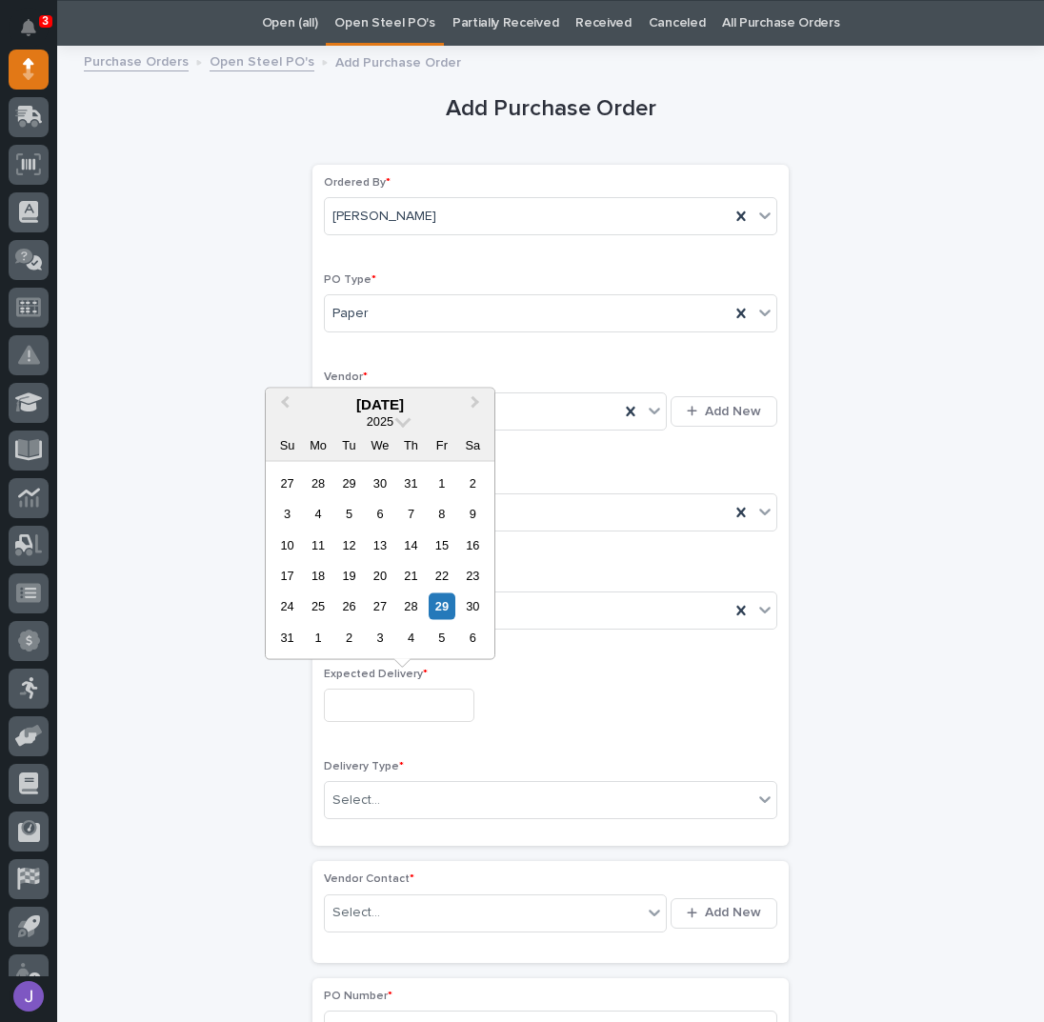
click at [368, 705] on input "text" at bounding box center [399, 705] width 151 height 33
click at [438, 636] on div "5" at bounding box center [442, 638] width 26 height 26
type input "**********"
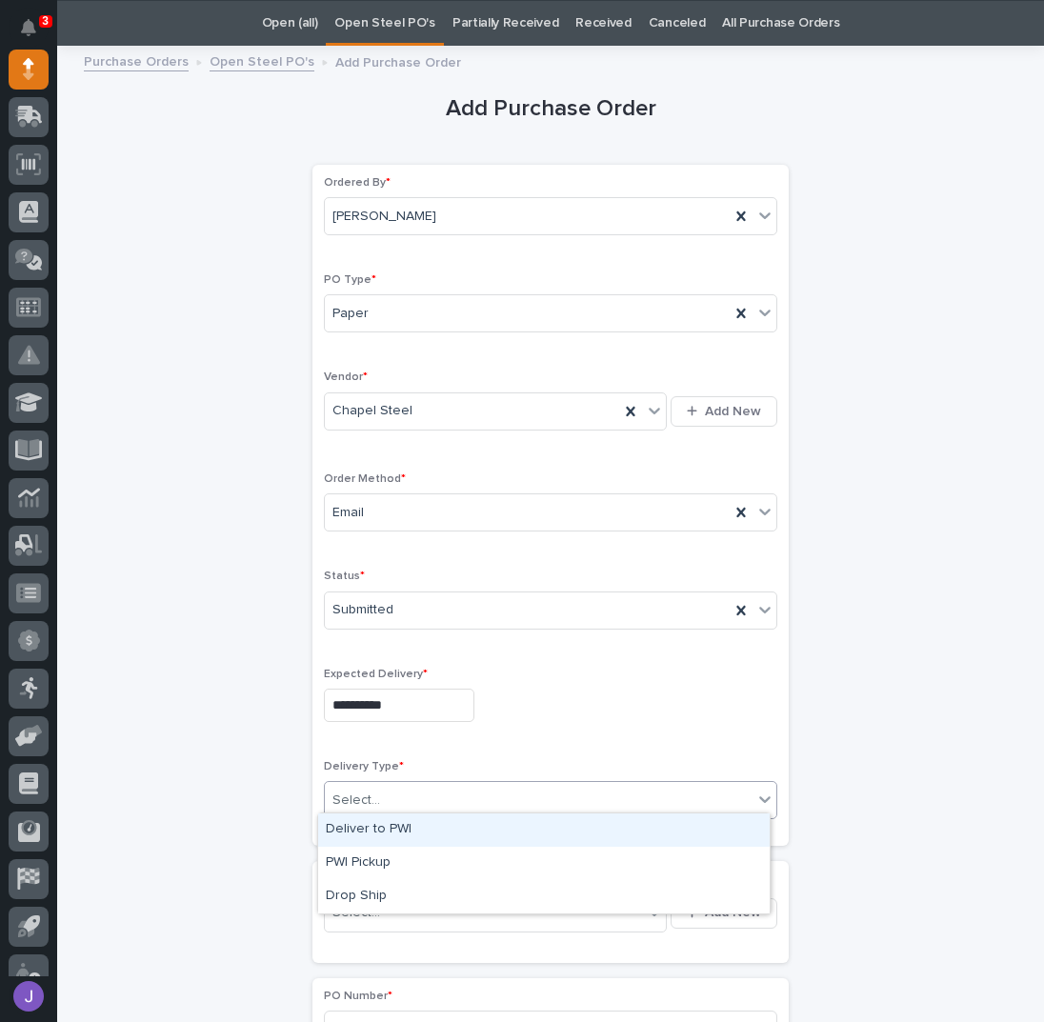
click at [358, 801] on div "Select..." at bounding box center [357, 801] width 48 height 20
click at [356, 827] on div "Deliver to PWI" at bounding box center [544, 830] width 452 height 33
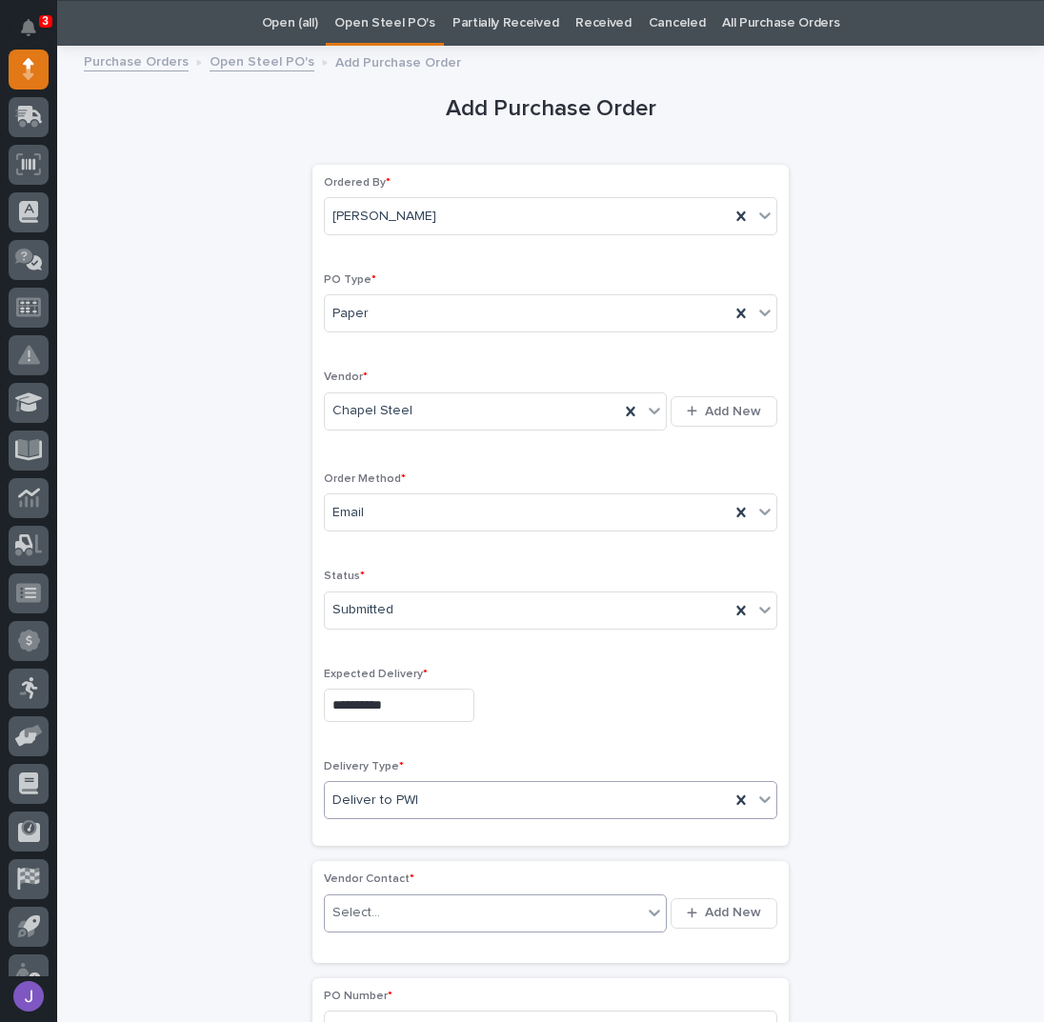
click at [368, 906] on div "Select..." at bounding box center [357, 913] width 48 height 20
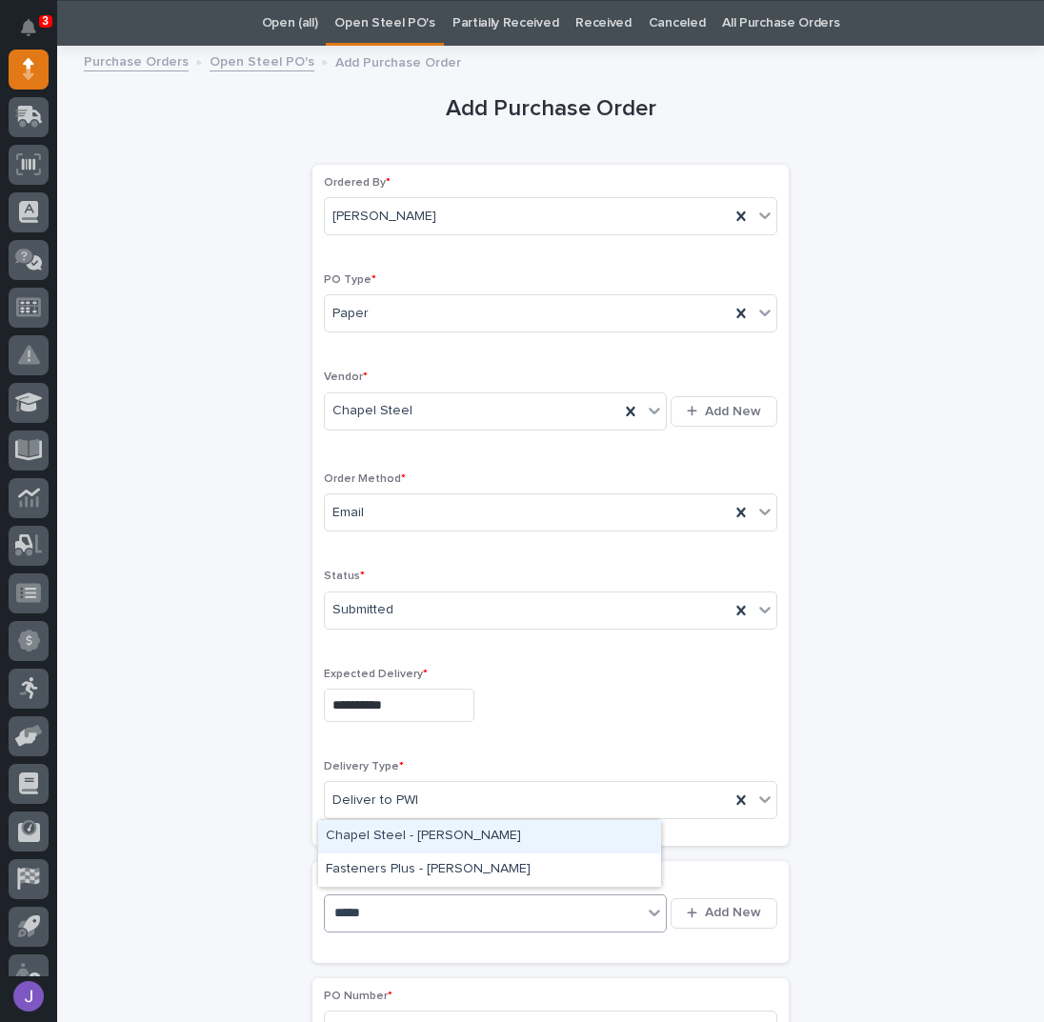
type input "******"
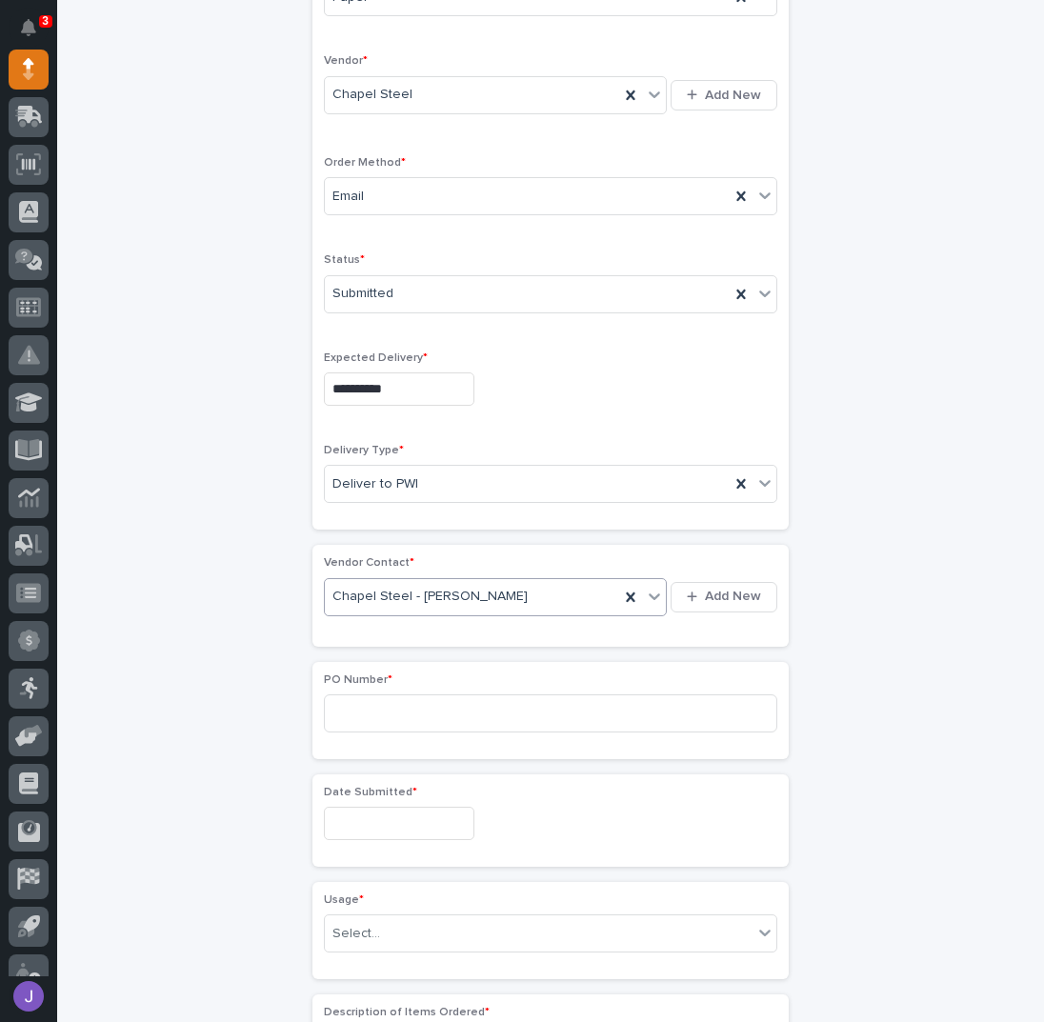
scroll to position [441, 0]
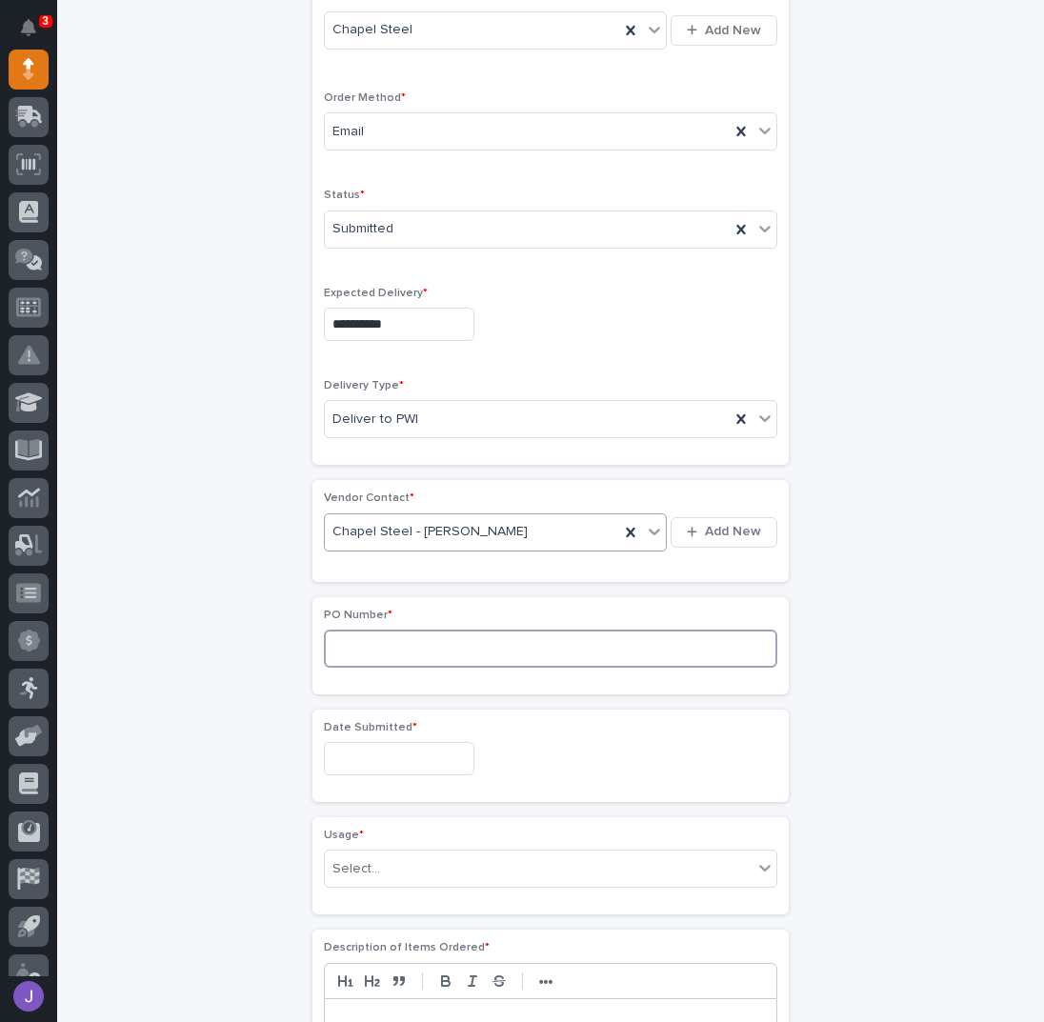
click at [408, 658] on input at bounding box center [551, 649] width 454 height 38
type input "2875J"
click at [353, 742] on input "text" at bounding box center [399, 758] width 151 height 33
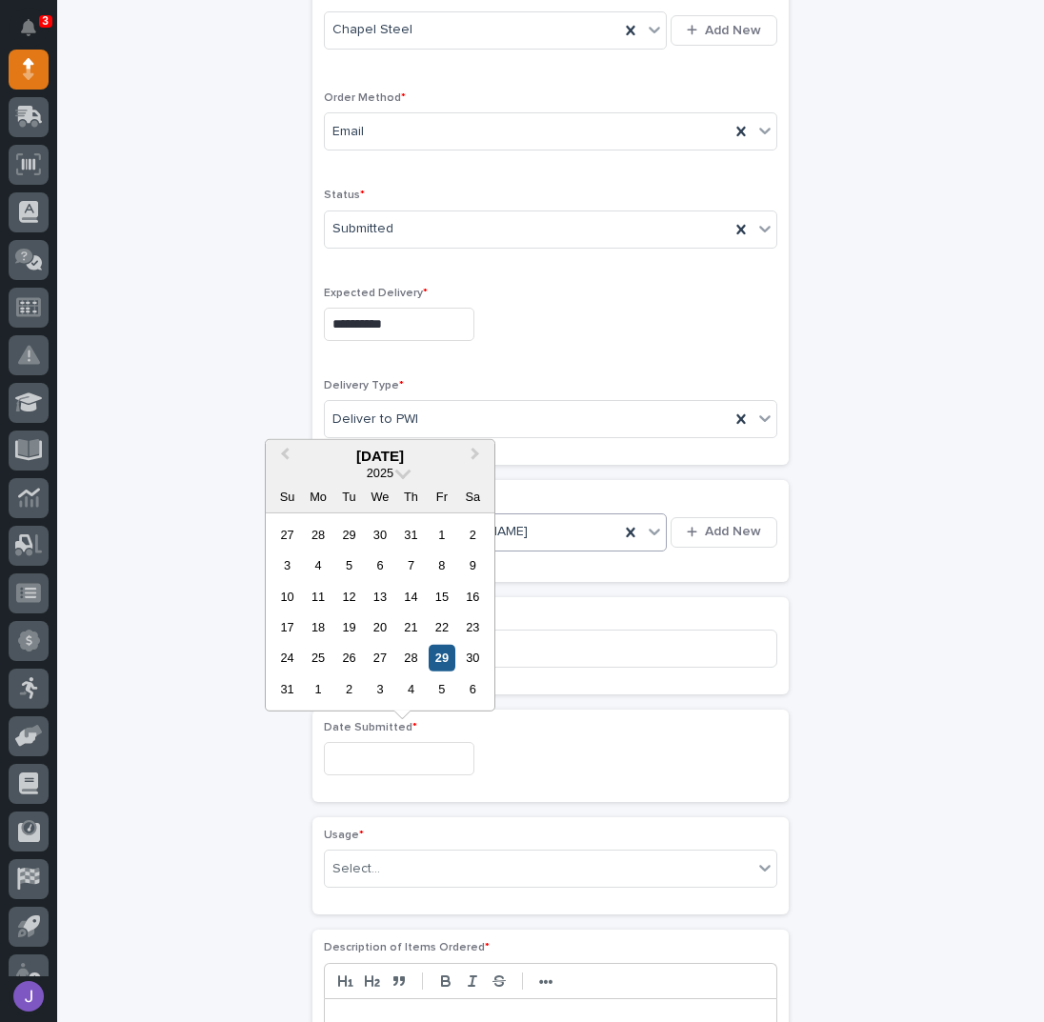
click at [438, 663] on div "29" at bounding box center [442, 658] width 26 height 26
type input "**********"
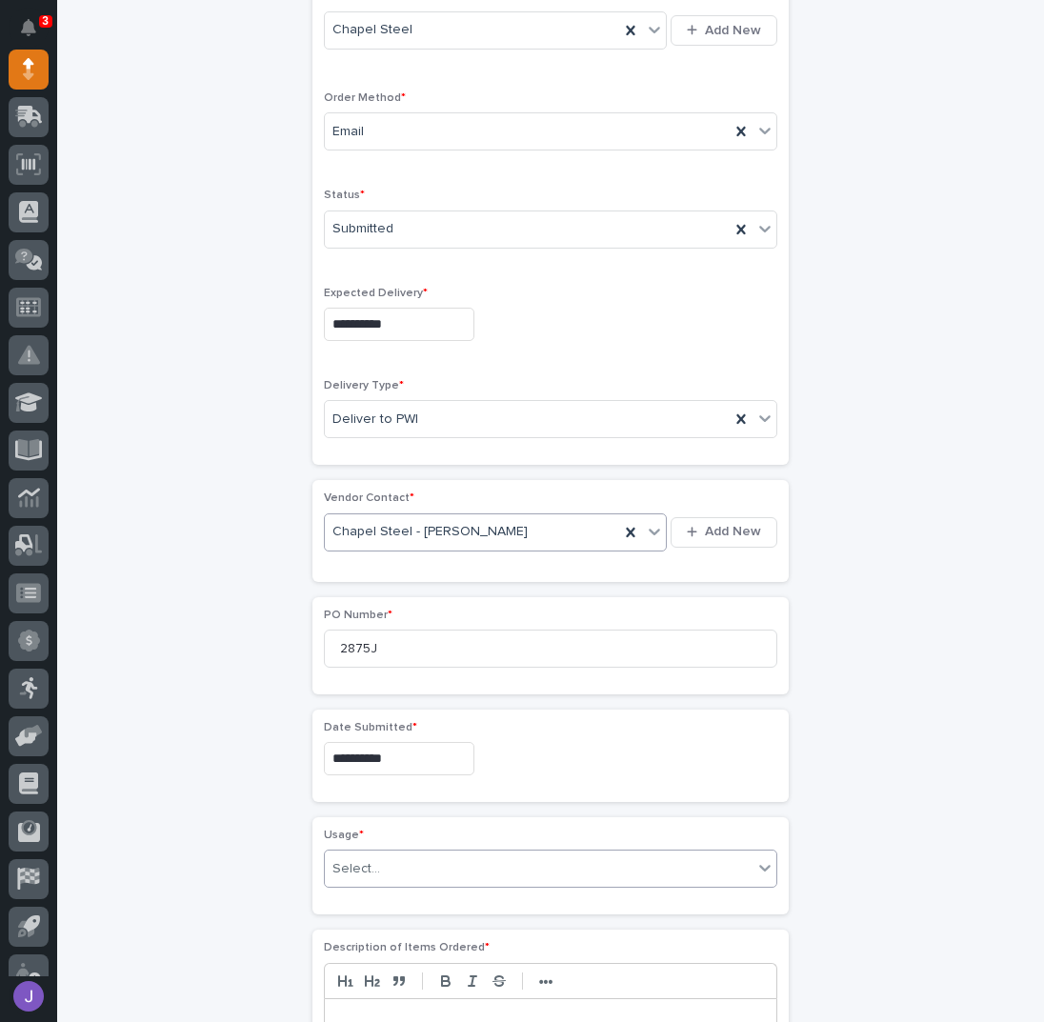
click at [359, 860] on div "Select..." at bounding box center [357, 870] width 48 height 20
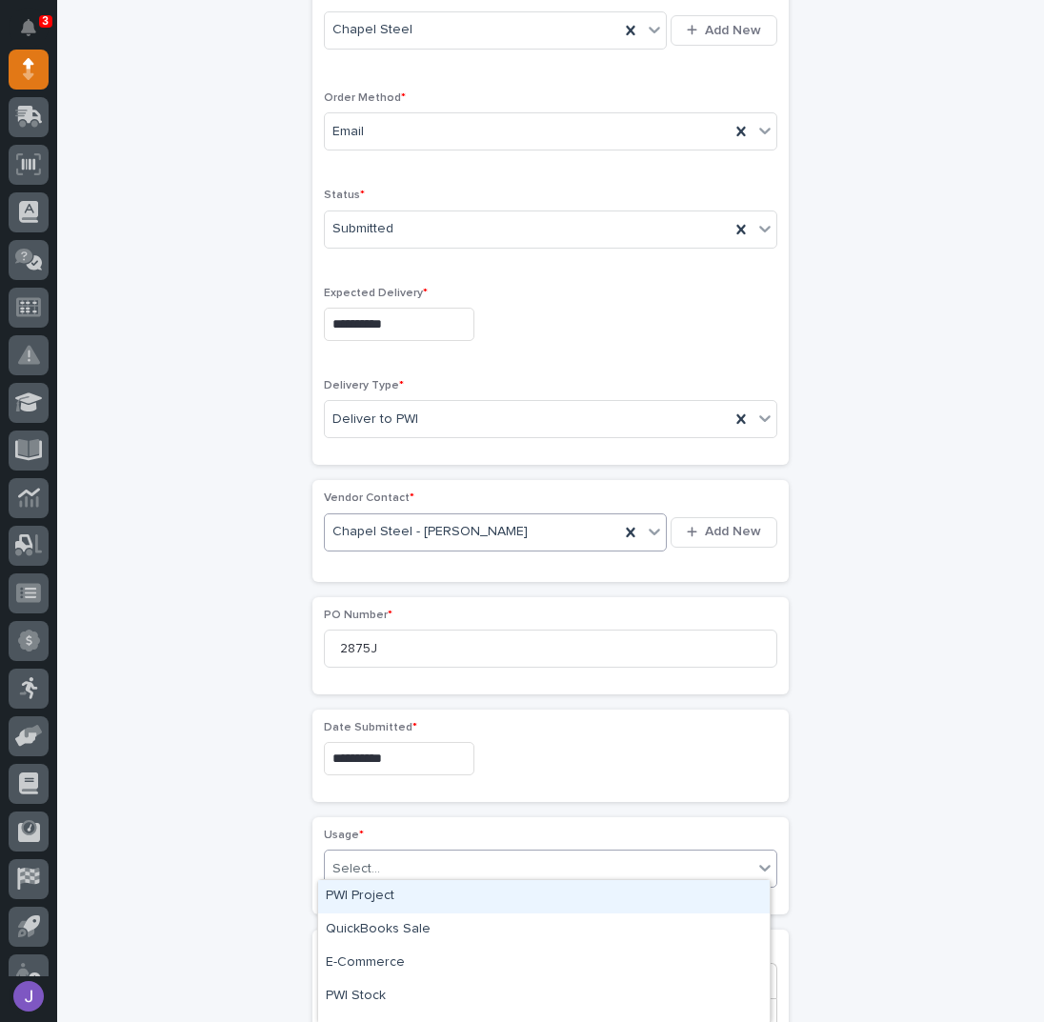
click at [371, 893] on div "PWI Project" at bounding box center [544, 896] width 452 height 33
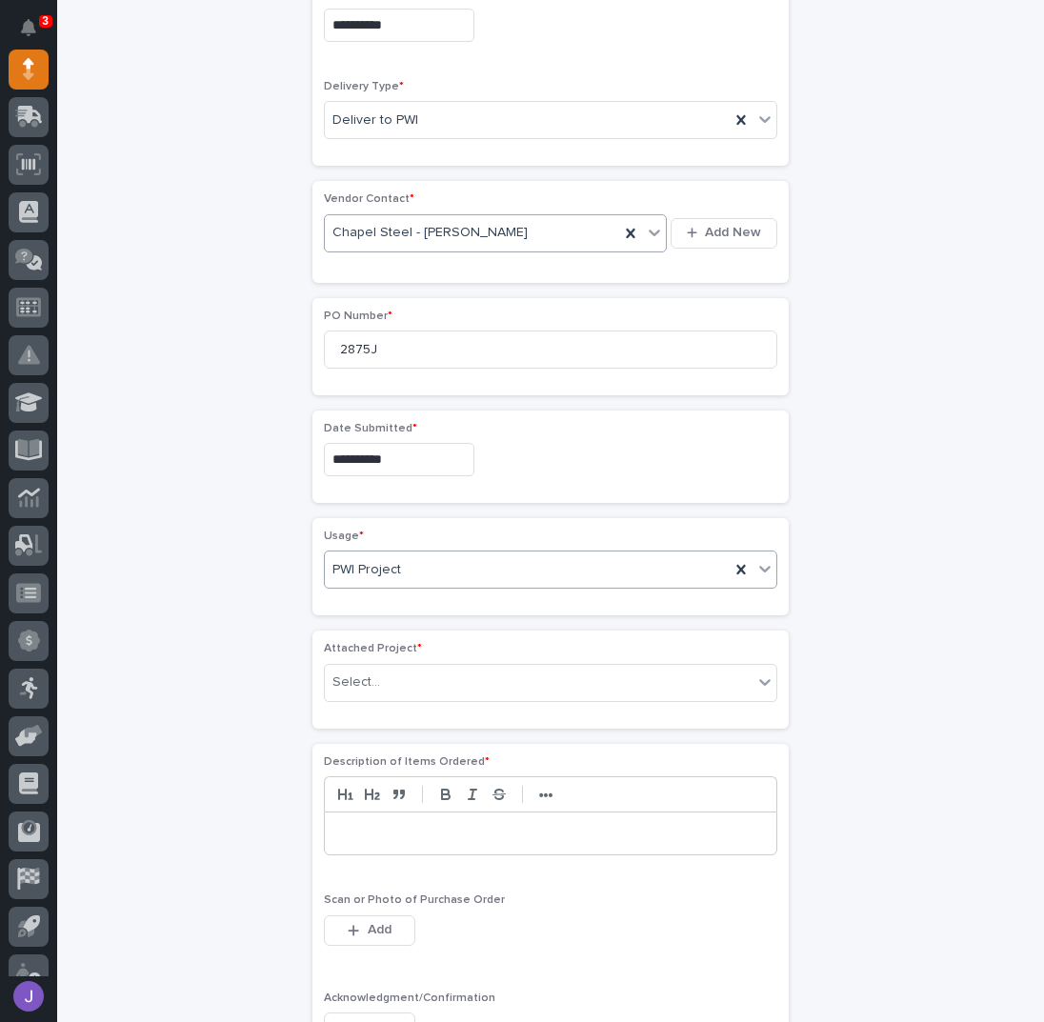
scroll to position [752, 0]
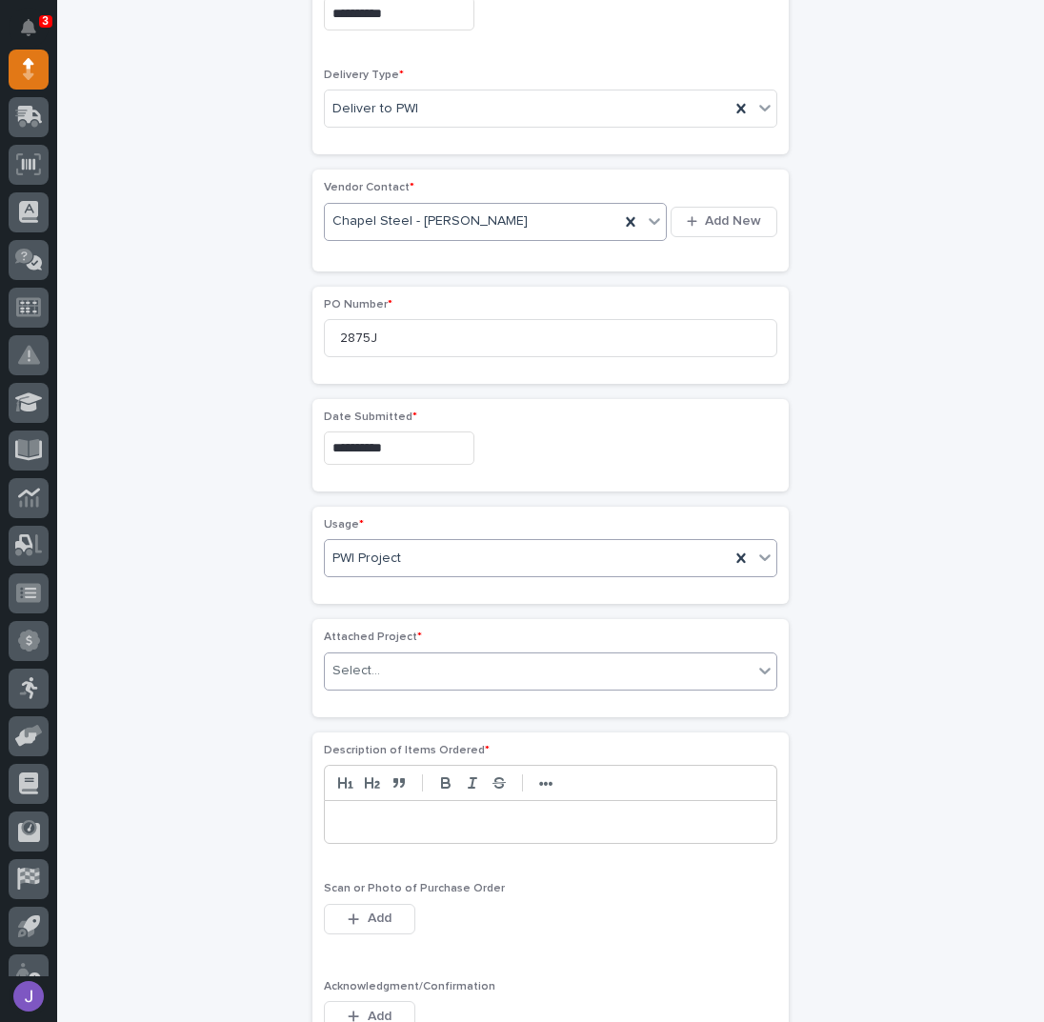
click at [354, 663] on div "Select..." at bounding box center [357, 671] width 48 height 20
type input "*****"
click at [433, 819] on p at bounding box center [550, 822] width 423 height 19
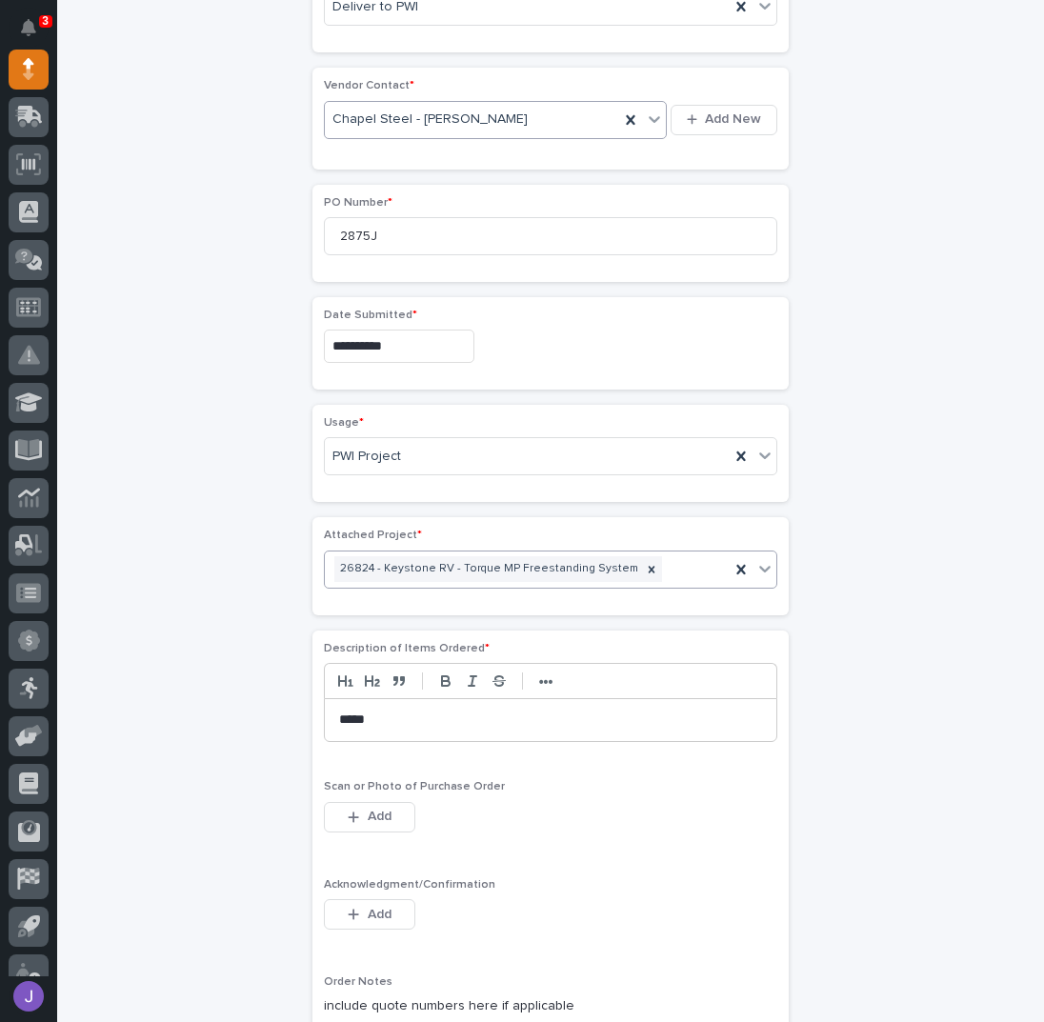
scroll to position [879, 0]
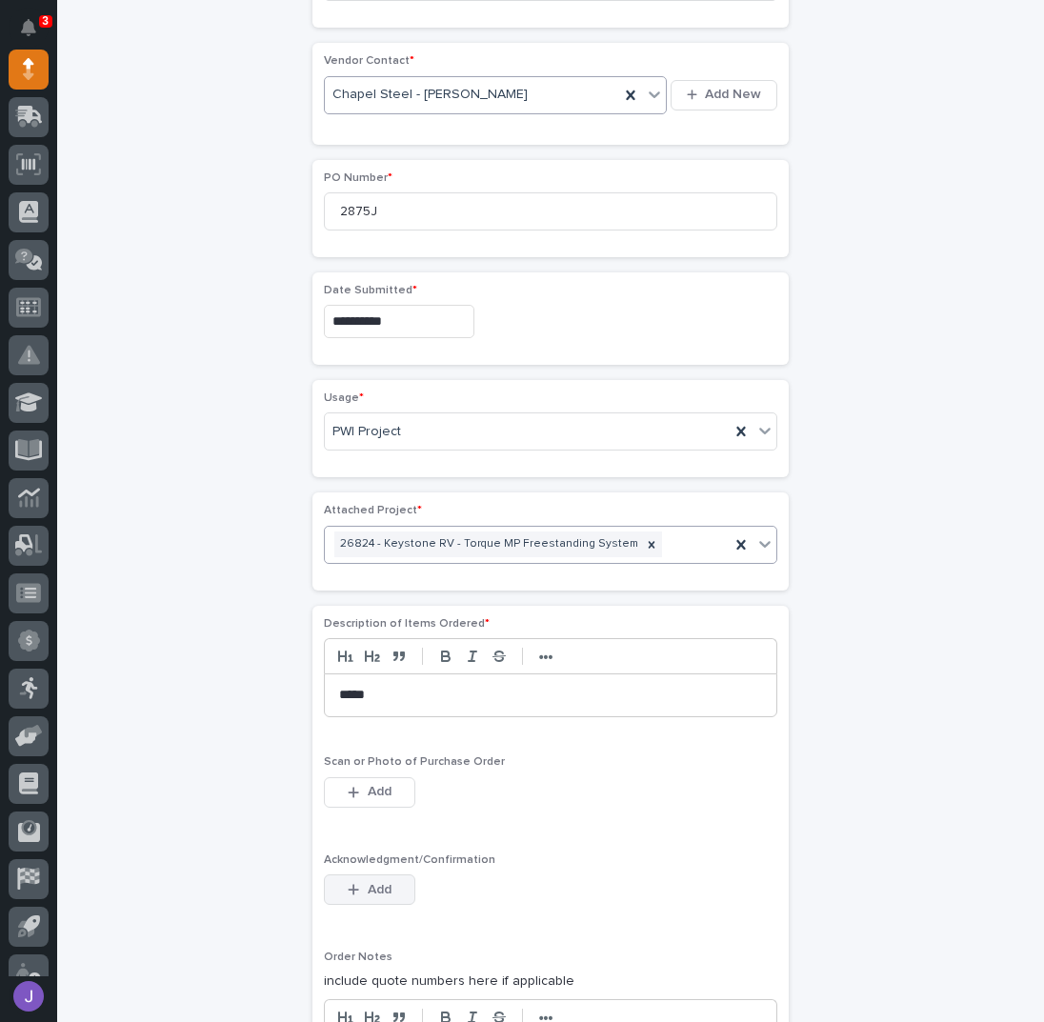
click at [384, 881] on span "Add" at bounding box center [380, 889] width 24 height 17
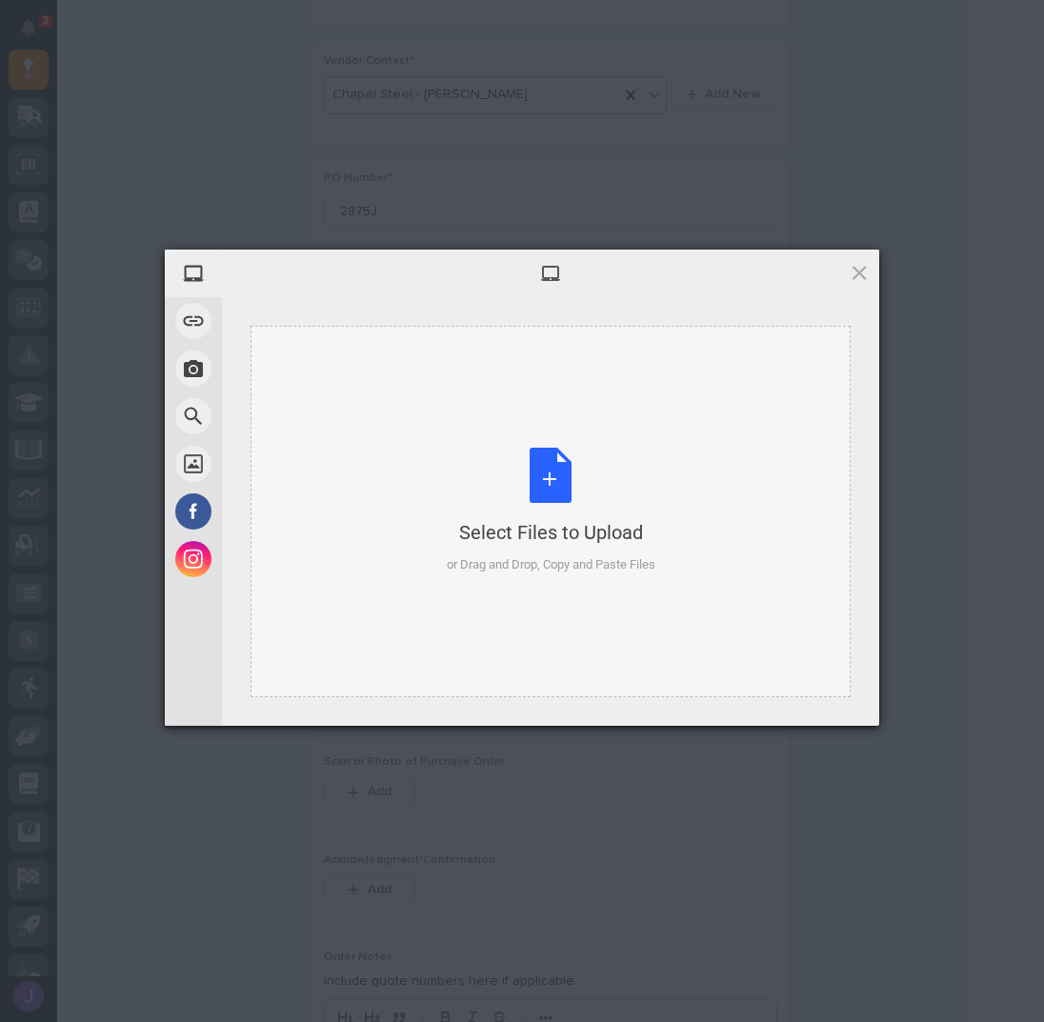
click at [546, 484] on div "Select Files to Upload or Drag and Drop, Copy and Paste Files" at bounding box center [551, 511] width 209 height 127
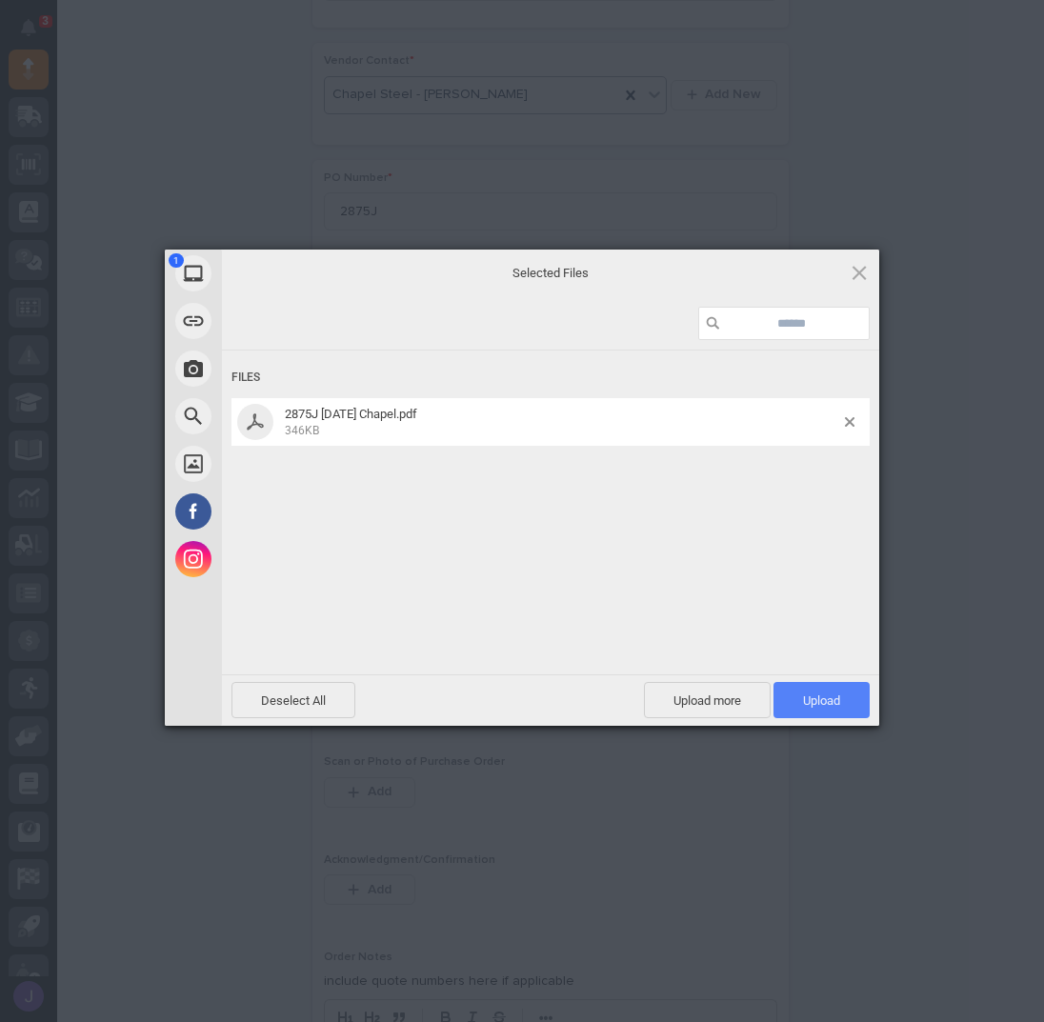
click at [818, 703] on span "Upload 1" at bounding box center [821, 701] width 37 height 14
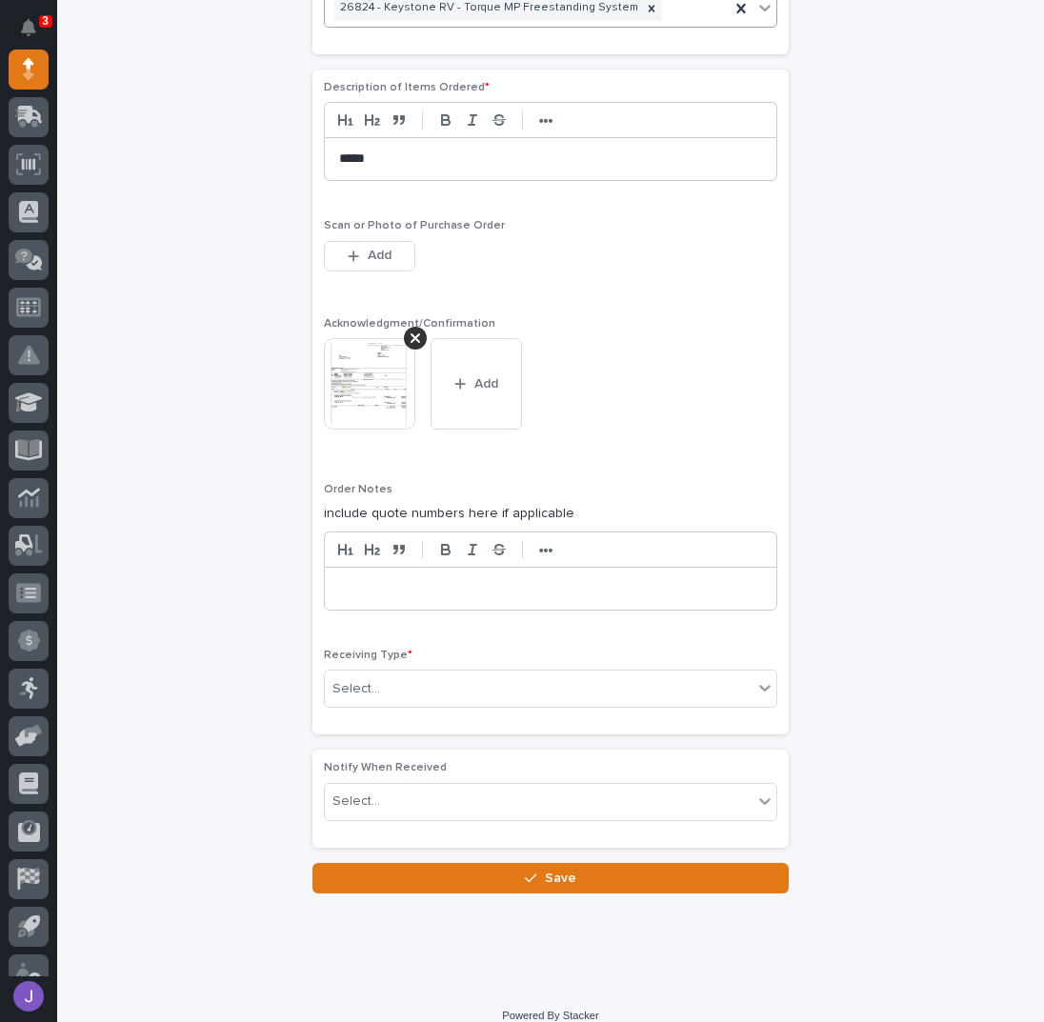
scroll to position [1421, 0]
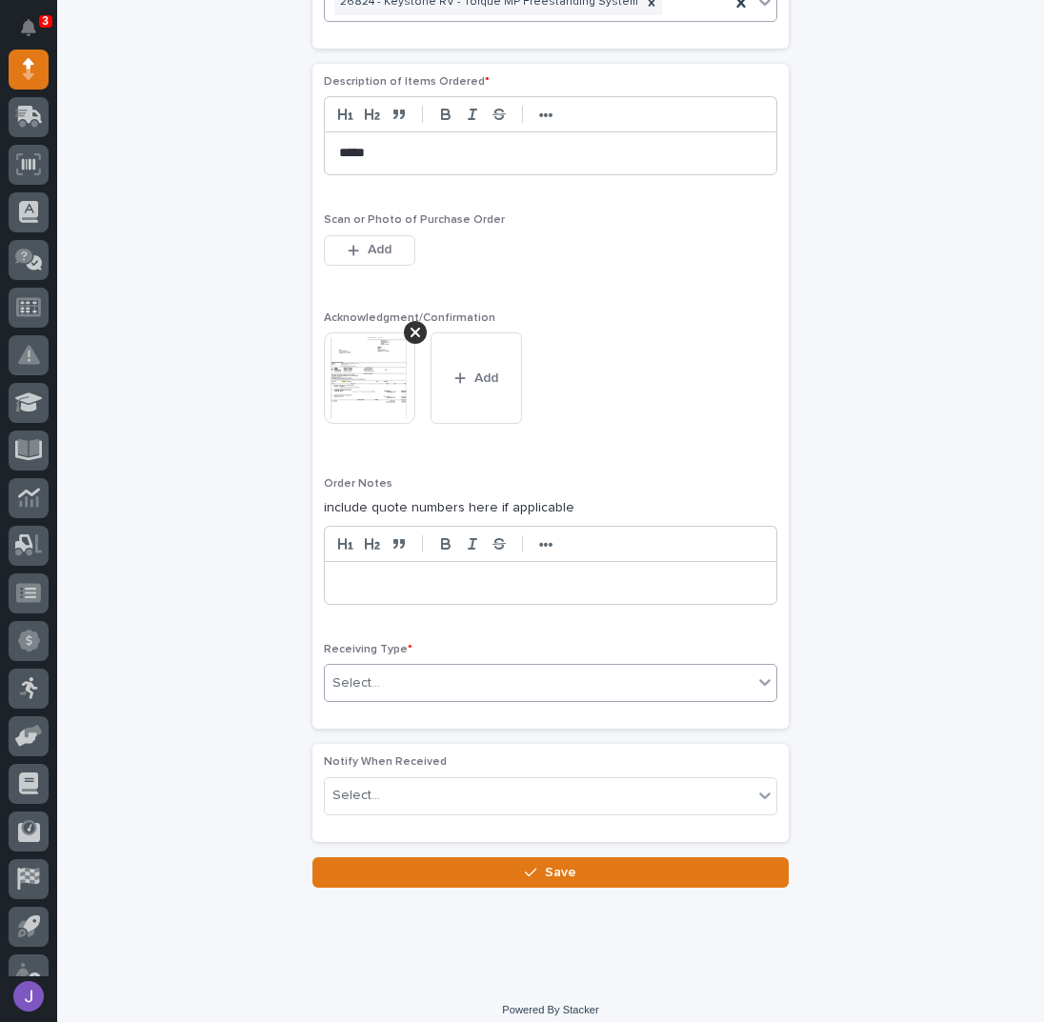
click at [412, 678] on div "Select..." at bounding box center [539, 683] width 428 height 31
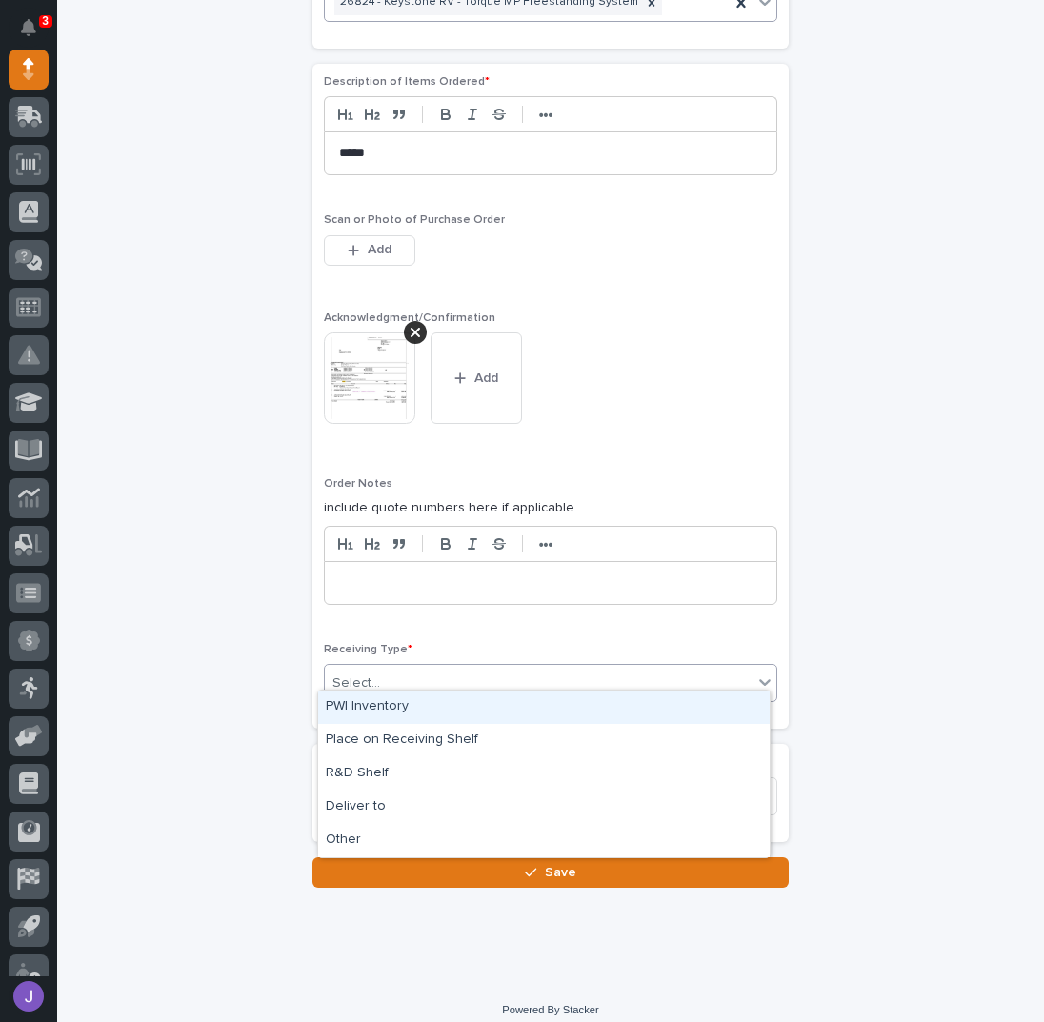
click at [383, 714] on div "PWI Inventory" at bounding box center [544, 707] width 452 height 33
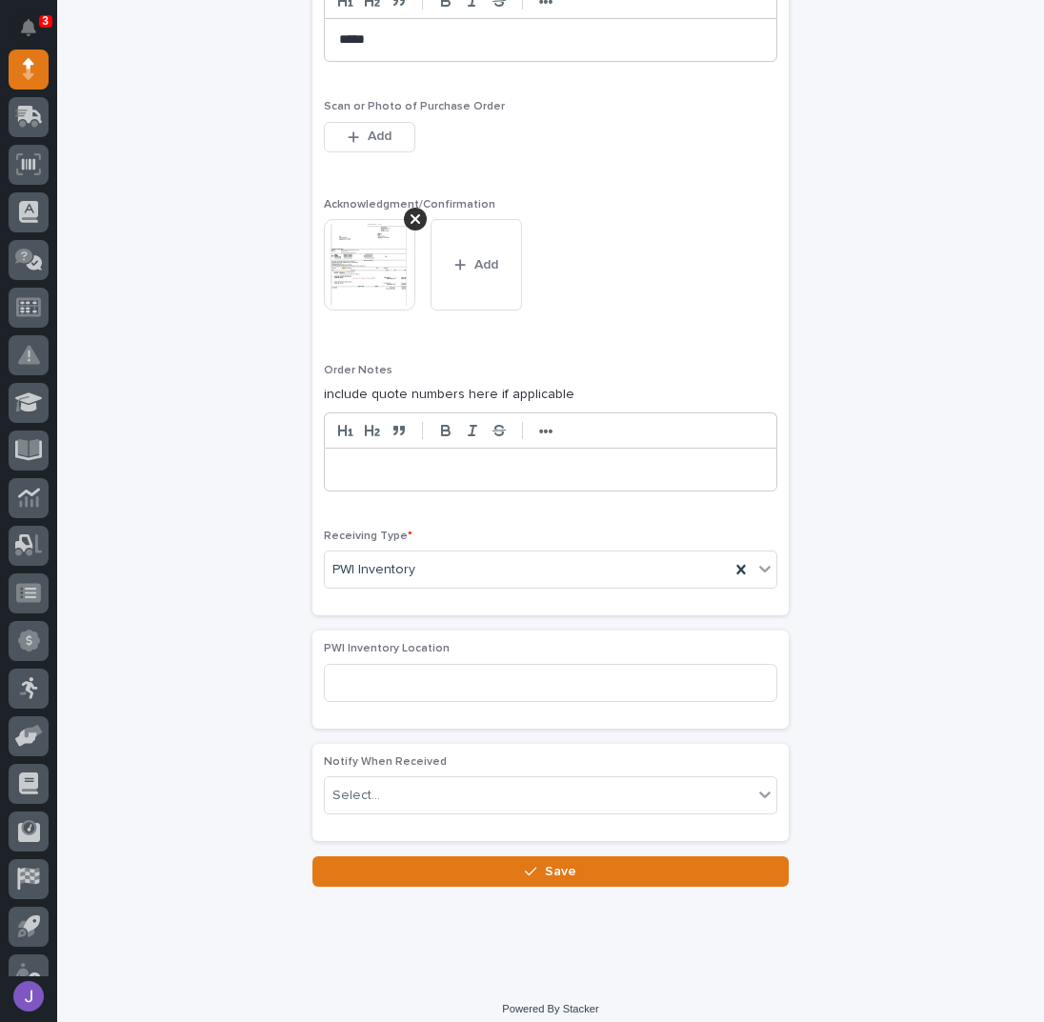
scroll to position [1534, 0]
click at [455, 862] on button "Save" at bounding box center [551, 872] width 476 height 30
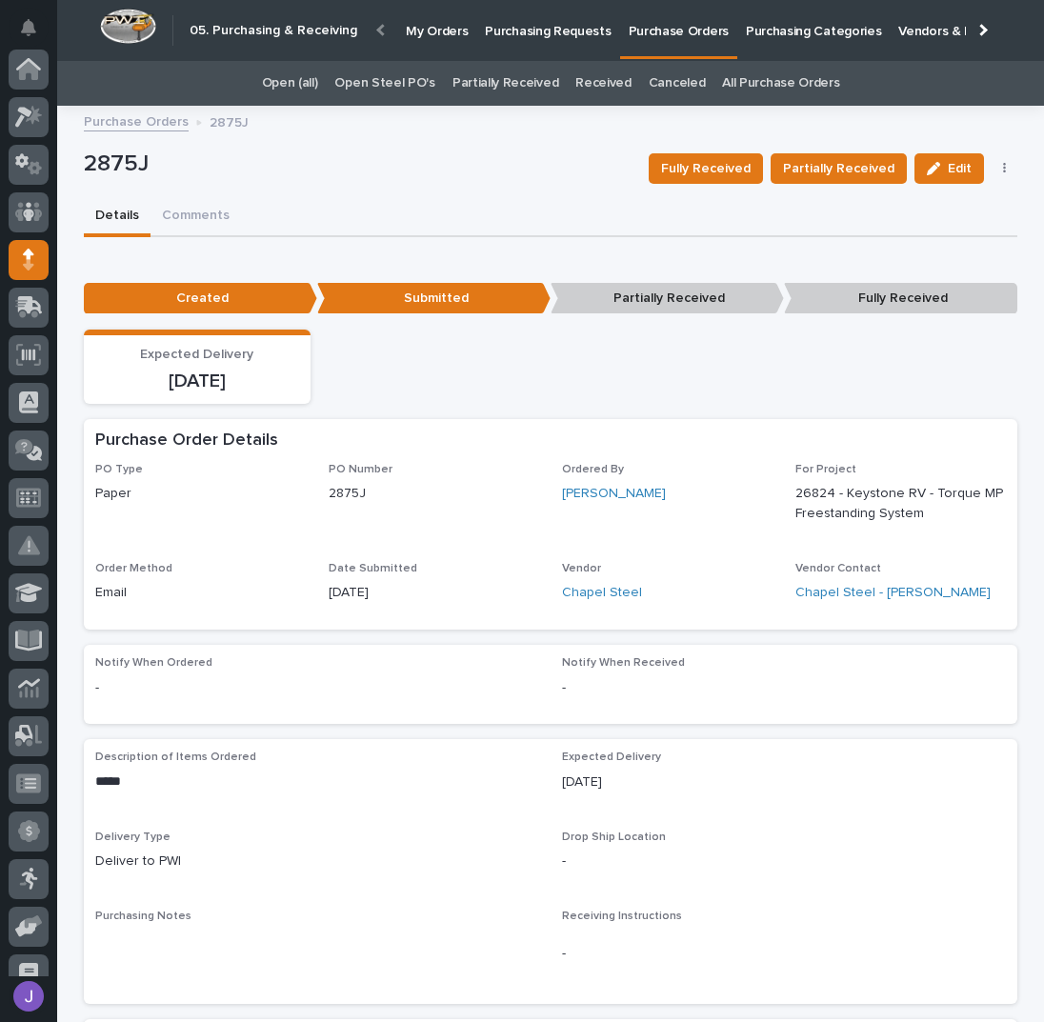
scroll to position [191, 0]
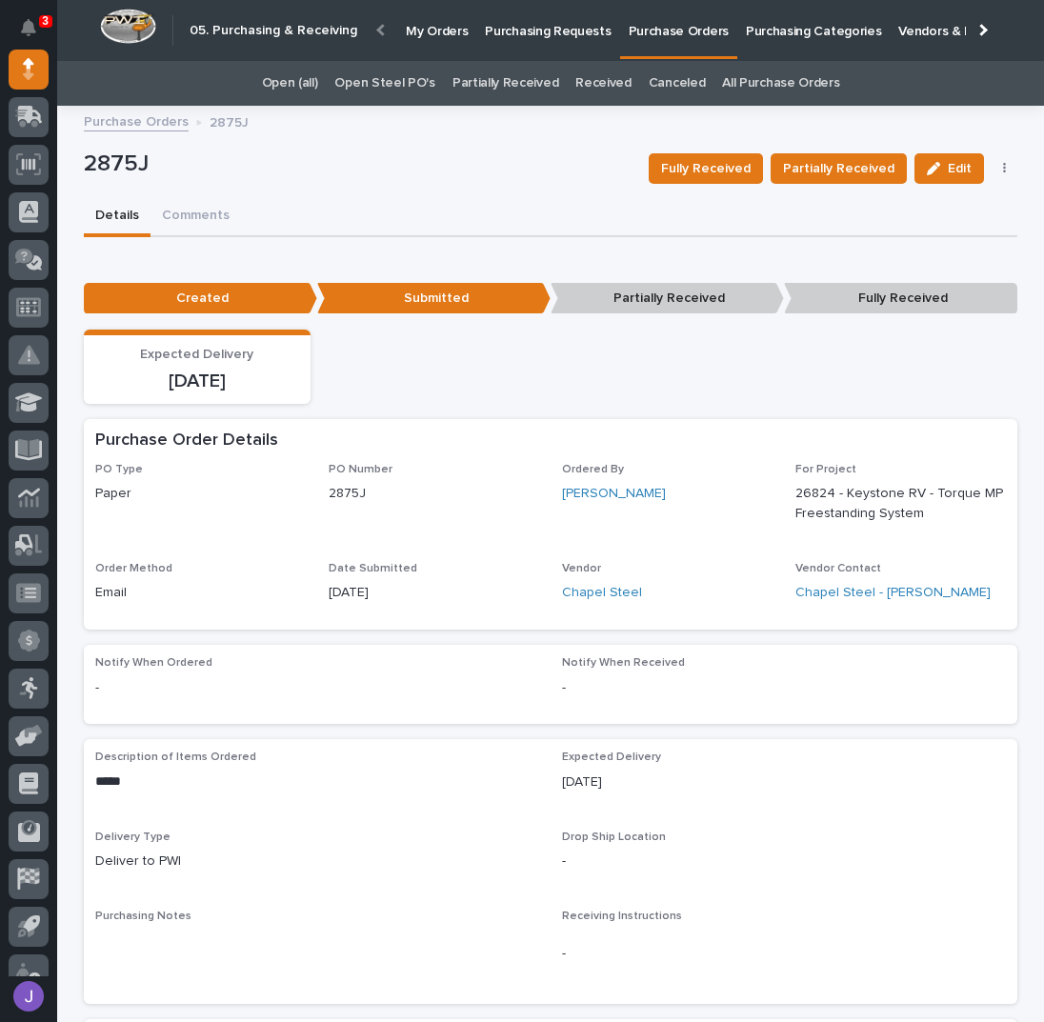
click at [584, 31] on p "Purchasing Requests" at bounding box center [548, 20] width 126 height 40
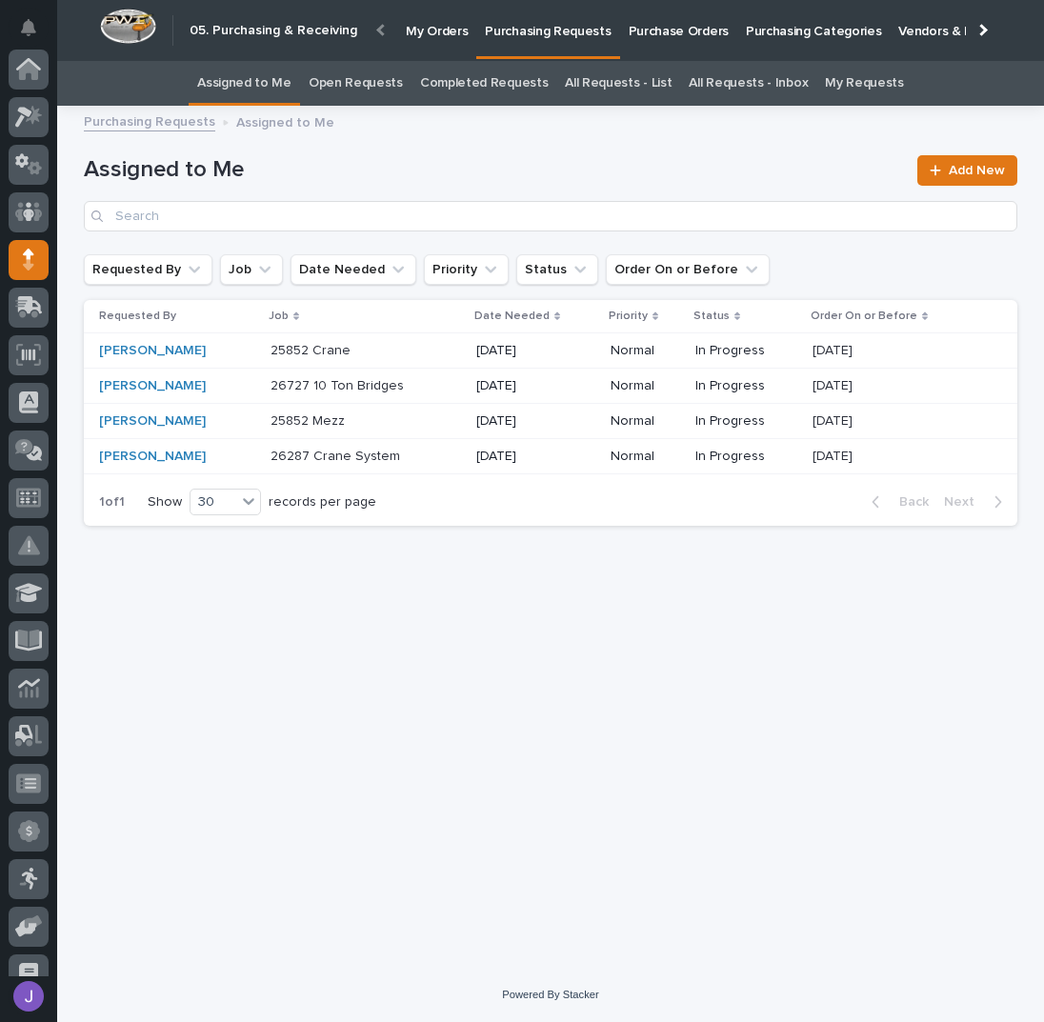
scroll to position [191, 0]
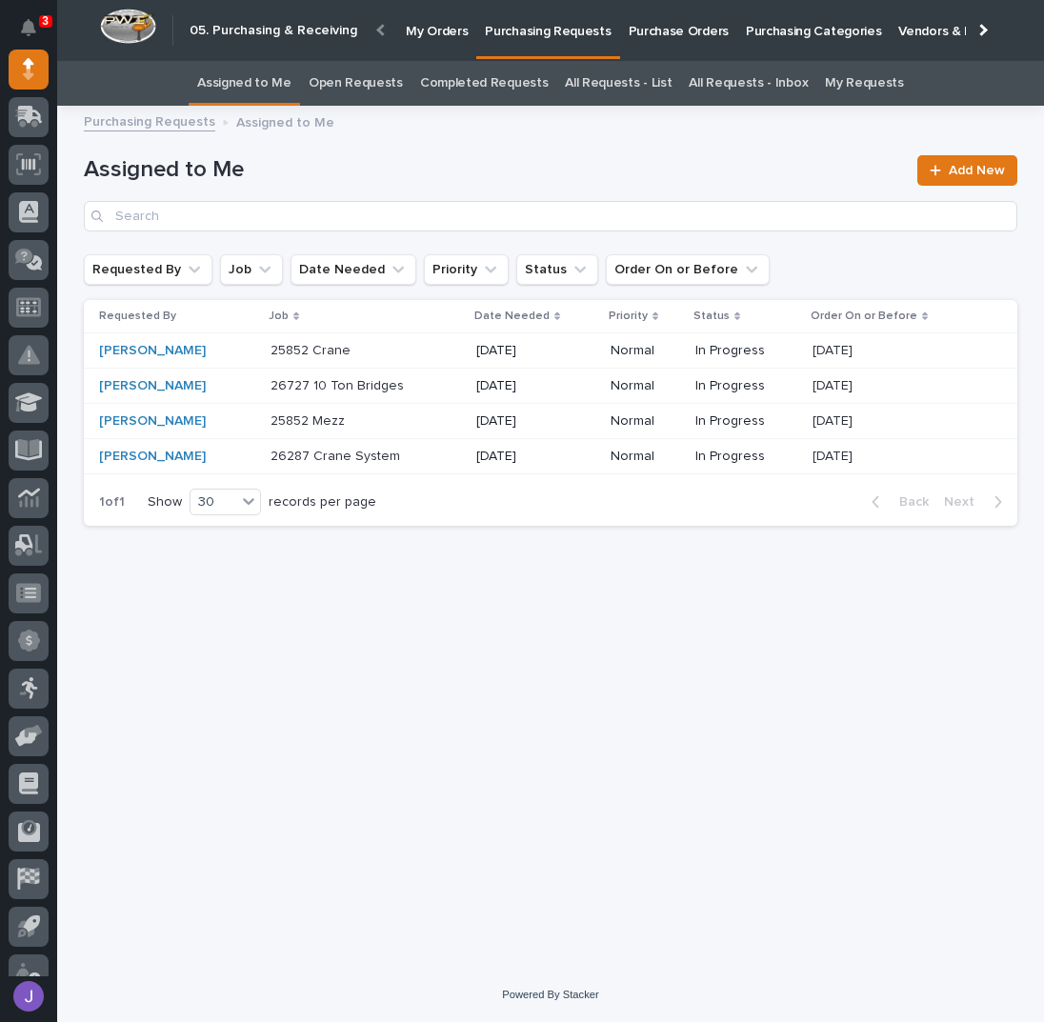
click at [464, 160] on h1 "Assigned to Me" at bounding box center [495, 170] width 822 height 28
click at [397, 603] on div "Loading... Saving… Loading... Saving… Assigned to Me Add New Requested By Job D…" at bounding box center [550, 518] width 953 height 803
drag, startPoint x: 395, startPoint y: 591, endPoint x: 462, endPoint y: 775, distance: 196.0
click at [462, 775] on div "Loading... Saving… Loading... Saving… Assigned to Me Add New Requested By Job D…" at bounding box center [550, 518] width 953 height 803
click at [654, 39] on p "Purchase Orders" at bounding box center [679, 20] width 100 height 40
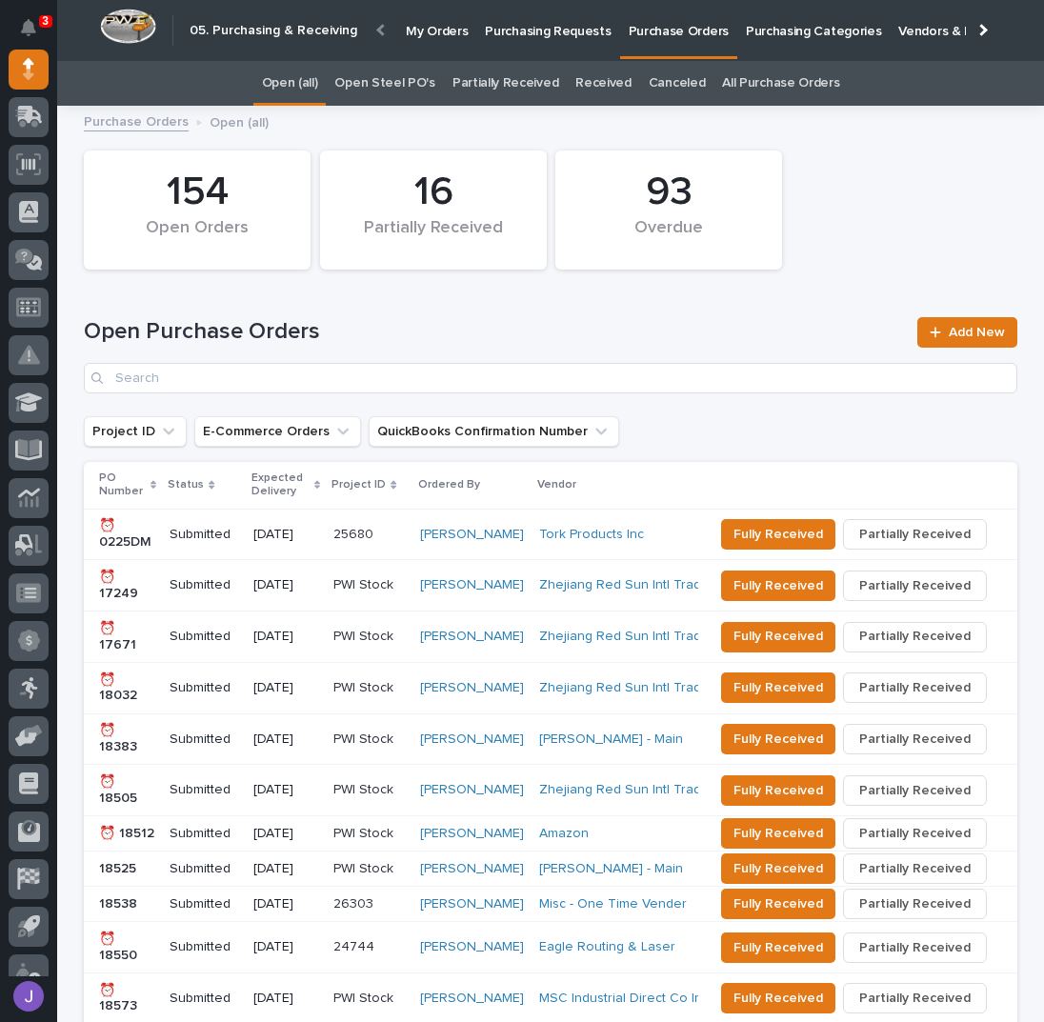
click at [391, 91] on link "Open Steel PO's" at bounding box center [384, 83] width 100 height 45
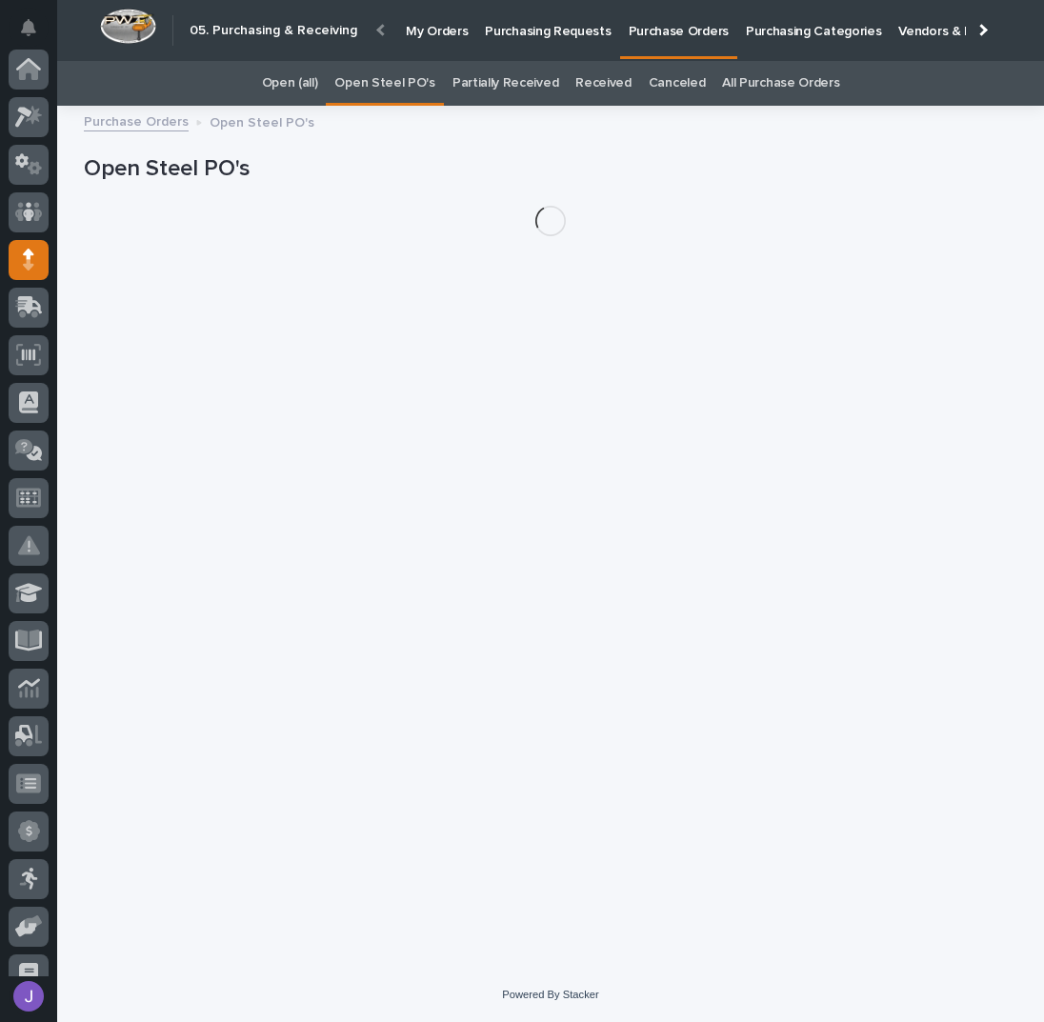
scroll to position [191, 0]
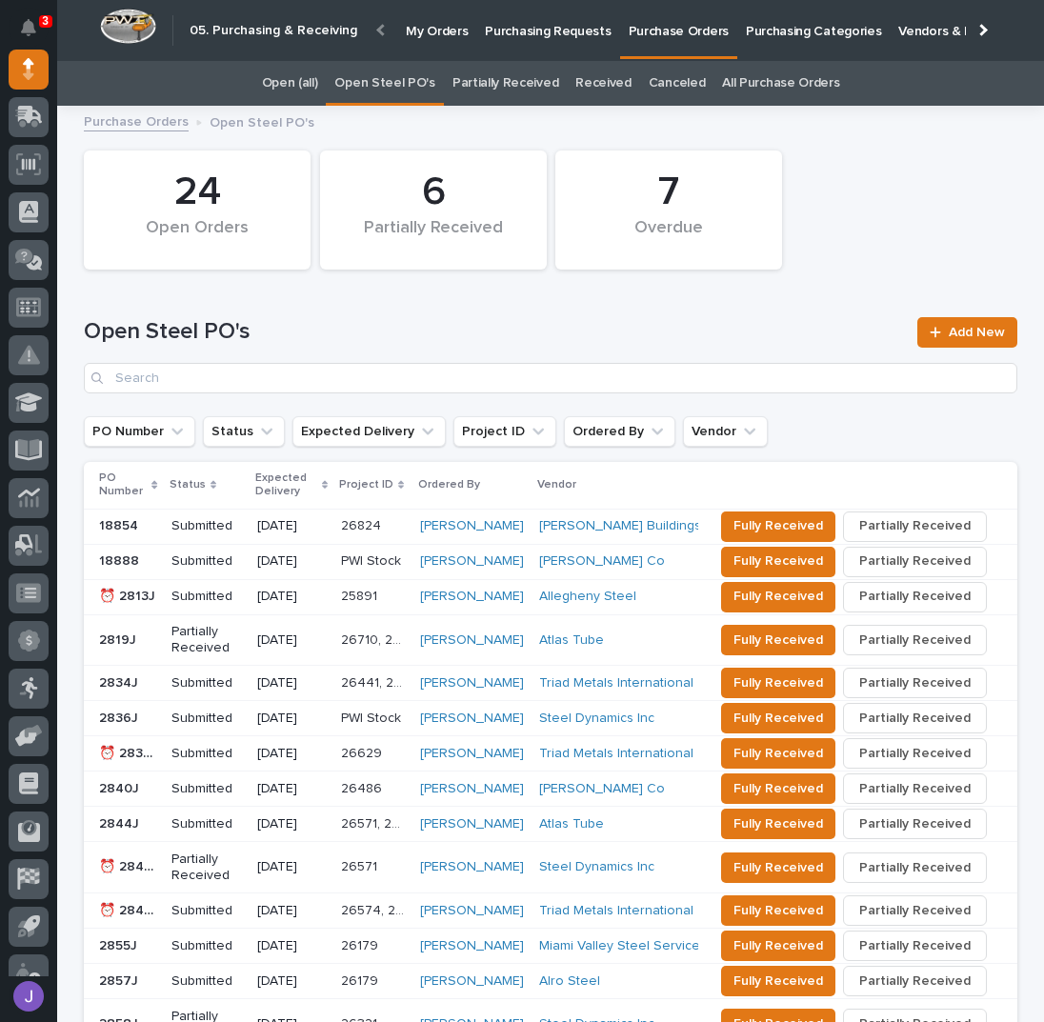
click at [733, 83] on link "All Purchase Orders" at bounding box center [780, 83] width 117 height 45
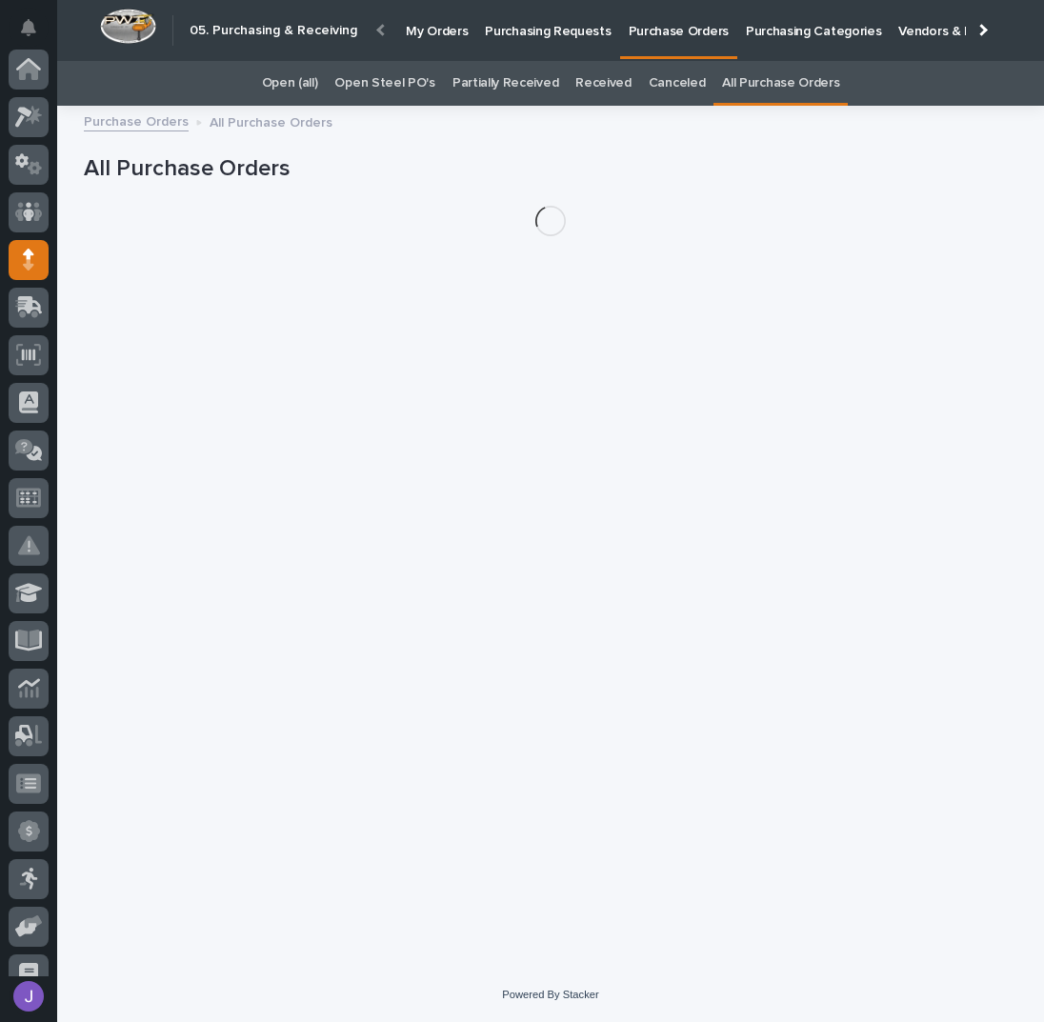
scroll to position [191, 0]
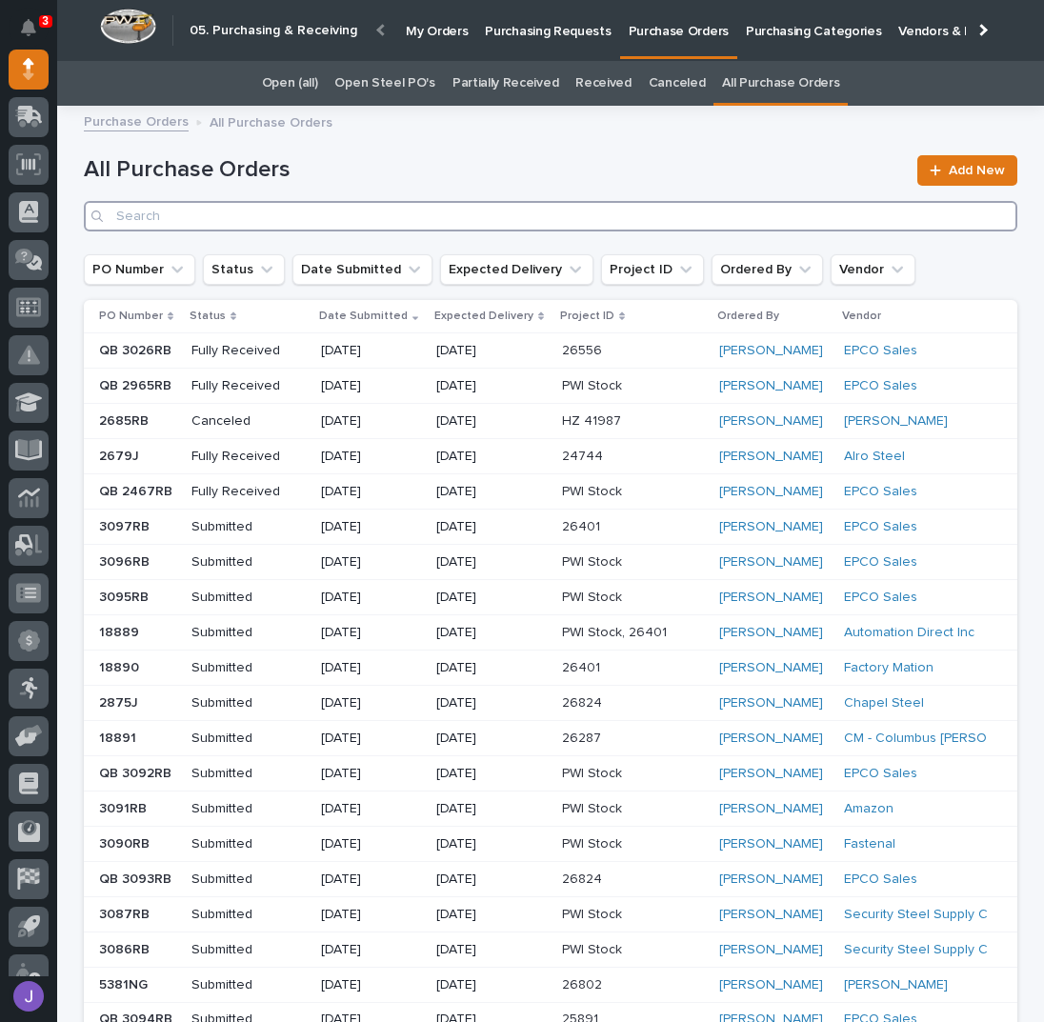
click at [374, 224] on input "Search" at bounding box center [551, 216] width 934 height 30
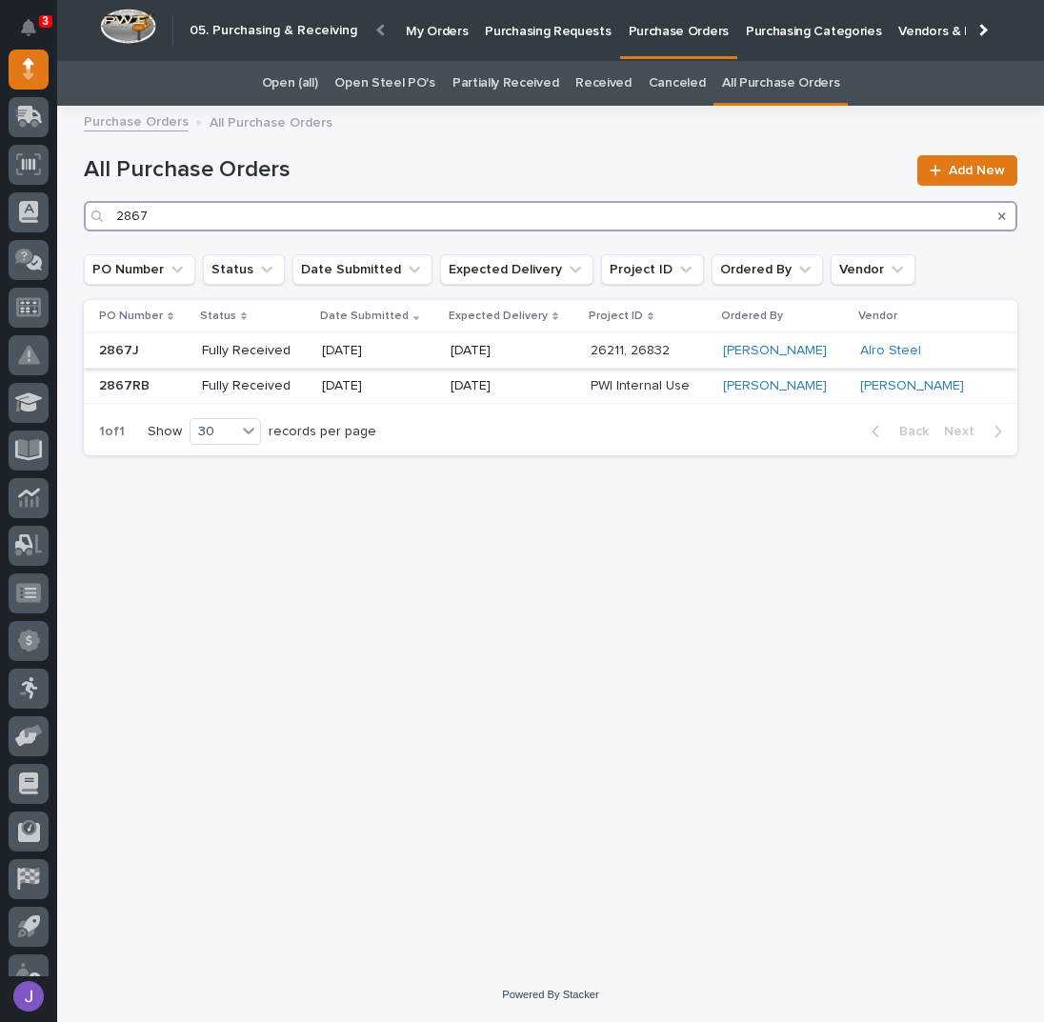
type input "2867"
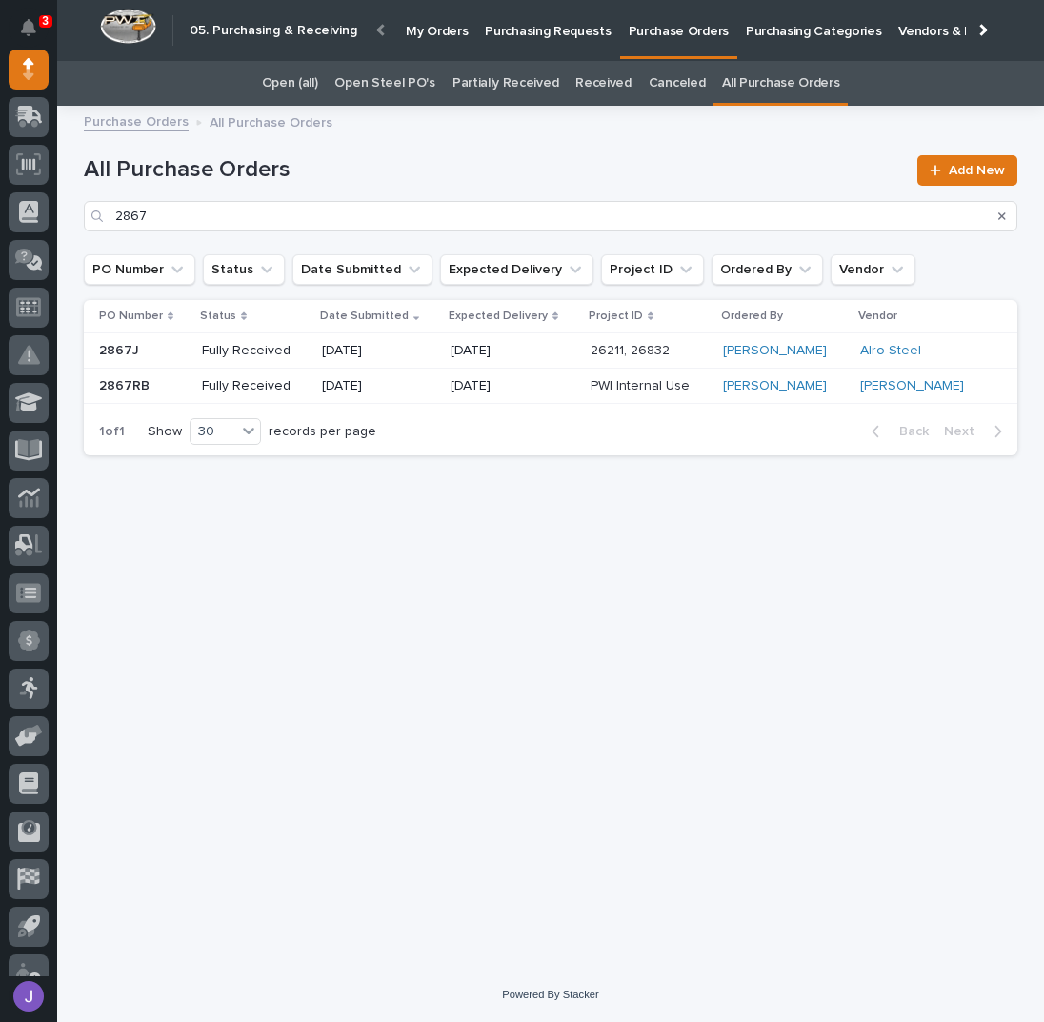
click at [253, 355] on p "Fully Received" at bounding box center [254, 351] width 105 height 16
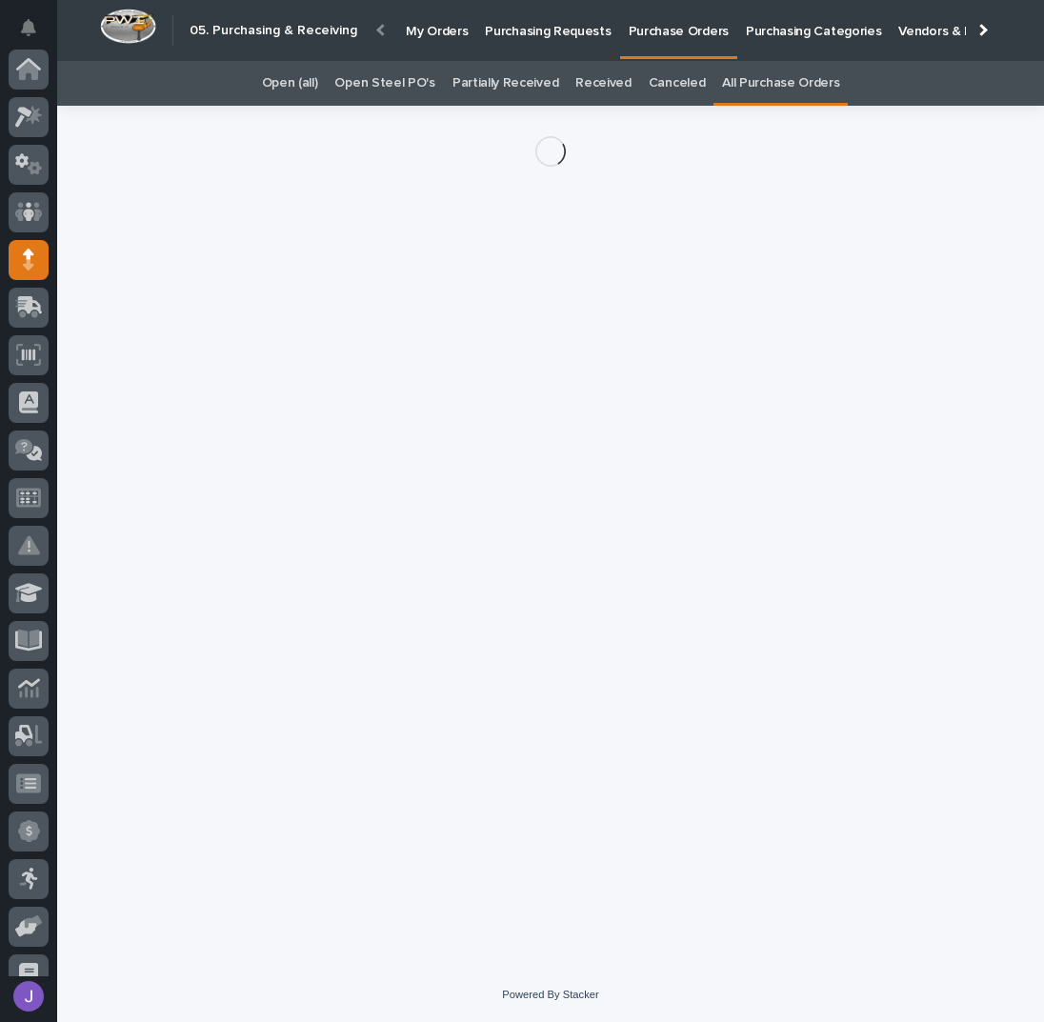
scroll to position [191, 0]
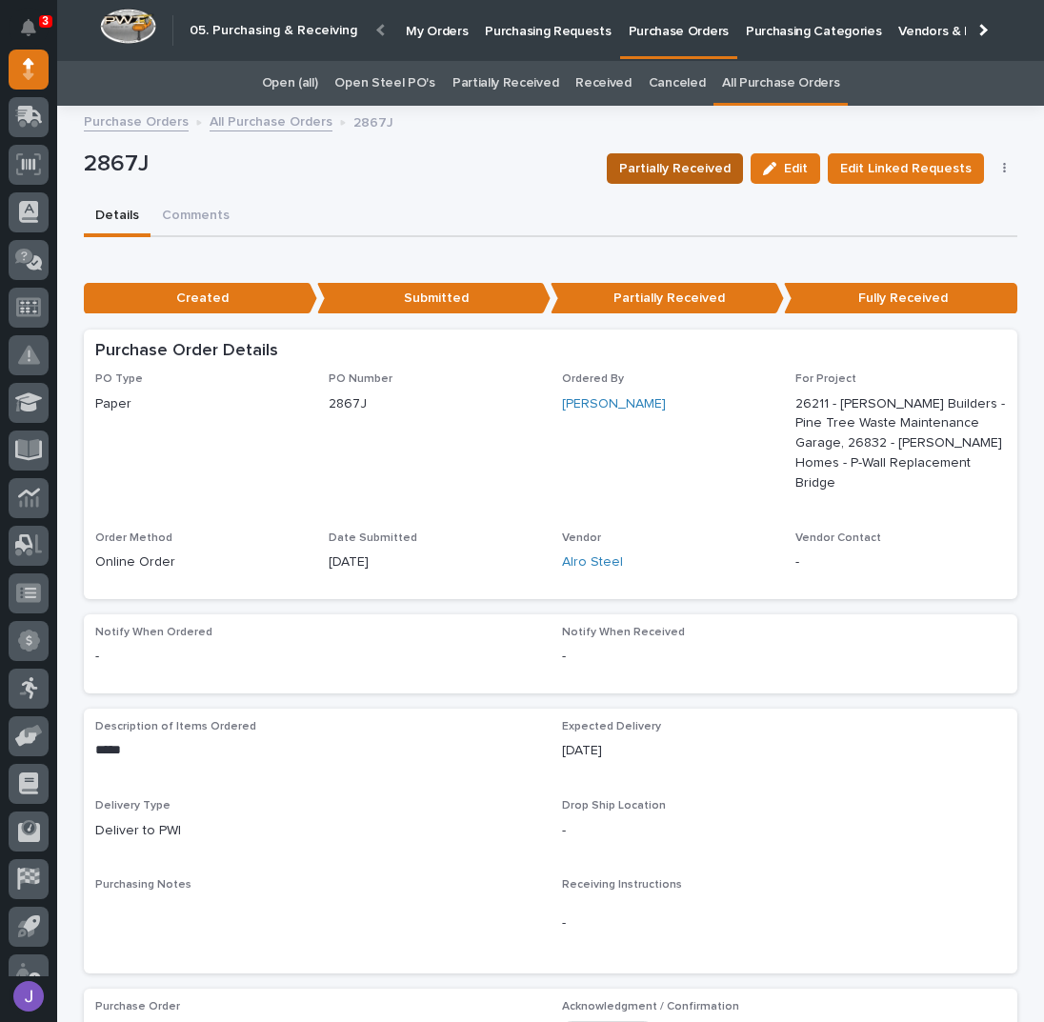
click at [713, 176] on span "Partially Received" at bounding box center [674, 168] width 111 height 23
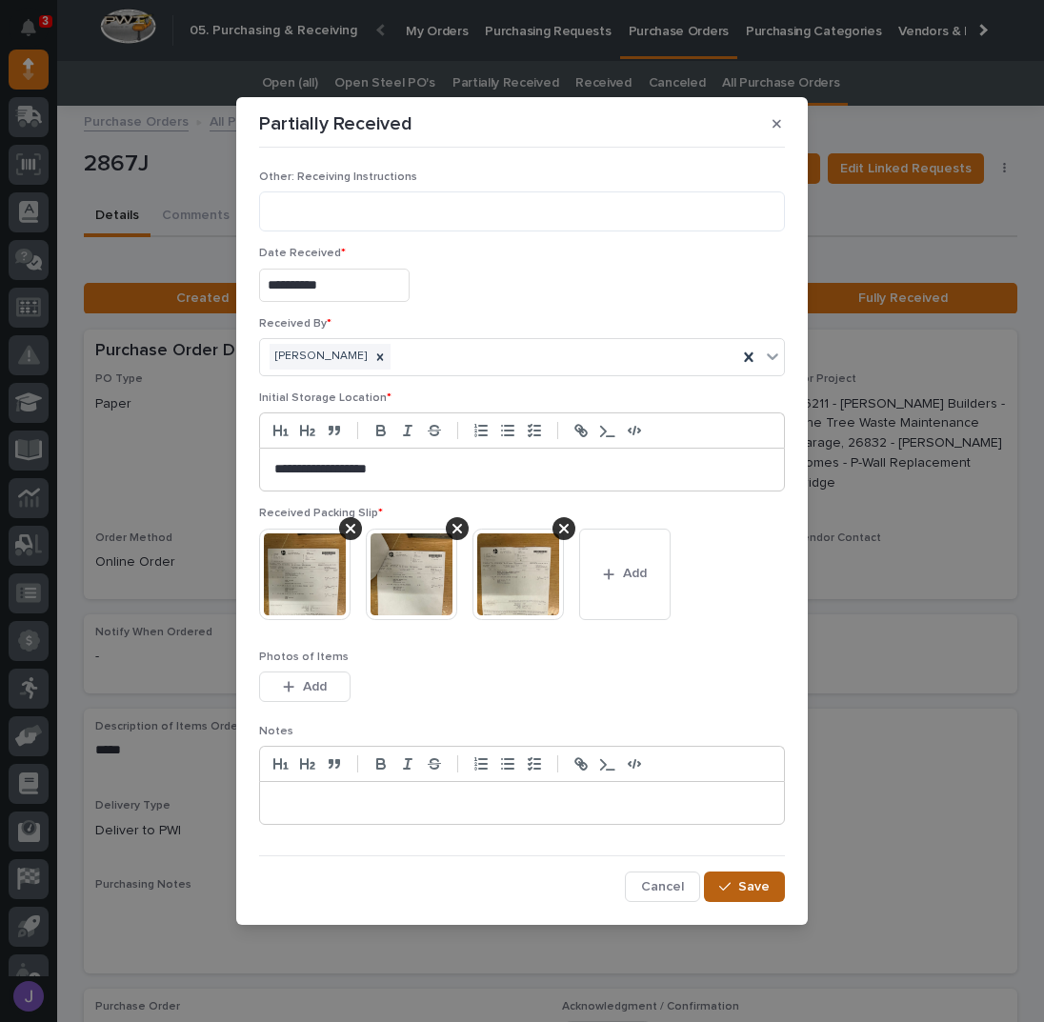
click at [757, 892] on span "Save" at bounding box center [754, 887] width 31 height 17
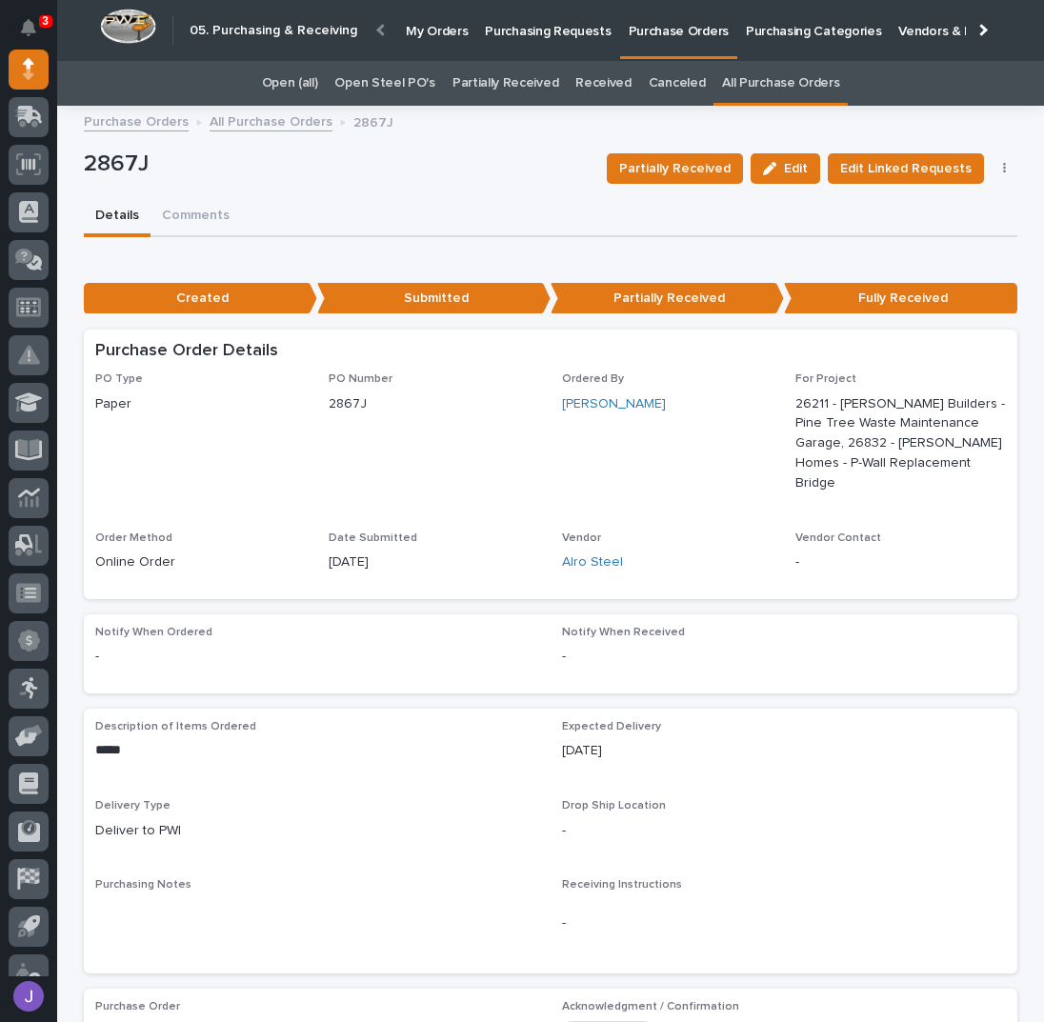
click at [508, 26] on p "Purchasing Requests" at bounding box center [548, 20] width 126 height 40
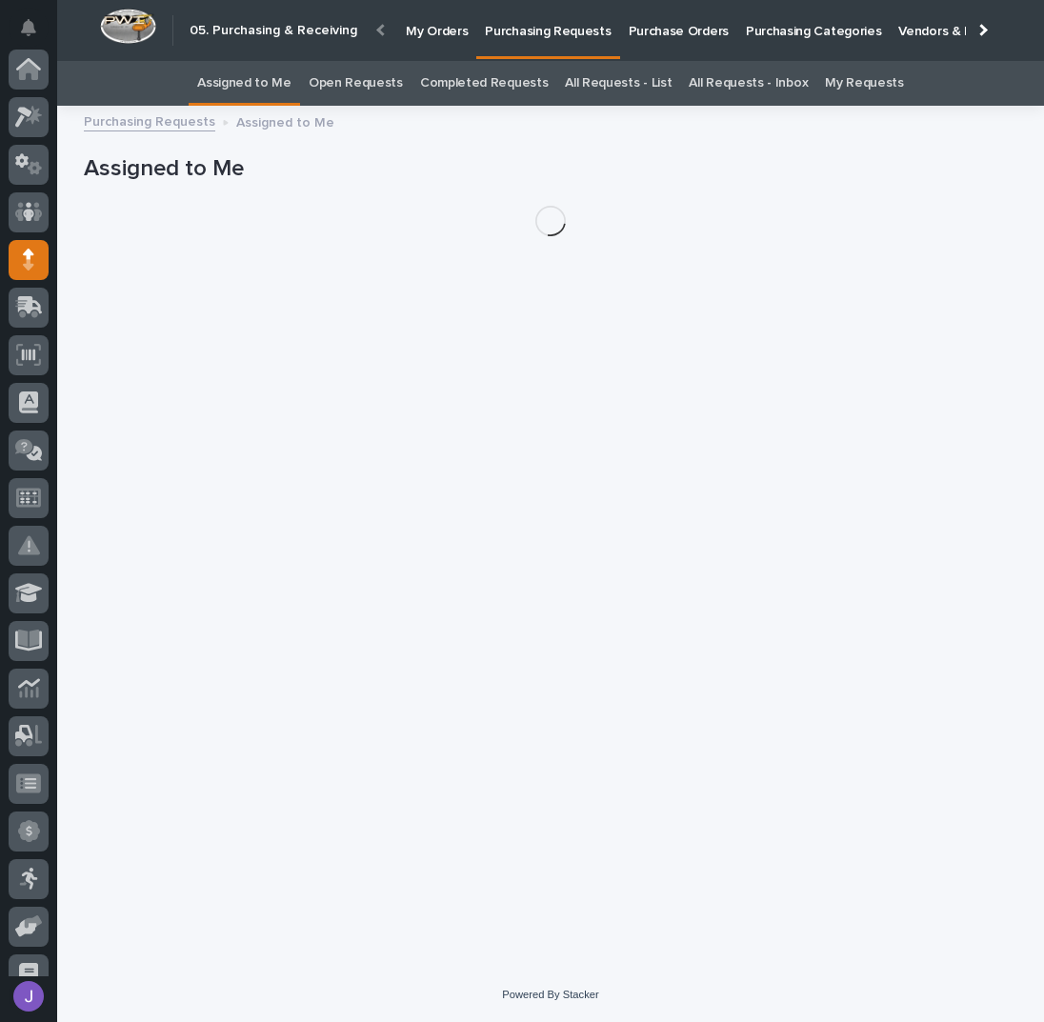
scroll to position [191, 0]
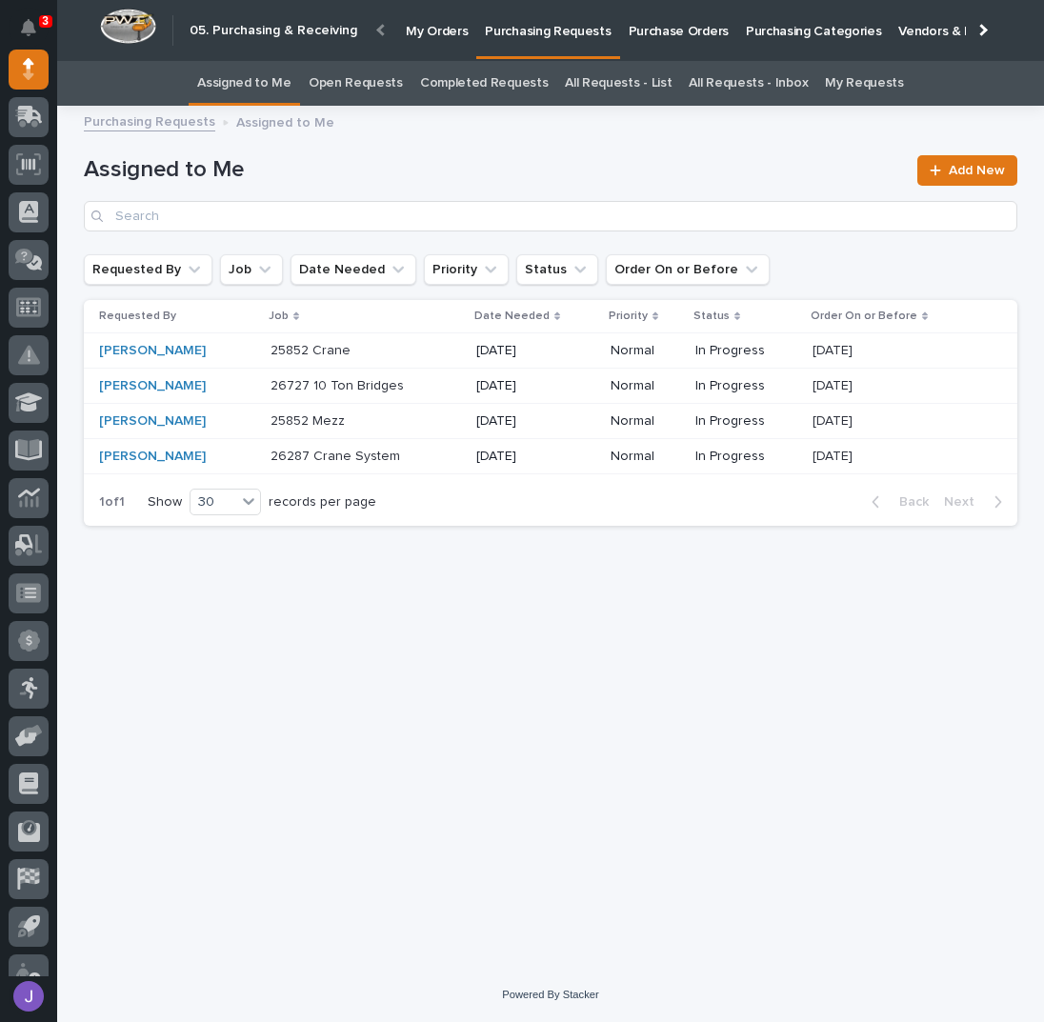
click at [481, 169] on h1 "Assigned to Me" at bounding box center [495, 170] width 822 height 28
click at [406, 182] on h1 "Assigned to Me" at bounding box center [495, 170] width 822 height 28
click at [500, 146] on div "Assigned to Me Add New" at bounding box center [551, 185] width 934 height 137
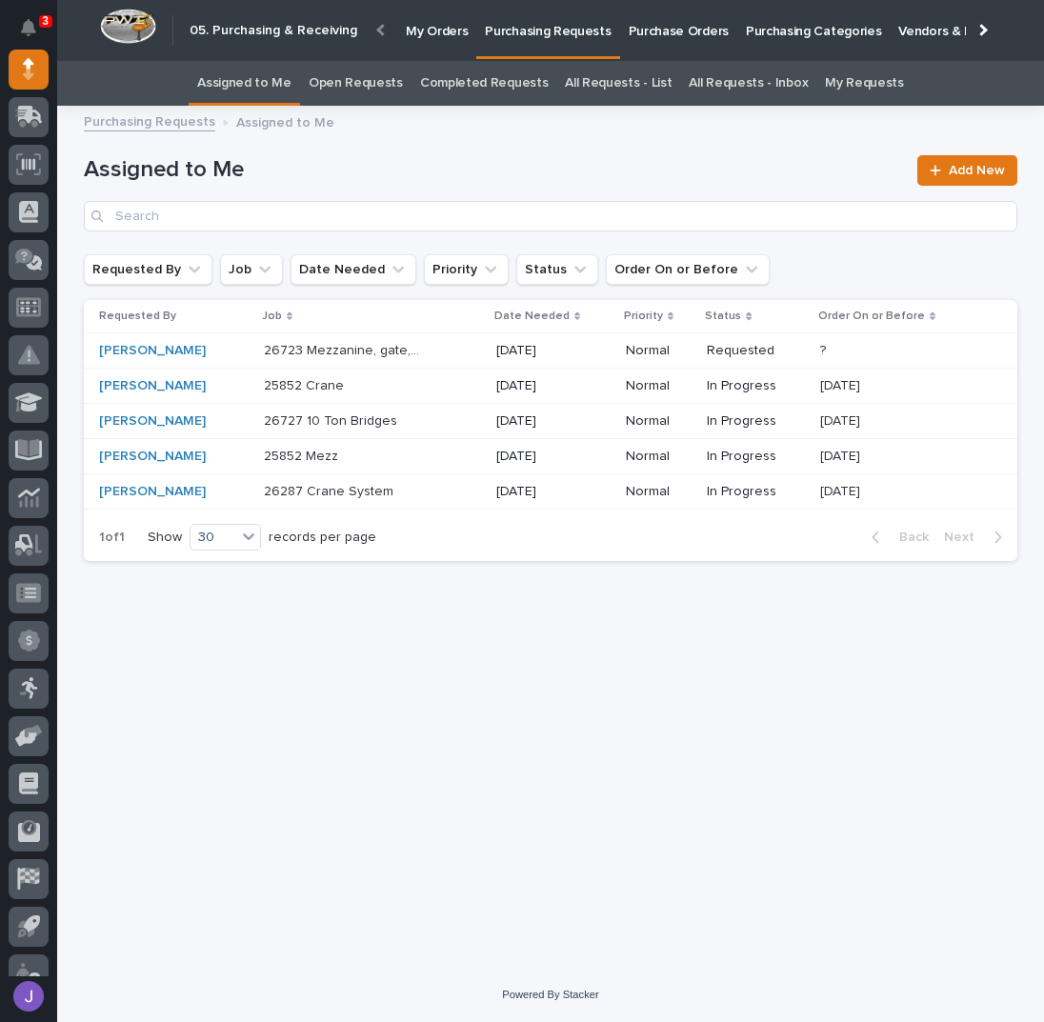
click at [436, 362] on div "26723 Mezzanine, gate, stairs 26723 Mezzanine, gate, stairs" at bounding box center [372, 350] width 216 height 31
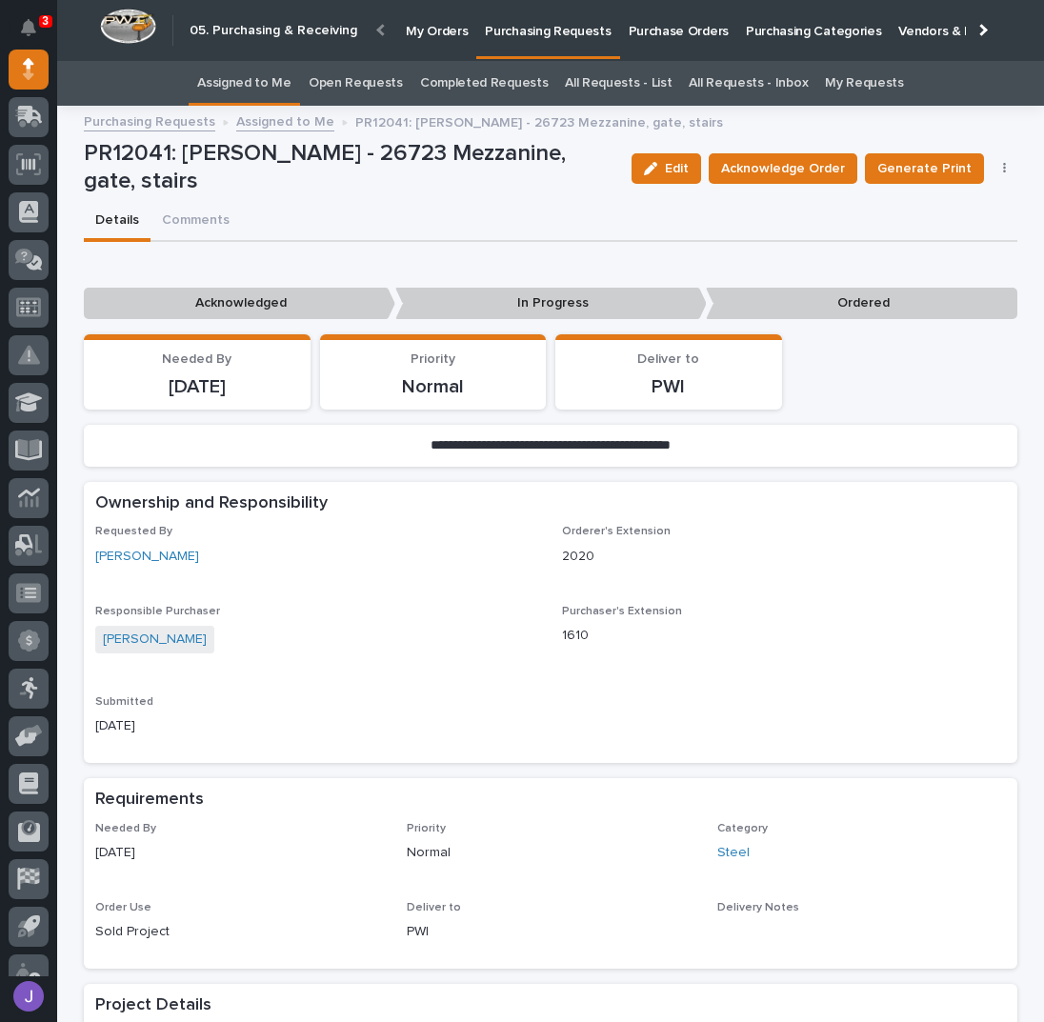
scroll to position [381, 0]
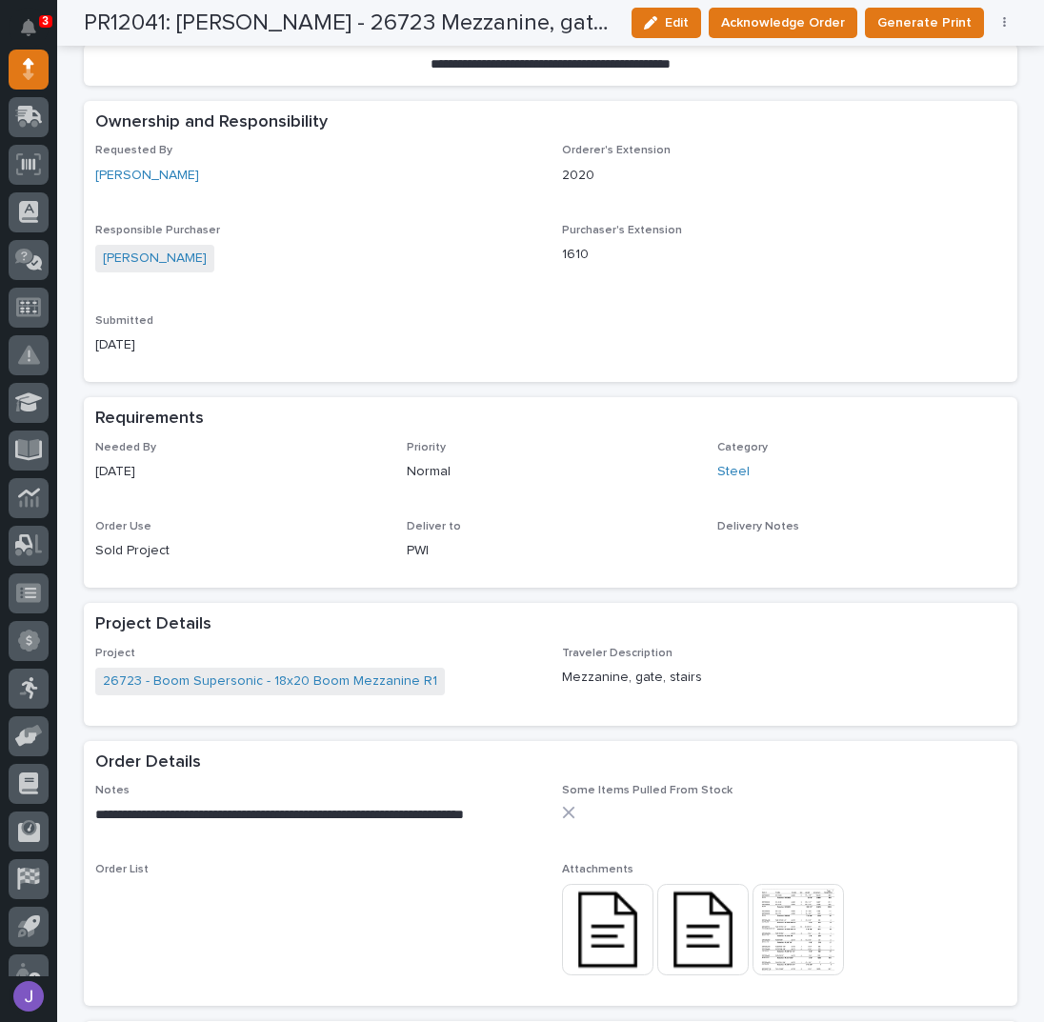
click at [789, 903] on img at bounding box center [798, 929] width 91 height 91
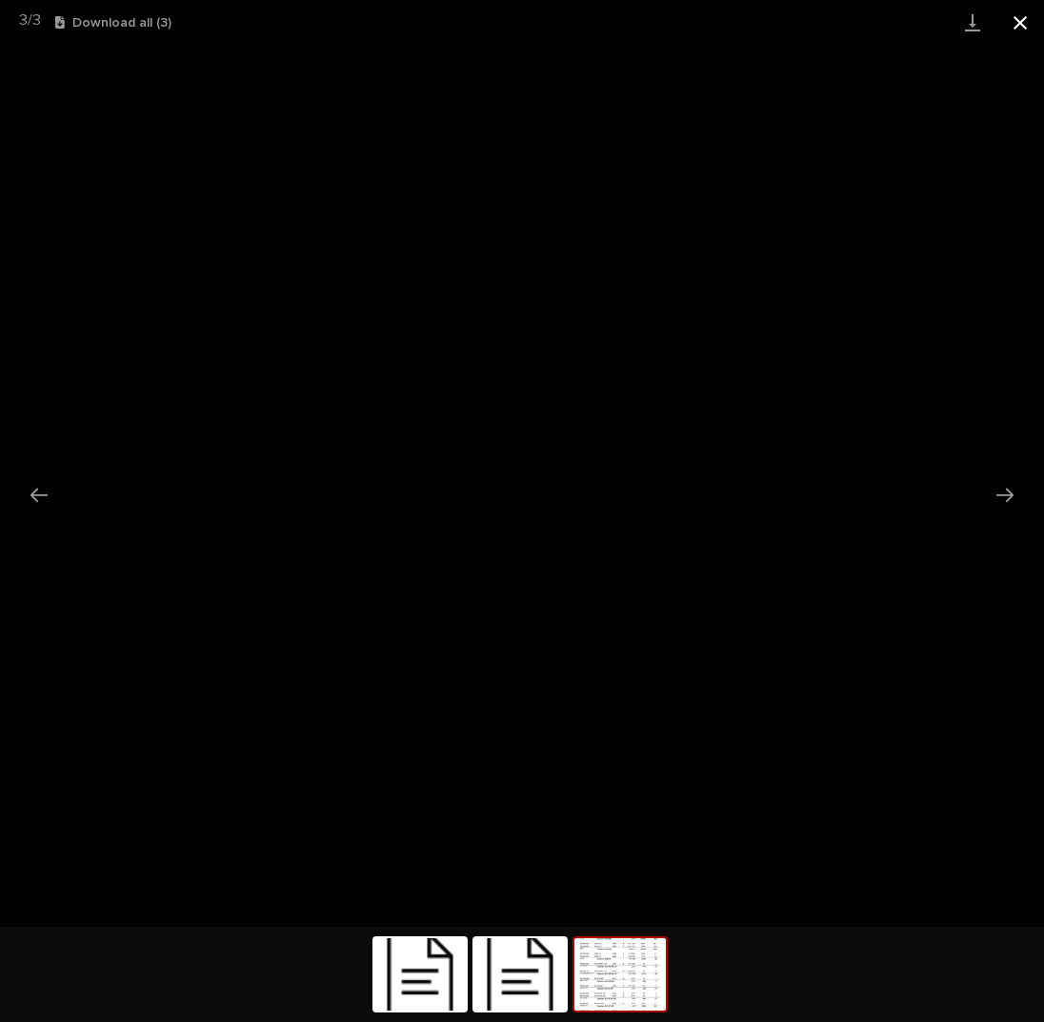
click at [1022, 22] on button "Close gallery" at bounding box center [1021, 22] width 48 height 45
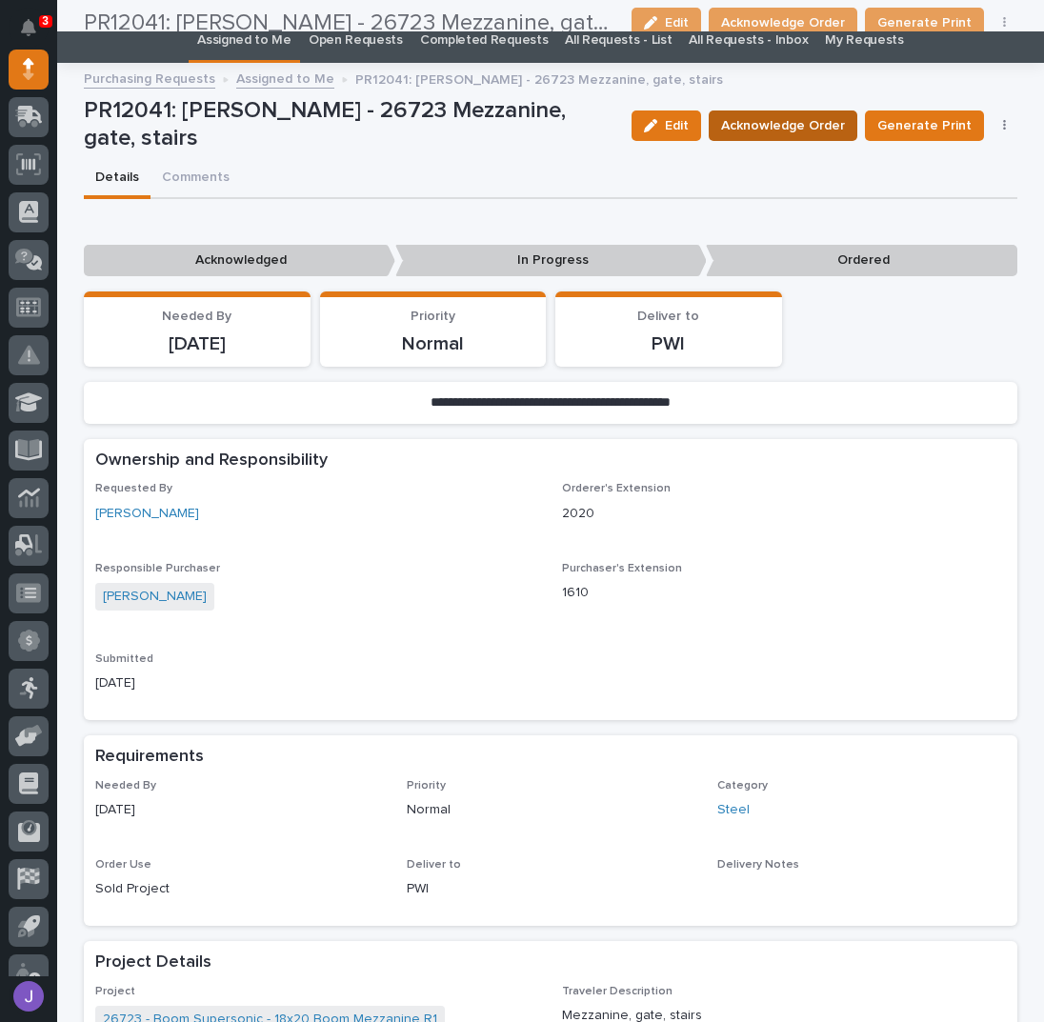
scroll to position [0, 0]
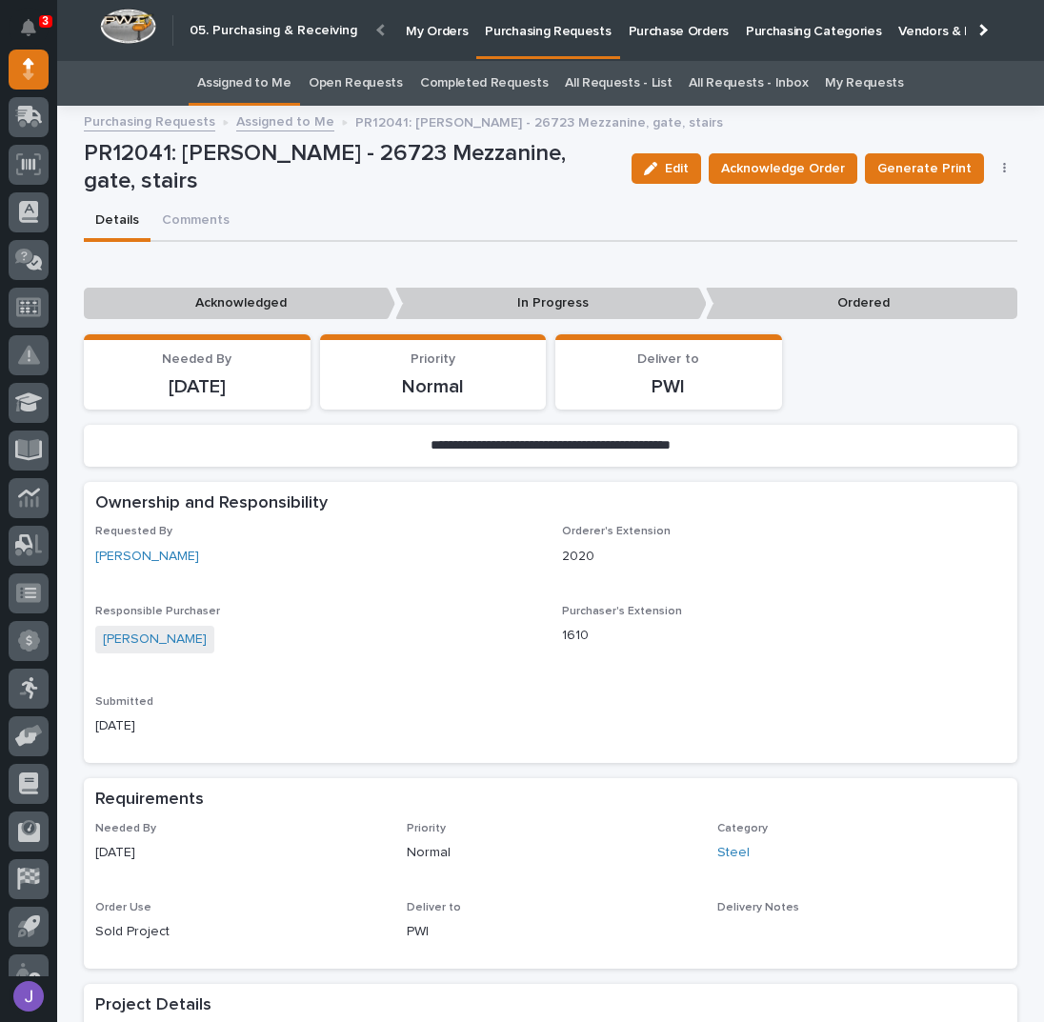
click at [268, 79] on link "Assigned to Me" at bounding box center [244, 83] width 94 height 45
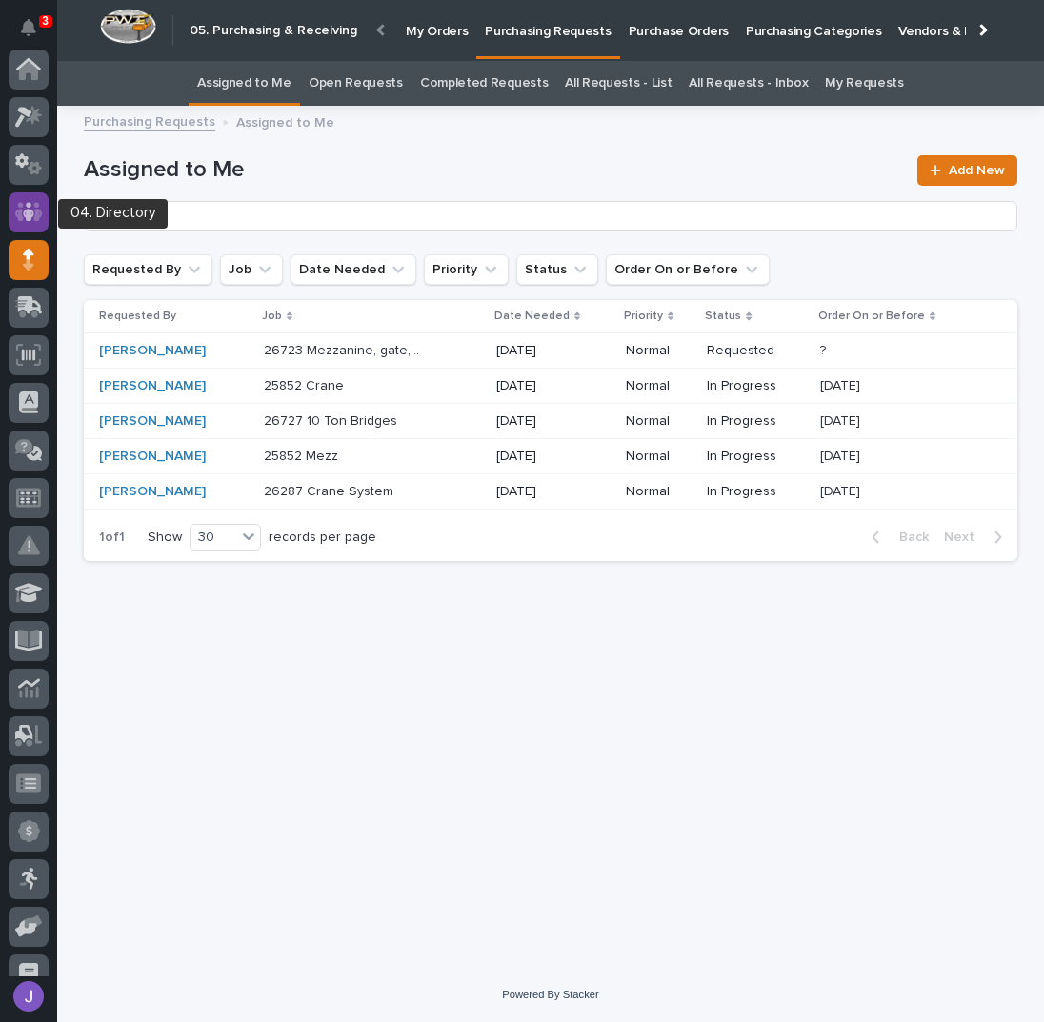
click at [31, 205] on icon at bounding box center [29, 212] width 28 height 22
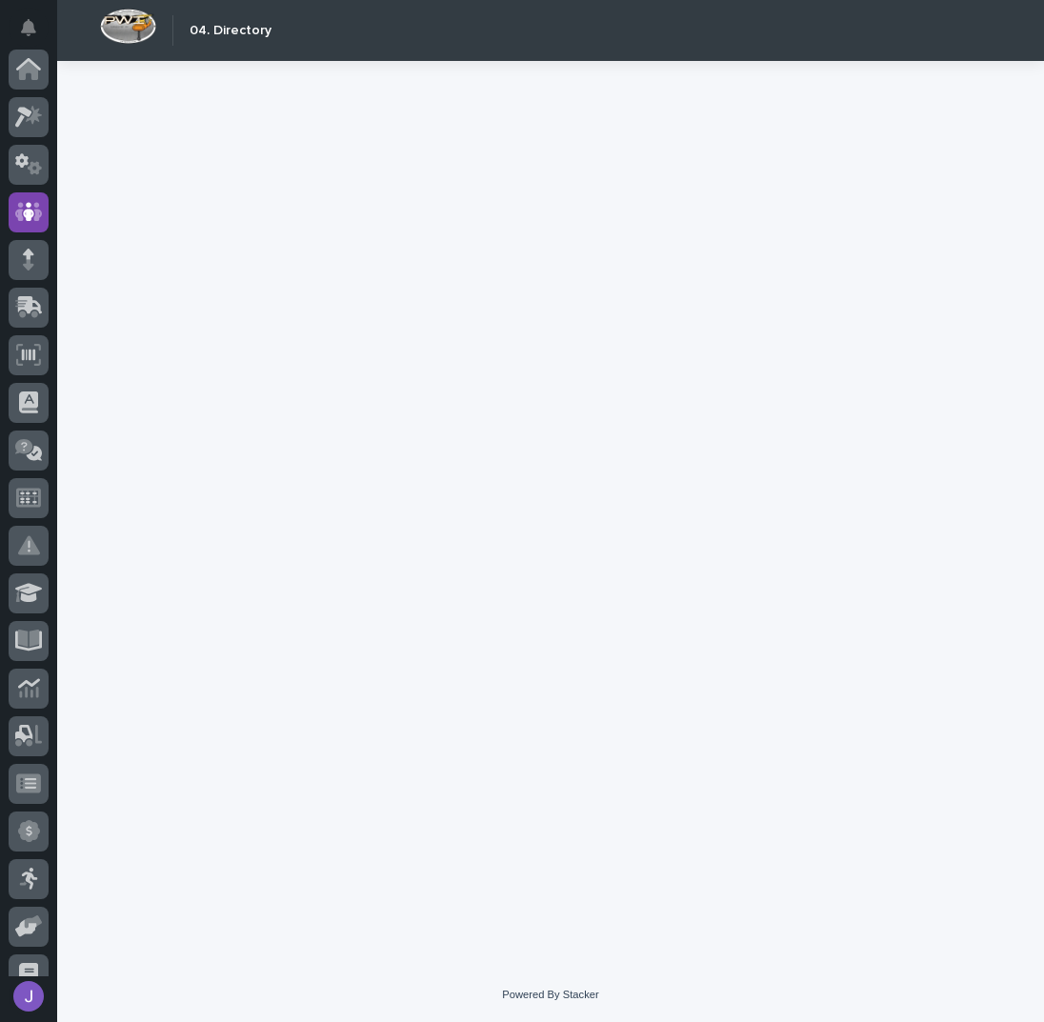
scroll to position [143, 0]
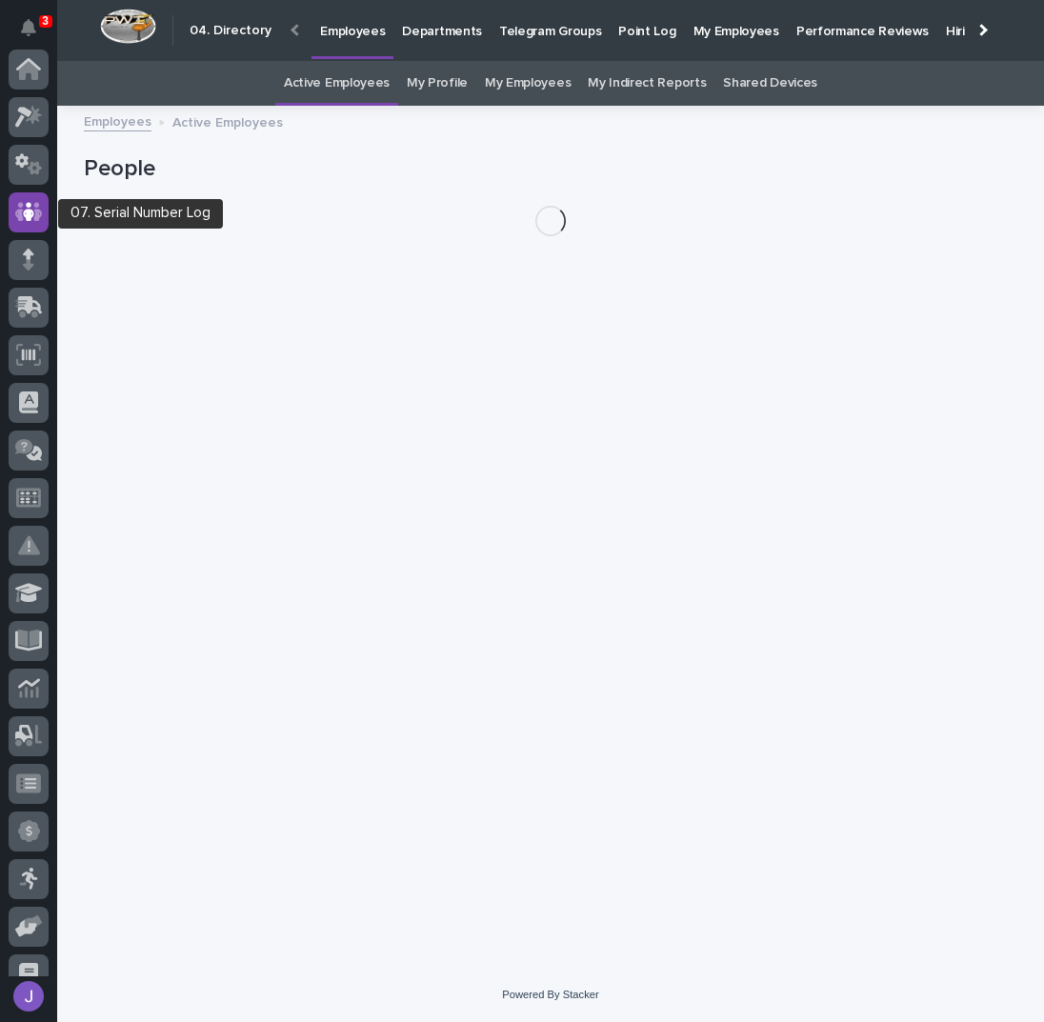
scroll to position [143, 0]
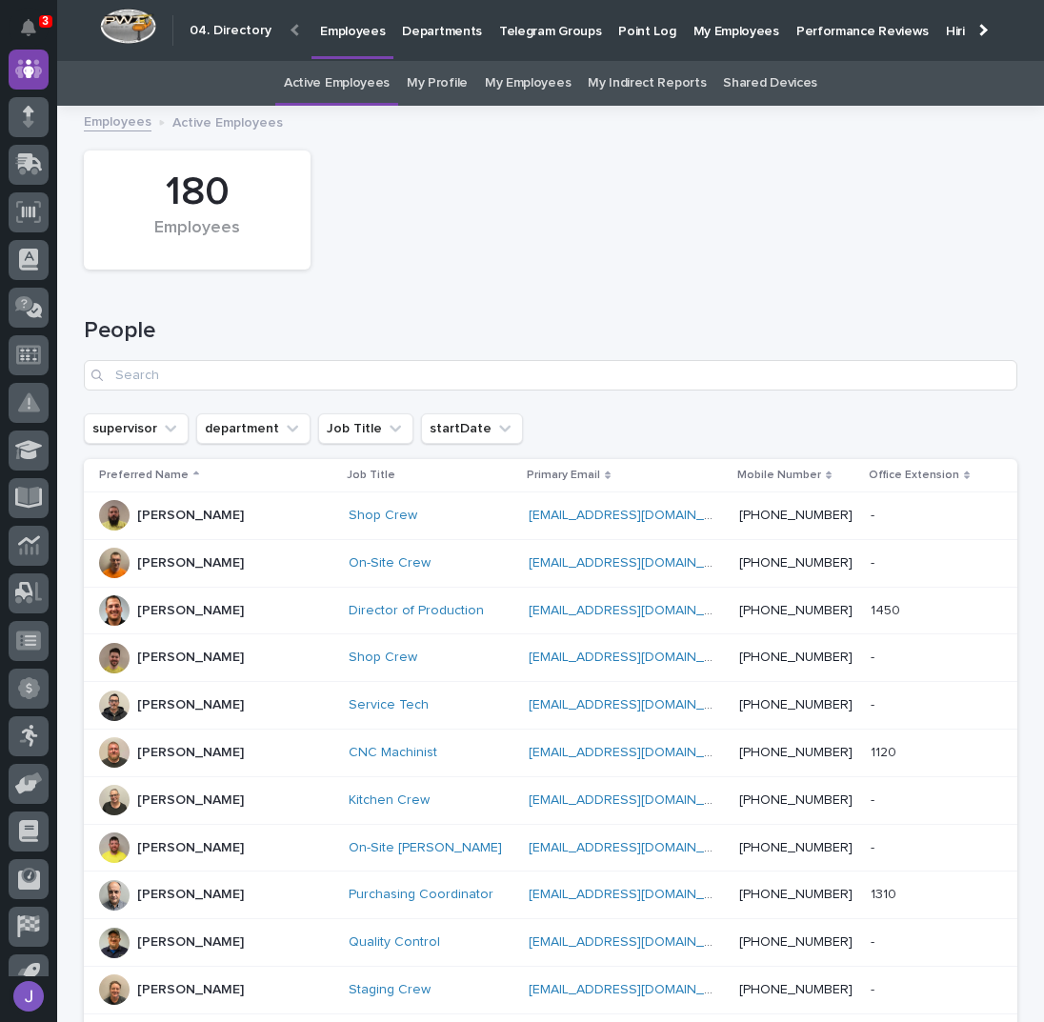
click at [424, 90] on link "My Profile" at bounding box center [437, 83] width 61 height 45
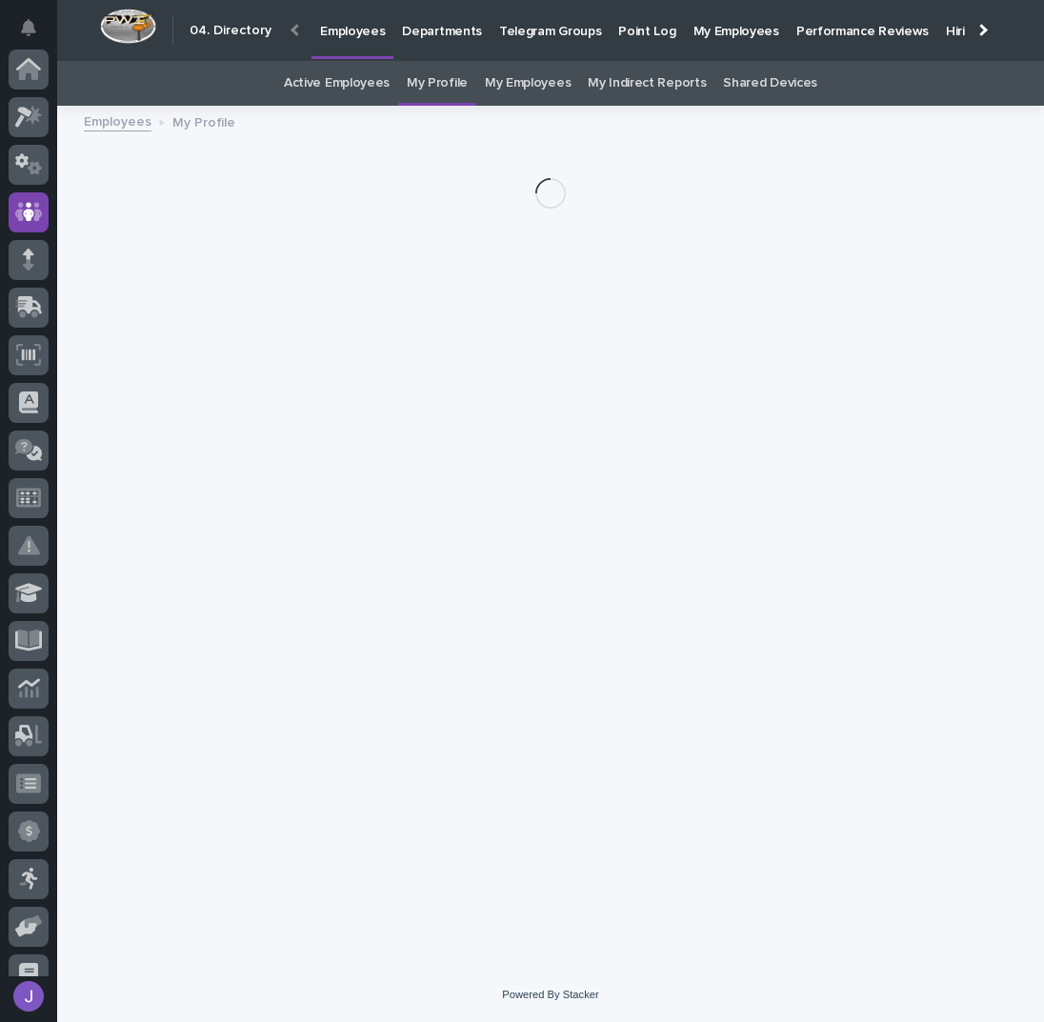
scroll to position [143, 0]
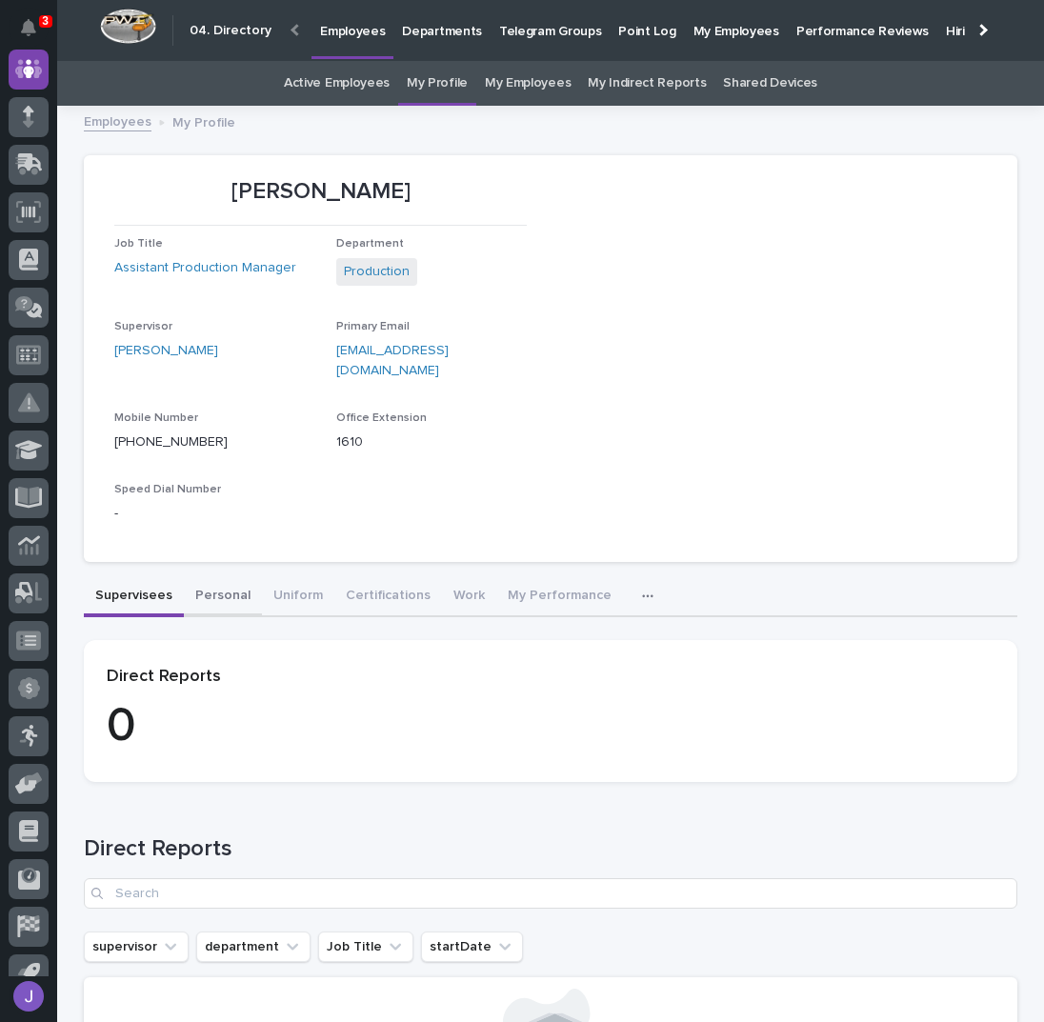
click at [194, 577] on button "Personal" at bounding box center [223, 597] width 78 height 40
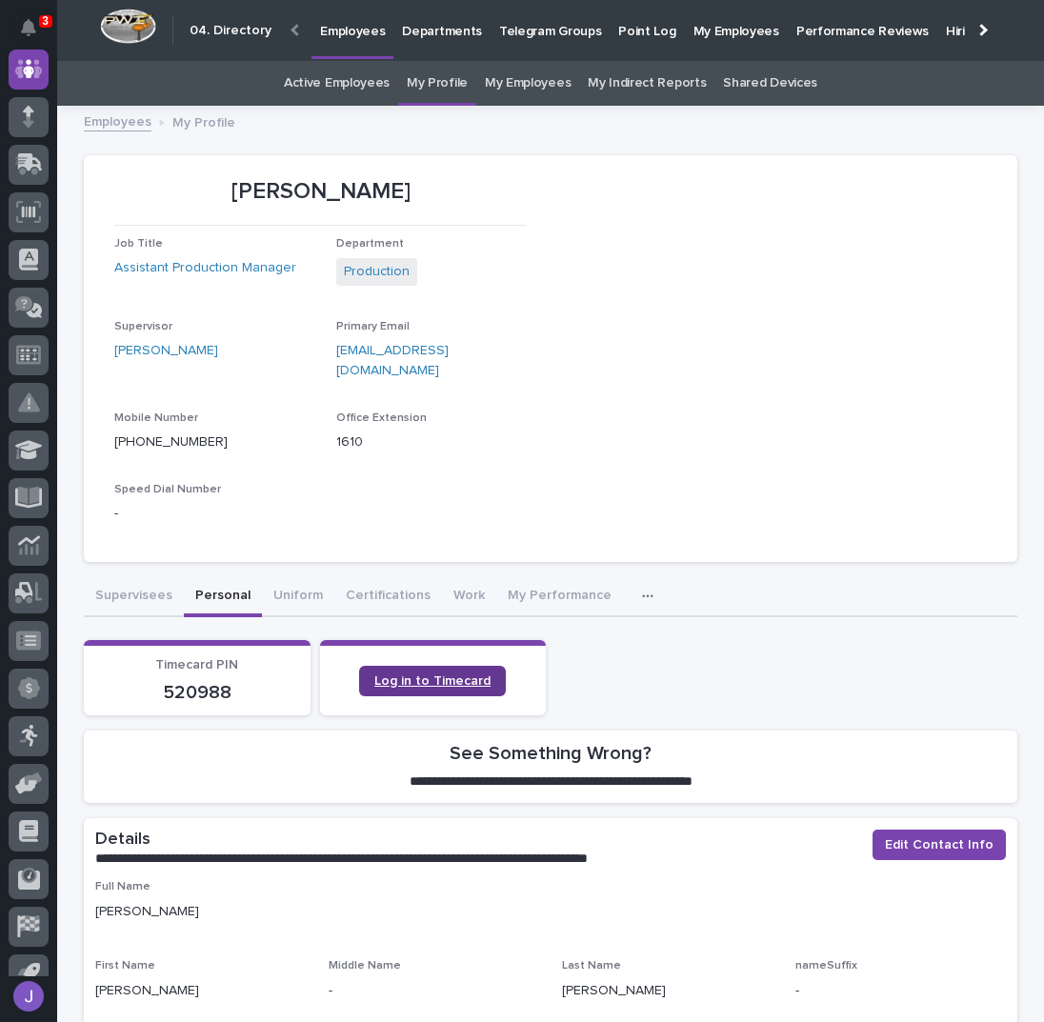
click at [425, 675] on span "Log in to Timecard" at bounding box center [432, 681] width 116 height 13
